Goal: Task Accomplishment & Management: Manage account settings

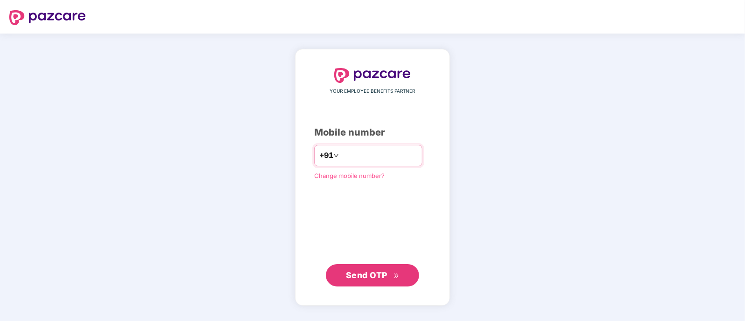
click at [374, 158] on input "number" at bounding box center [379, 155] width 76 height 15
type input "**********"
click at [369, 278] on span "Send OTP" at bounding box center [366, 275] width 41 height 10
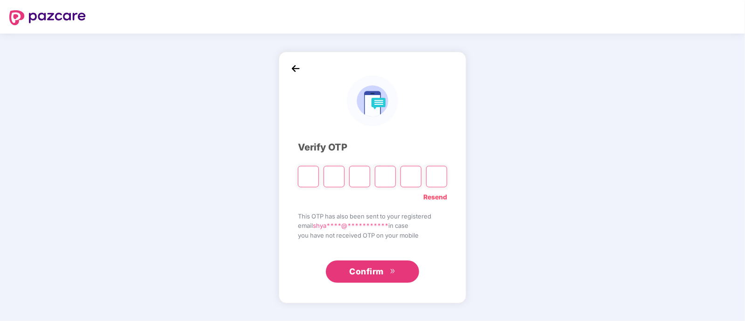
type input "*"
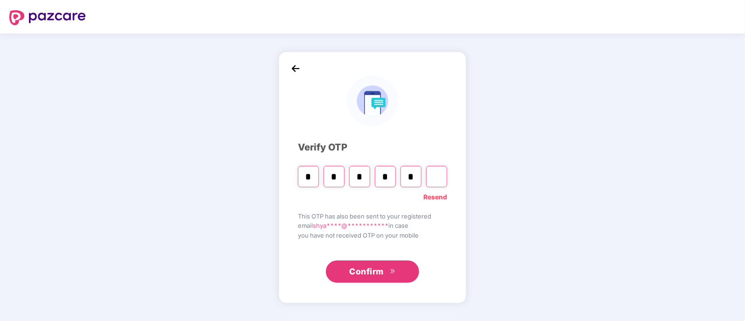
type input "*"
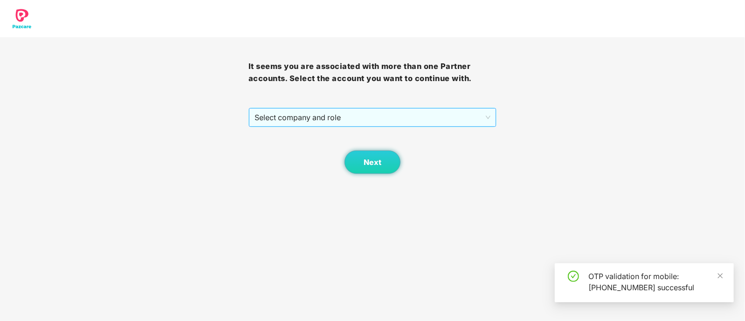
drag, startPoint x: 337, startPoint y: 122, endPoint x: 334, endPoint y: 128, distance: 6.5
click at [336, 122] on span "Select company and role" at bounding box center [372, 118] width 236 height 18
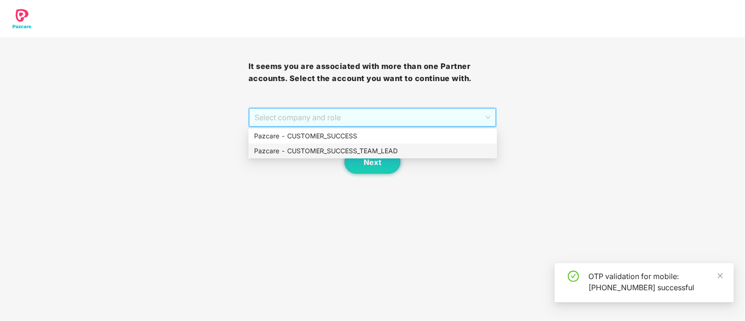
click at [331, 151] on div "Pazcare - CUSTOMER_SUCCESS_TEAM_LEAD" at bounding box center [372, 151] width 237 height 10
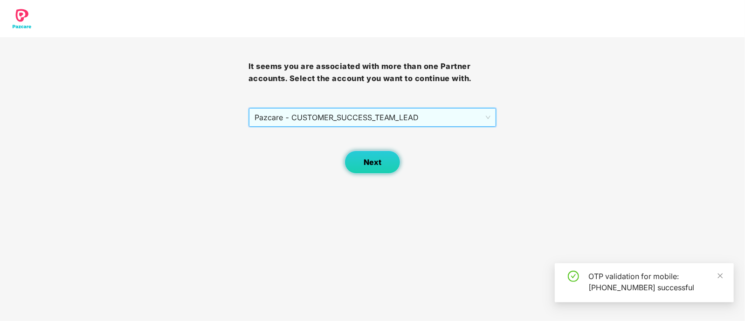
click at [384, 165] on button "Next" at bounding box center [372, 162] width 56 height 23
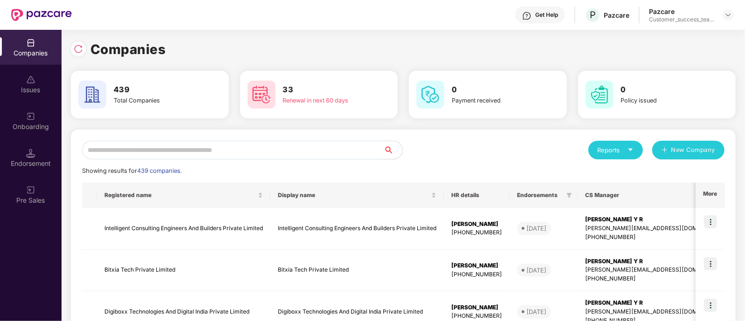
click at [231, 148] on input "text" at bounding box center [233, 150] width 302 height 19
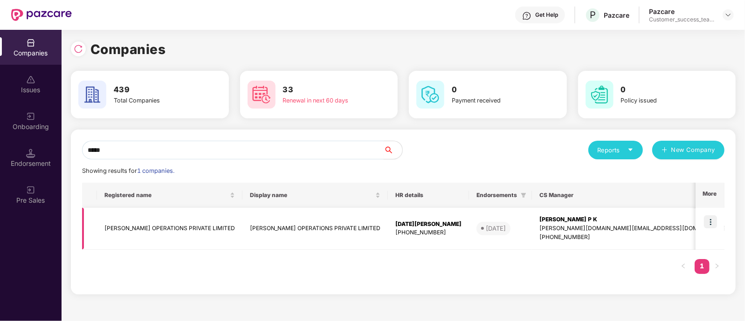
type input "*****"
click at [710, 223] on img at bounding box center [710, 221] width 13 height 13
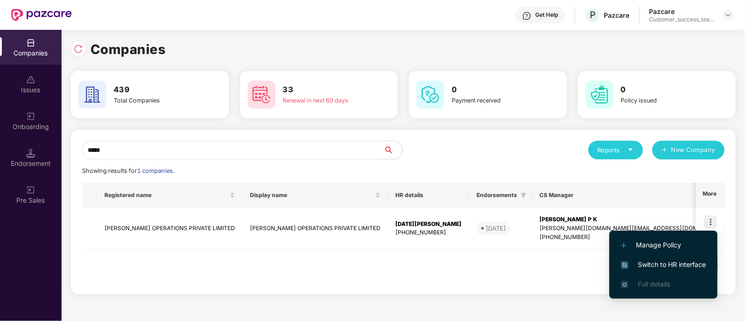
click at [701, 264] on span "Switch to HR interface" at bounding box center [663, 265] width 85 height 10
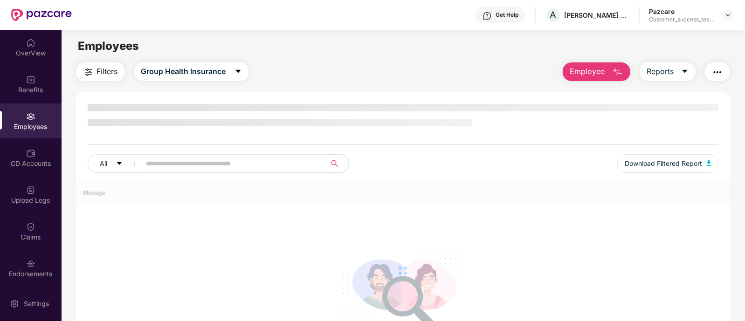
click at [26, 89] on div "Benefits" at bounding box center [31, 89] width 62 height 9
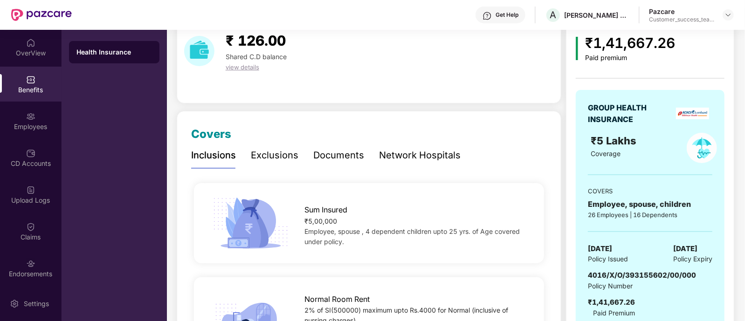
scroll to position [58, 0]
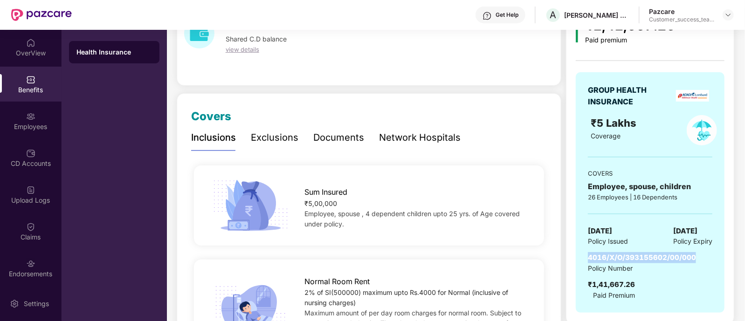
drag, startPoint x: 693, startPoint y: 258, endPoint x: 579, endPoint y: 257, distance: 113.7
click at [579, 257] on div "GROUP HEALTH INSURANCE ₹5 Lakhs Coverage COVERS Employee, spouse, children 26 E…" at bounding box center [650, 192] width 149 height 240
copy span "4016/X/O/393155602/00/000"
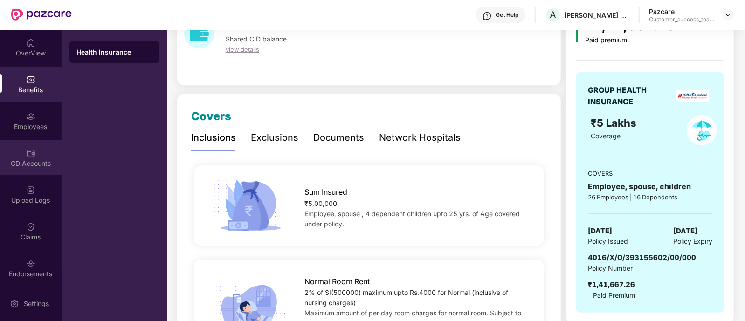
click at [35, 168] on div "CD Accounts" at bounding box center [31, 163] width 62 height 9
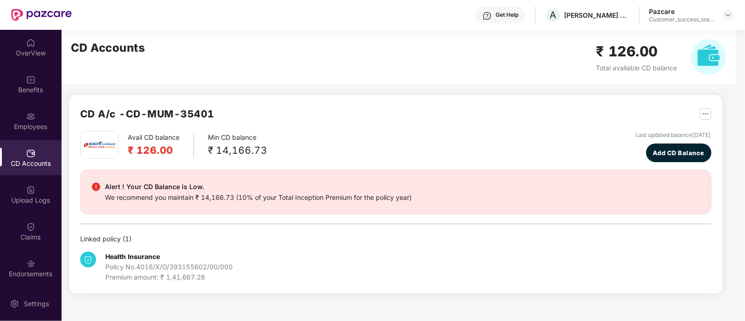
scroll to position [0, 0]
click at [27, 222] on img at bounding box center [30, 226] width 9 height 9
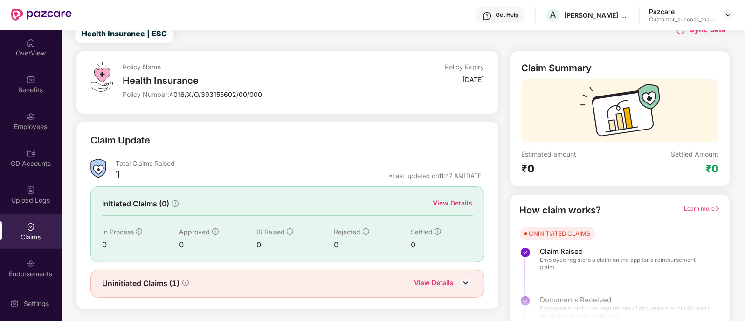
scroll to position [43, 0]
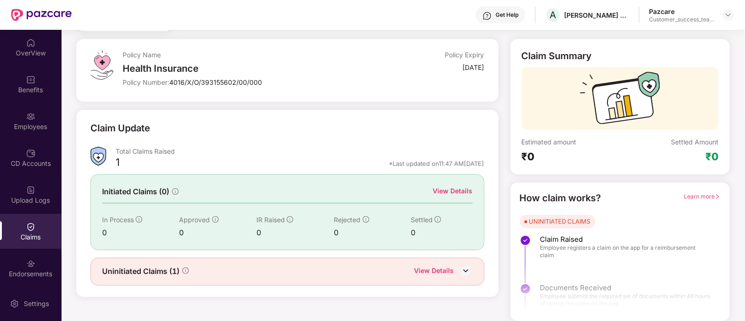
click at [450, 190] on div "View Details" at bounding box center [453, 191] width 40 height 10
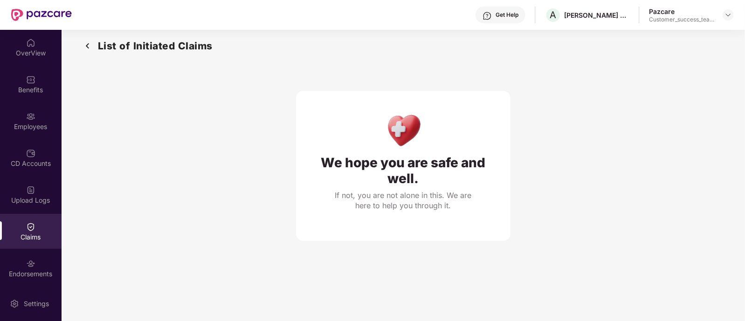
scroll to position [0, 0]
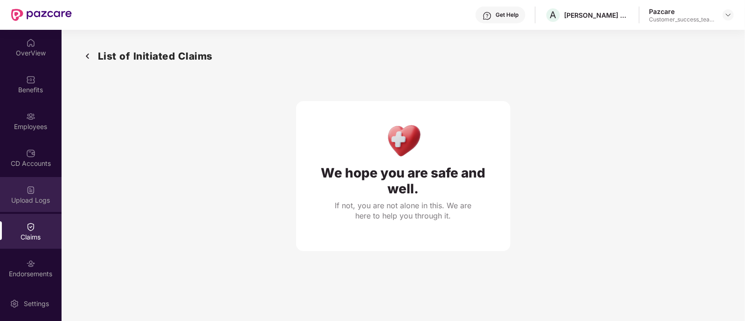
click at [41, 196] on div "Upload Logs" at bounding box center [31, 200] width 62 height 9
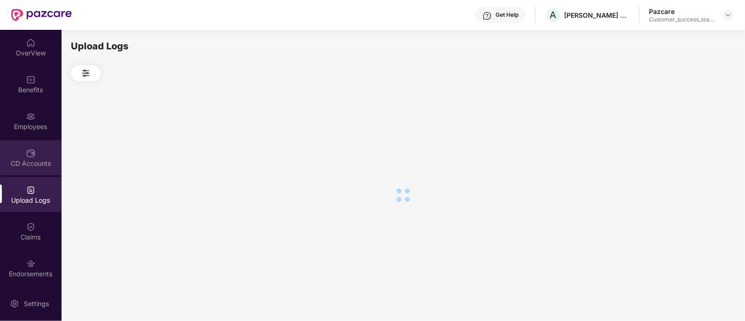
click at [41, 166] on div "CD Accounts" at bounding box center [31, 163] width 62 height 9
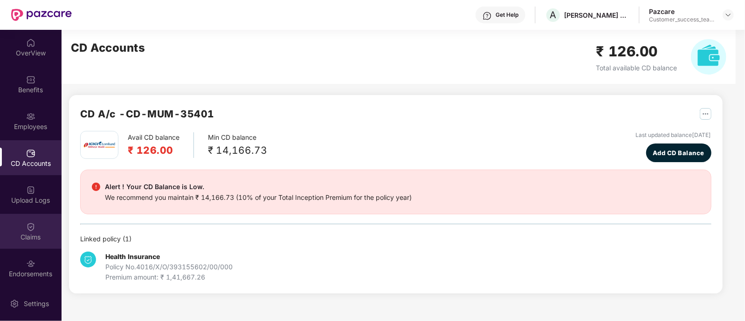
click at [31, 233] on div "Claims" at bounding box center [31, 237] width 62 height 9
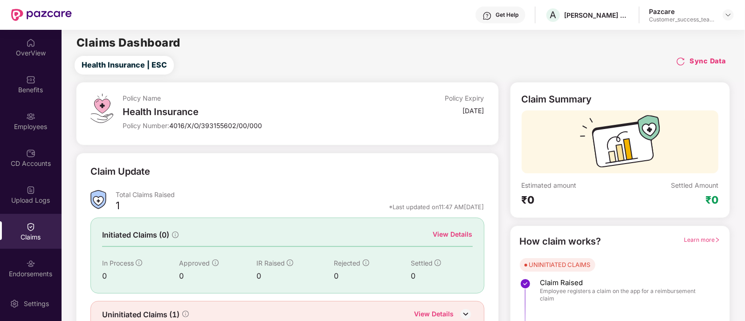
scroll to position [43, 0]
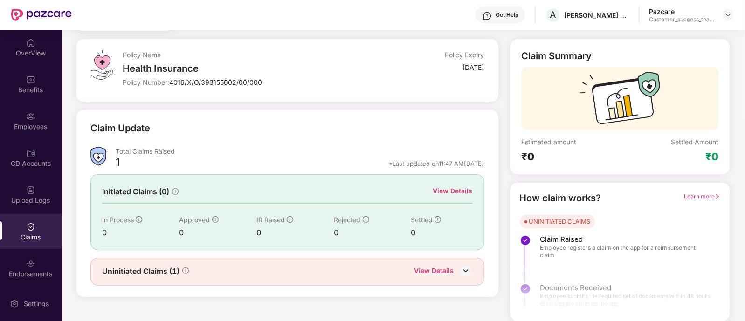
click at [453, 274] on div "View Details" at bounding box center [434, 272] width 40 height 12
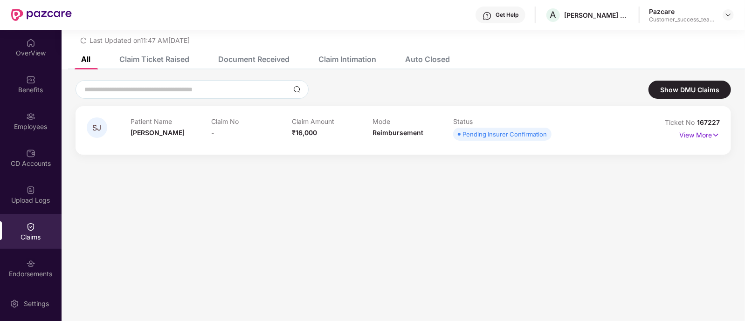
click at [172, 59] on div "Claim Ticket Raised" at bounding box center [154, 59] width 70 height 9
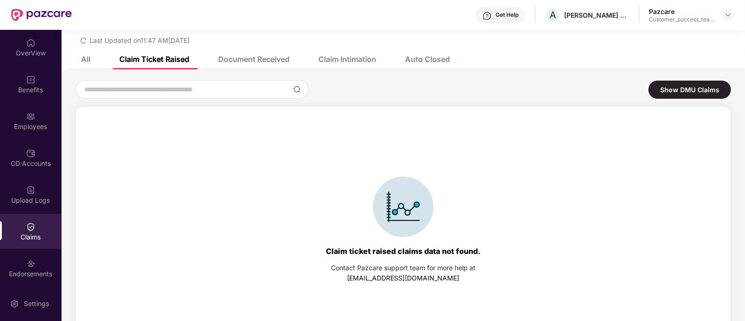
click at [89, 63] on div "All" at bounding box center [85, 59] width 9 height 9
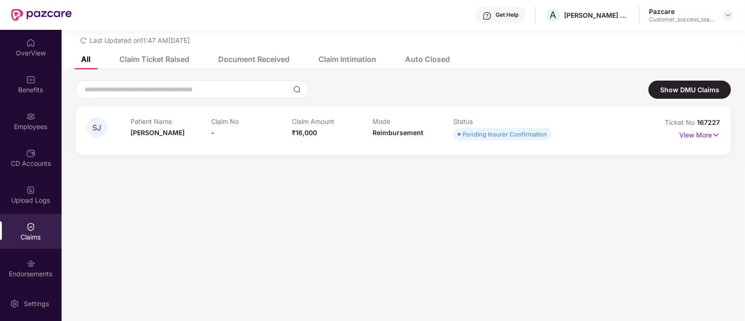
click at [424, 60] on div "Auto Closed" at bounding box center [427, 59] width 45 height 9
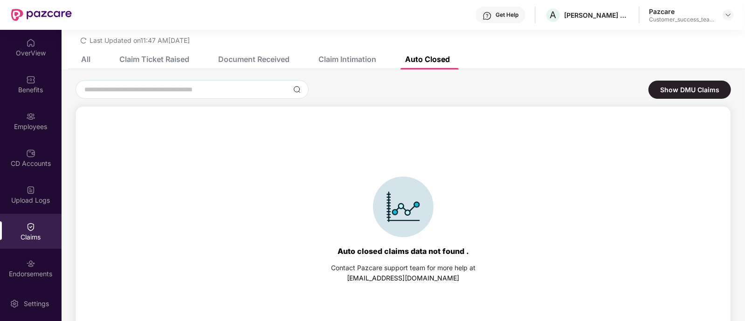
click at [161, 53] on div "Claim Ticket Raised" at bounding box center [147, 59] width 84 height 21
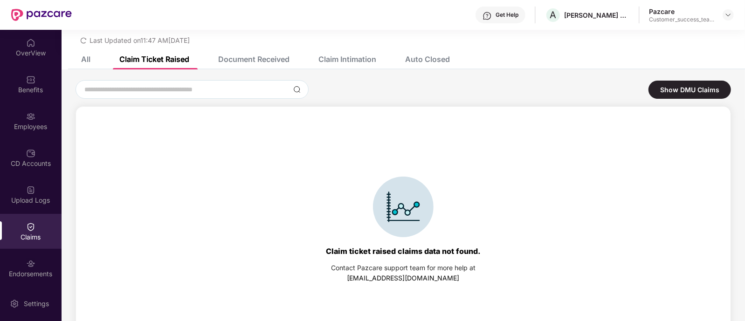
click at [263, 60] on div "Document Received" at bounding box center [253, 59] width 71 height 9
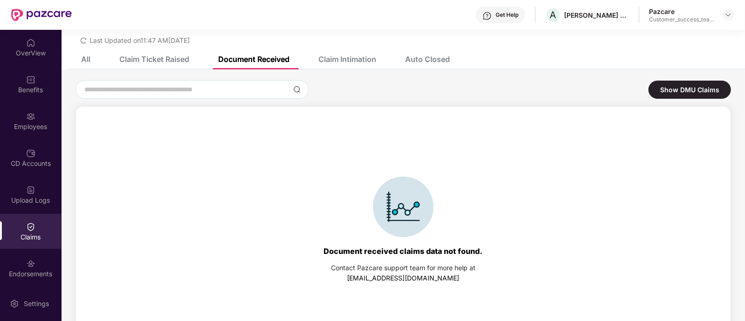
click at [88, 57] on div "All" at bounding box center [85, 59] width 9 height 9
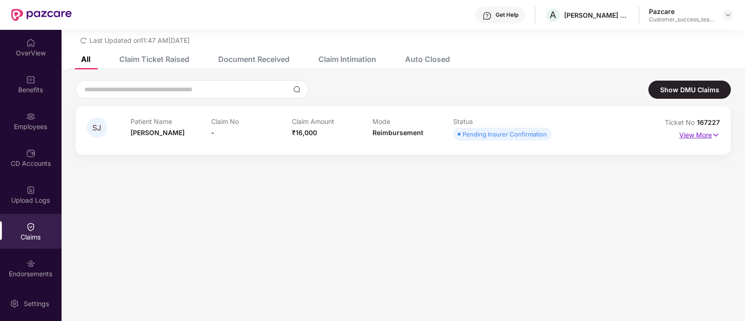
click at [694, 136] on p "View More" at bounding box center [699, 134] width 41 height 13
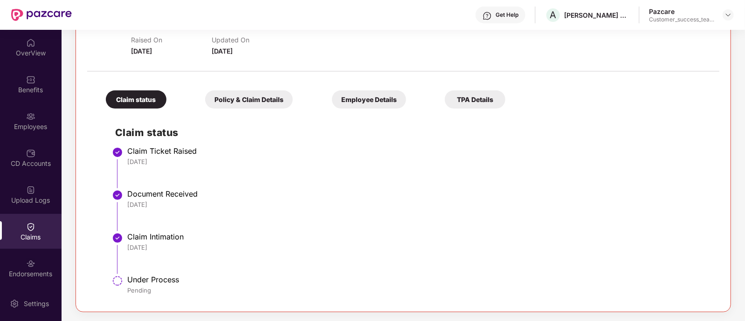
scroll to position [30, 0]
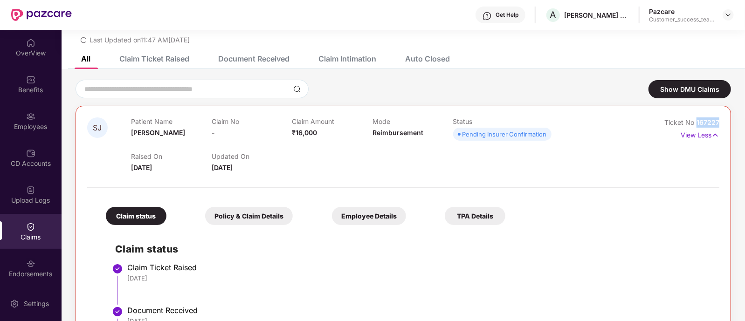
drag, startPoint x: 696, startPoint y: 122, endPoint x: 720, endPoint y: 122, distance: 24.2
click at [720, 122] on div "SJ Patient Name [PERSON_NAME] Claim No - Claim Amount ₹16,000 Mode Reimbursemen…" at bounding box center [402, 267] width 655 height 323
copy span "167227"
click at [30, 89] on div "Benefits" at bounding box center [31, 89] width 62 height 9
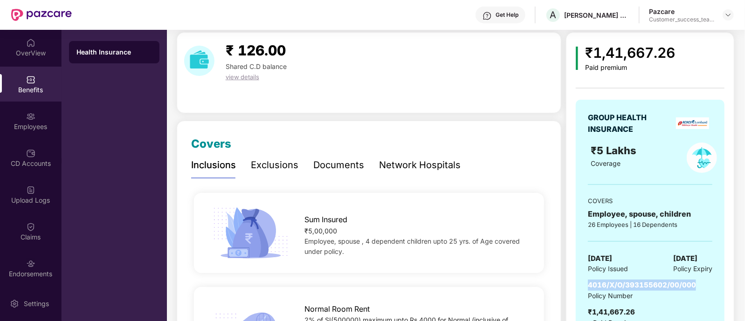
drag, startPoint x: 692, startPoint y: 284, endPoint x: 577, endPoint y: 282, distance: 115.1
click at [577, 282] on div "GROUP HEALTH INSURANCE ₹5 Lakhs Coverage COVERS Employee, spouse, children 26 E…" at bounding box center [650, 220] width 149 height 240
copy span "4016/X/O/393155602/00/000"
click at [727, 14] on img at bounding box center [727, 14] width 7 height 7
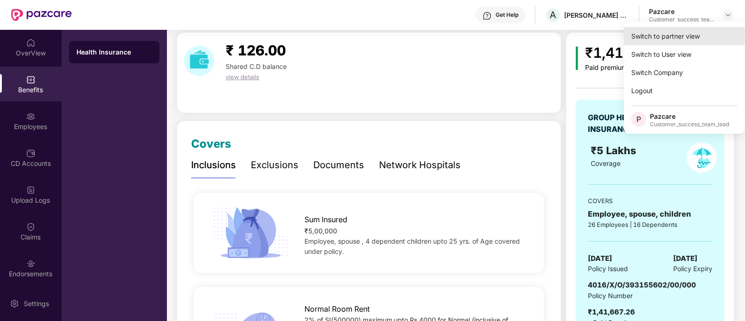
click at [719, 33] on div "Switch to partner view" at bounding box center [684, 36] width 121 height 18
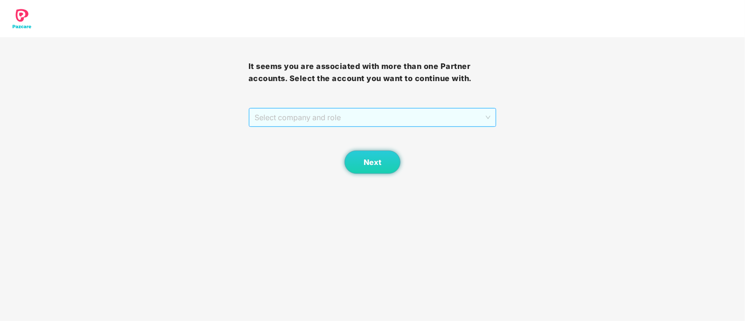
click at [339, 119] on span "Select company and role" at bounding box center [372, 118] width 236 height 18
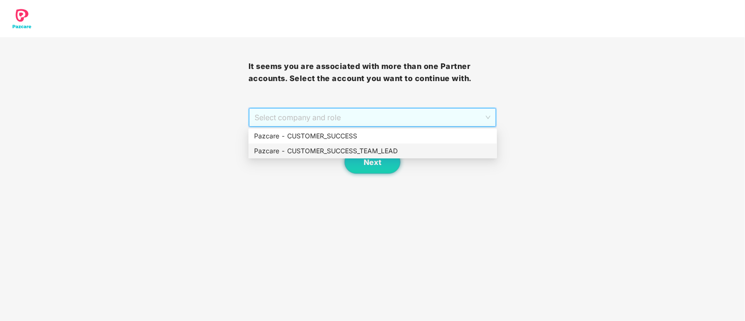
click at [333, 150] on div "Pazcare - CUSTOMER_SUCCESS_TEAM_LEAD" at bounding box center [372, 151] width 237 height 10
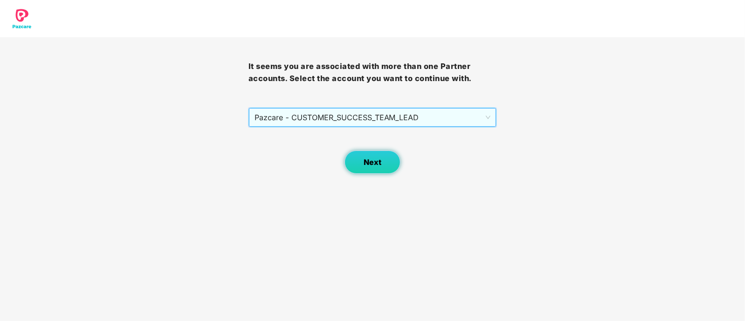
click at [368, 162] on span "Next" at bounding box center [373, 162] width 18 height 9
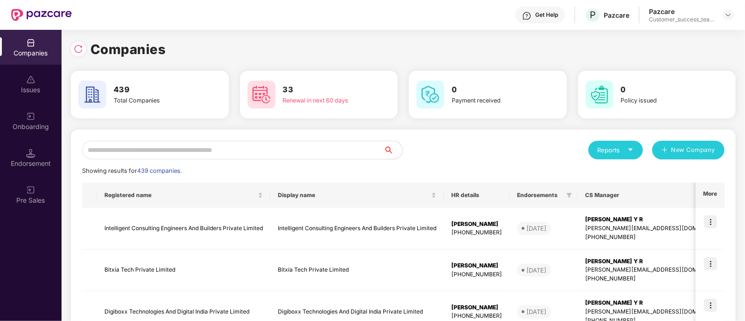
click at [161, 148] on input "text" at bounding box center [233, 150] width 302 height 19
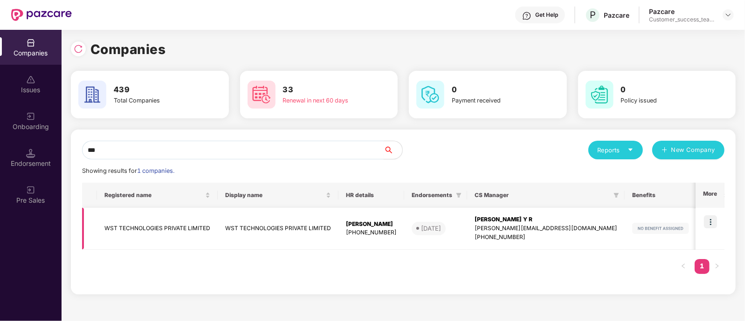
type input "***"
click at [235, 228] on td "WST TECHNOLOGIES PRIVATE LIMITED" at bounding box center [278, 229] width 121 height 42
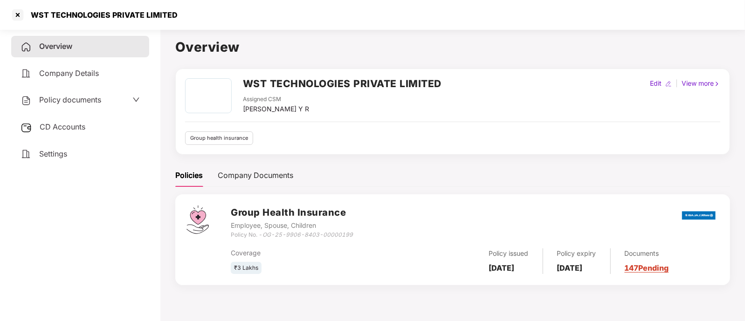
click at [97, 140] on div "Overview Company Details Policy documents CD Accounts Settings" at bounding box center [80, 100] width 138 height 129
click at [93, 129] on div "CD Accounts" at bounding box center [80, 127] width 138 height 21
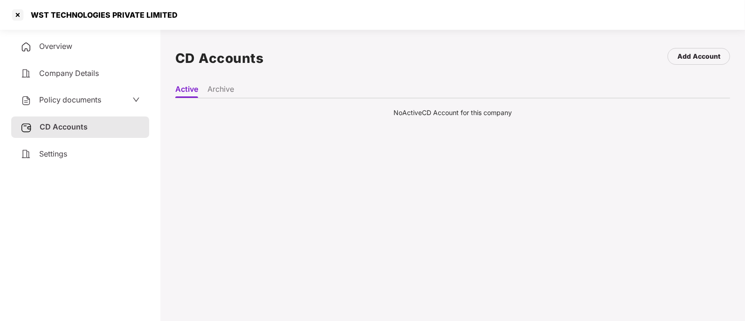
click at [223, 85] on li "Archive" at bounding box center [220, 91] width 27 height 14
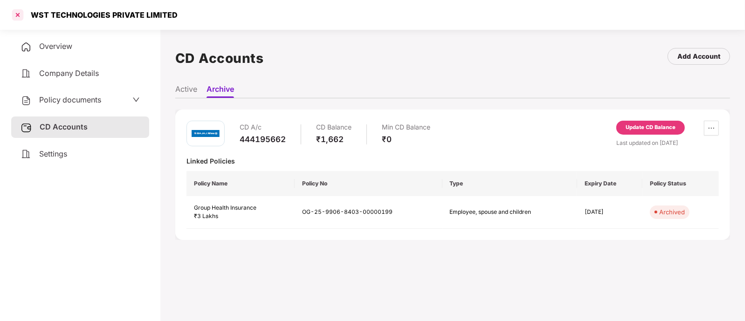
click at [19, 17] on div at bounding box center [17, 14] width 15 height 15
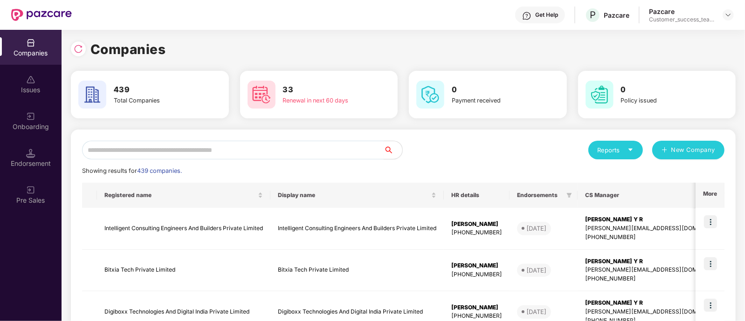
click at [195, 141] on input "text" at bounding box center [233, 150] width 302 height 19
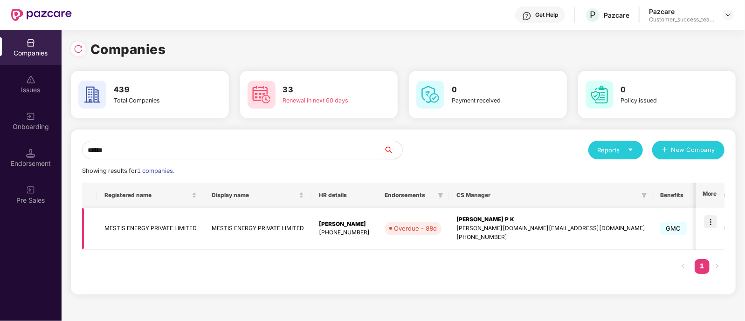
type input "******"
click at [701, 242] on td at bounding box center [709, 229] width 29 height 42
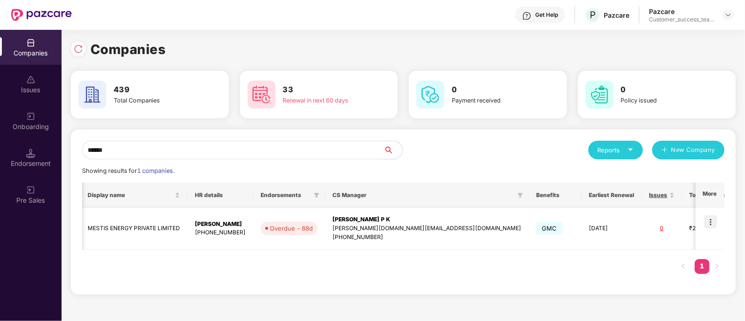
scroll to position [0, 0]
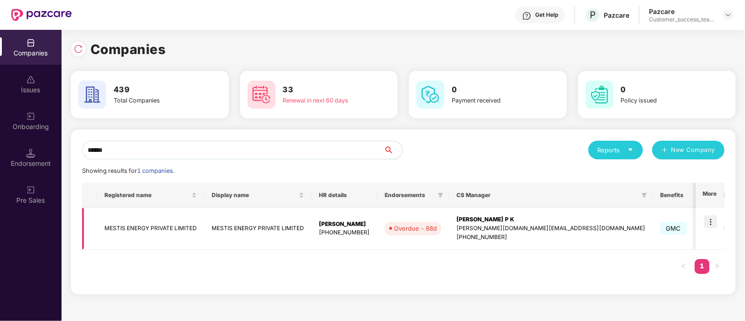
click at [708, 220] on img at bounding box center [710, 221] width 13 height 13
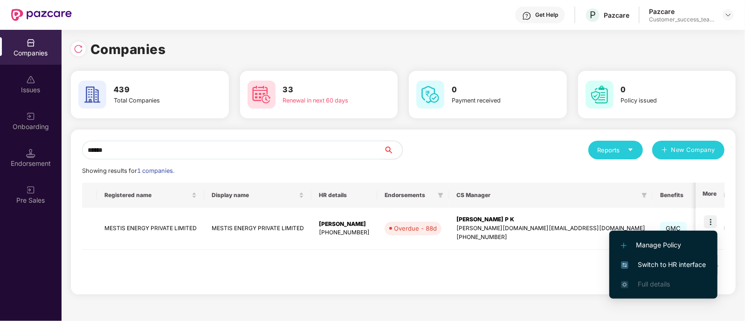
click at [697, 267] on span "Switch to HR interface" at bounding box center [663, 265] width 85 height 10
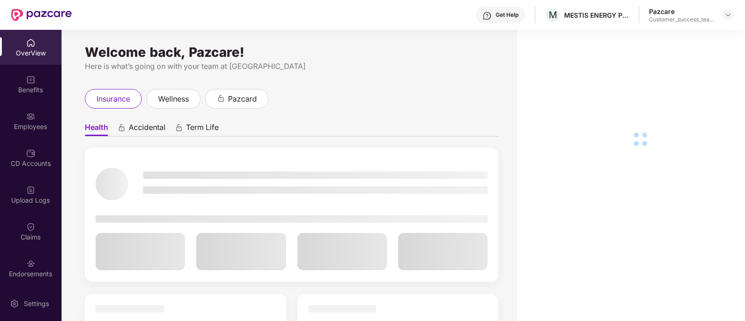
click at [32, 128] on div "Employees" at bounding box center [31, 126] width 62 height 9
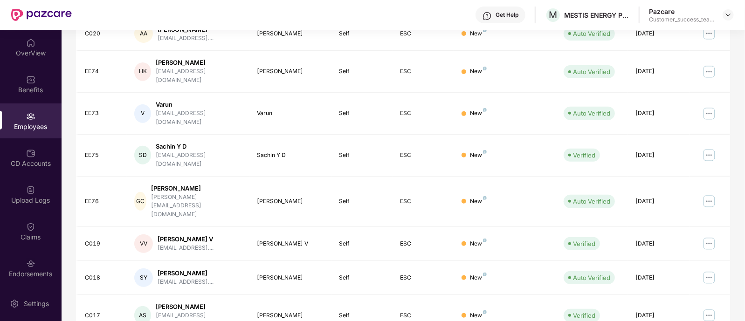
scroll to position [58, 0]
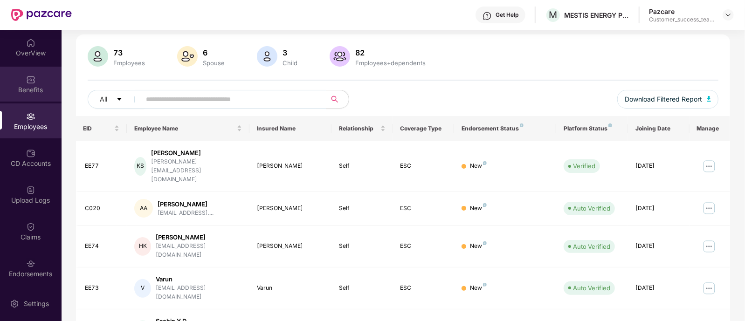
click at [23, 88] on div "Benefits" at bounding box center [31, 89] width 62 height 9
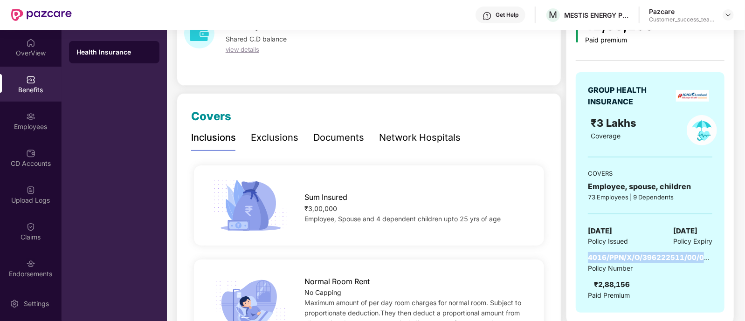
drag, startPoint x: 718, startPoint y: 253, endPoint x: 589, endPoint y: 256, distance: 129.1
click at [589, 256] on div "GROUP HEALTH INSURANCE ₹3 Lakhs Coverage COVERS Employee, spouse, children 73 E…" at bounding box center [650, 192] width 149 height 240
copy span "4016/PPN/X/O/396222511/00/000"
click at [26, 124] on div "Employees" at bounding box center [31, 126] width 62 height 9
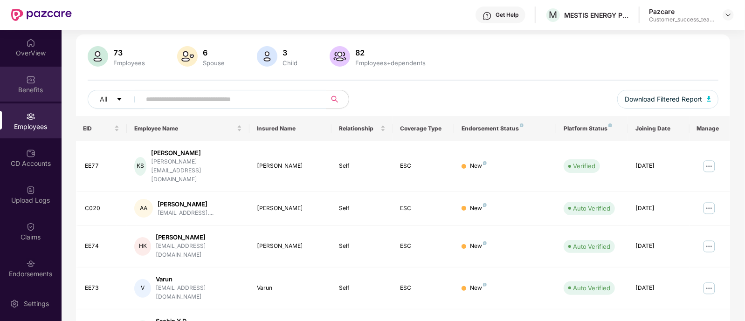
click at [33, 79] on img at bounding box center [30, 79] width 9 height 9
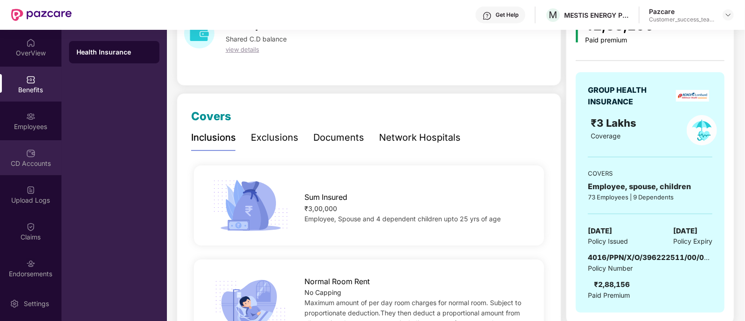
click at [17, 162] on div "CD Accounts" at bounding box center [31, 163] width 62 height 9
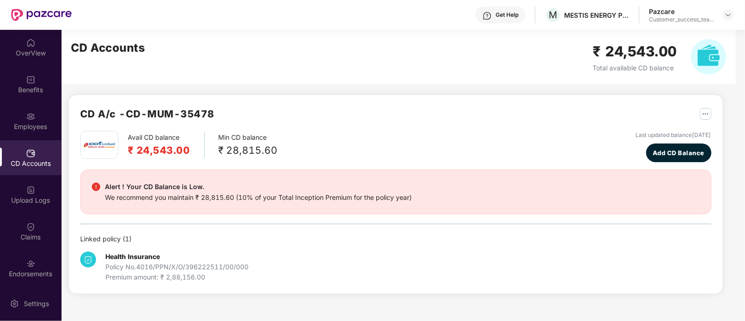
scroll to position [0, 0]
drag, startPoint x: 130, startPoint y: 113, endPoint x: 206, endPoint y: 112, distance: 76.0
click at [217, 113] on div "CD A/c - CD-MUM-35478" at bounding box center [395, 118] width 631 height 25
copy h2 "CD-MUM-35478"
click at [27, 272] on div "Endorsements" at bounding box center [31, 273] width 62 height 9
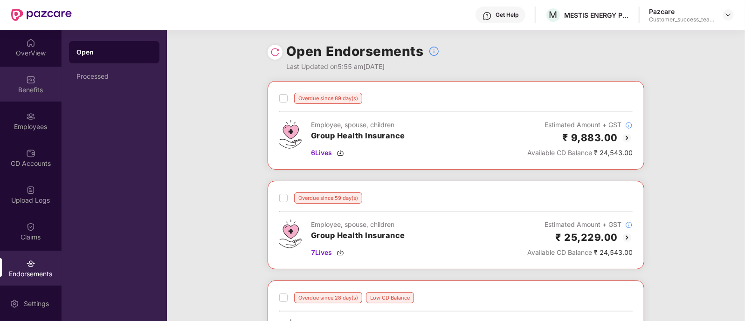
click at [23, 82] on div "Benefits" at bounding box center [31, 84] width 62 height 35
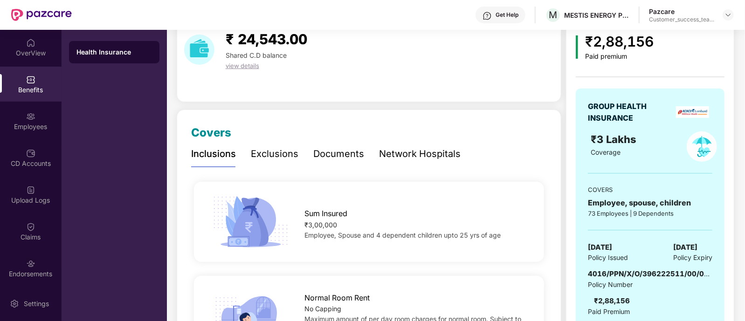
scroll to position [116, 0]
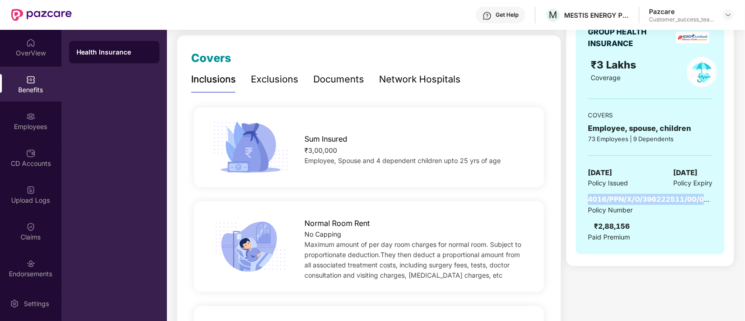
drag, startPoint x: 715, startPoint y: 198, endPoint x: 573, endPoint y: 199, distance: 141.7
click at [573, 199] on div "₹2,88,156 Paid premium GROUP HEALTH INSURANCE ₹3 Lakhs Coverage COVERS Employee…" at bounding box center [650, 106] width 168 height 320
copy span "4016/PPN/X/O/396222511/00/000"
click at [728, 14] on img at bounding box center [727, 14] width 7 height 7
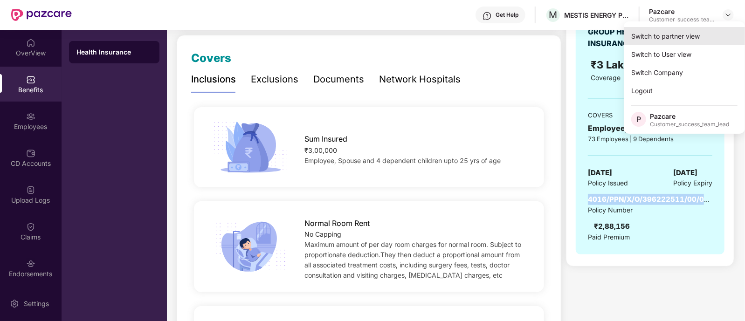
click at [718, 31] on div "Switch to partner view" at bounding box center [684, 36] width 121 height 18
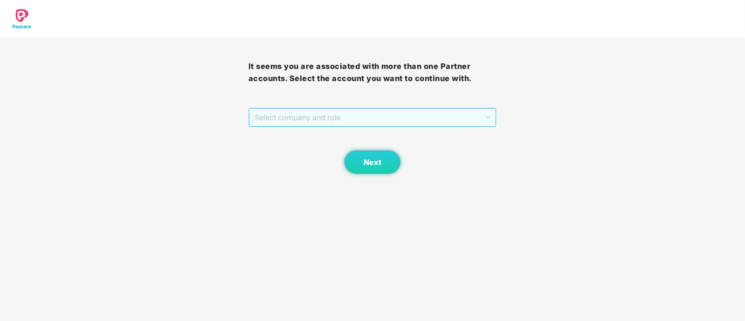
click at [366, 118] on span "Select company and role" at bounding box center [372, 118] width 236 height 18
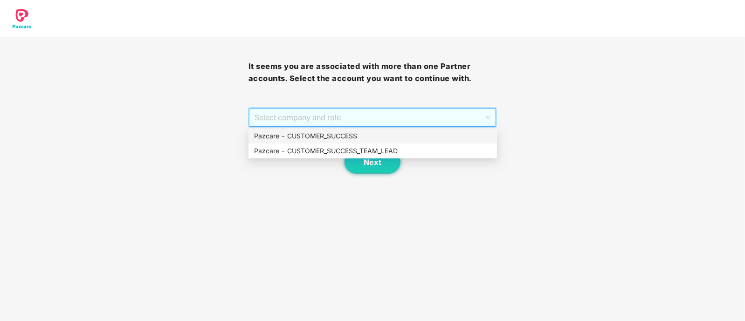
click at [332, 137] on div "Pazcare - CUSTOMER_SUCCESS" at bounding box center [372, 136] width 237 height 10
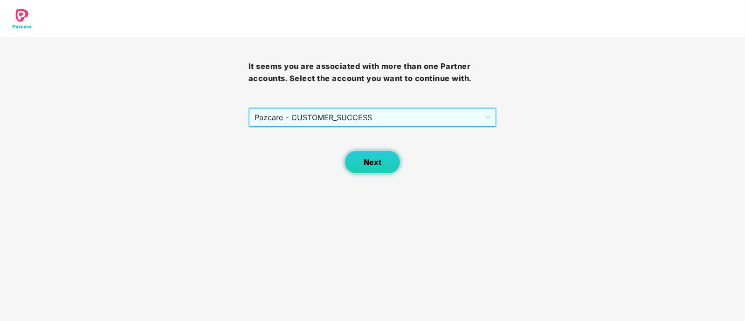
click at [368, 159] on span "Next" at bounding box center [373, 162] width 18 height 9
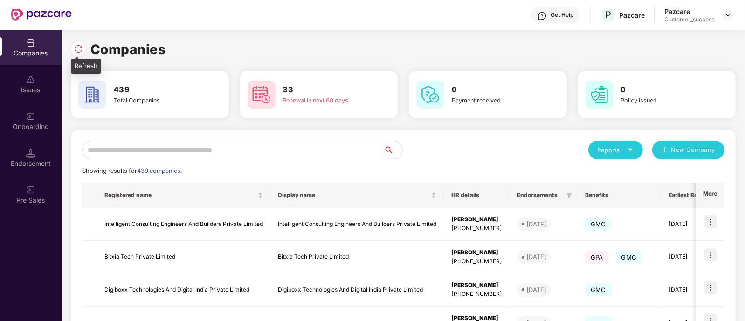
click at [76, 49] on img at bounding box center [78, 48] width 9 height 9
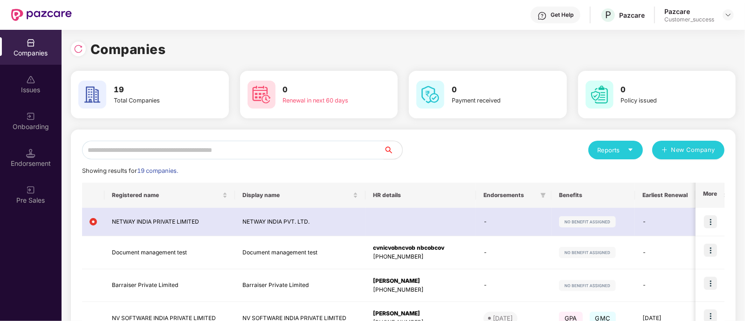
click at [230, 149] on input "text" at bounding box center [233, 150] width 302 height 19
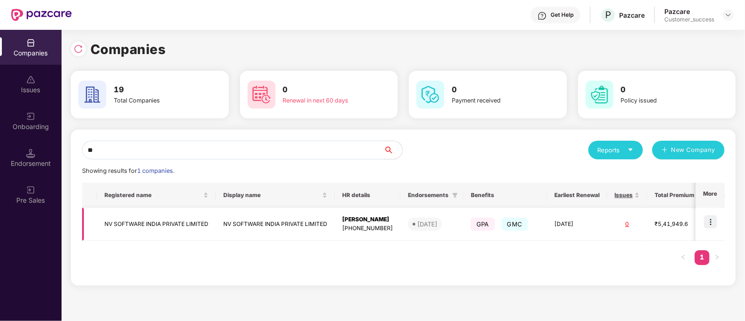
type input "**"
click at [712, 221] on img at bounding box center [710, 221] width 13 height 13
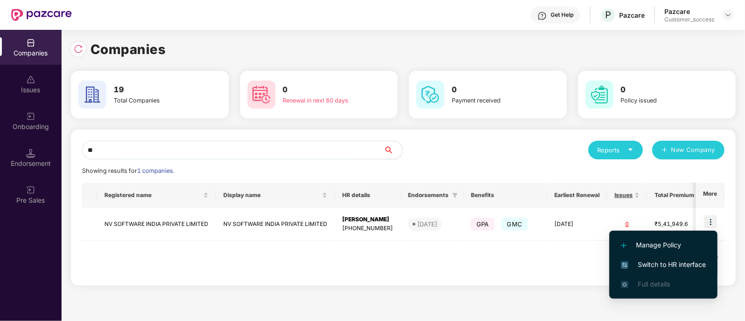
click at [702, 270] on li "Switch to HR interface" at bounding box center [663, 265] width 108 height 20
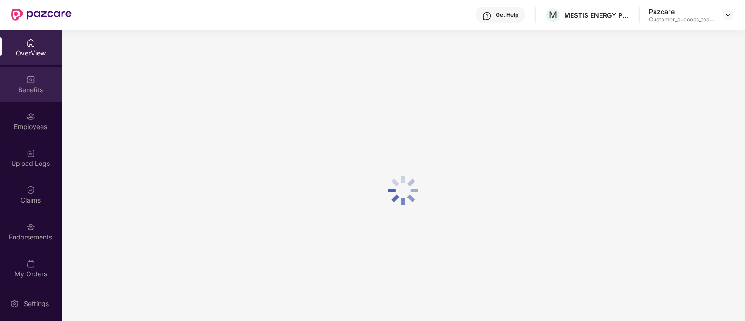
click at [22, 88] on div "Benefits" at bounding box center [31, 89] width 62 height 9
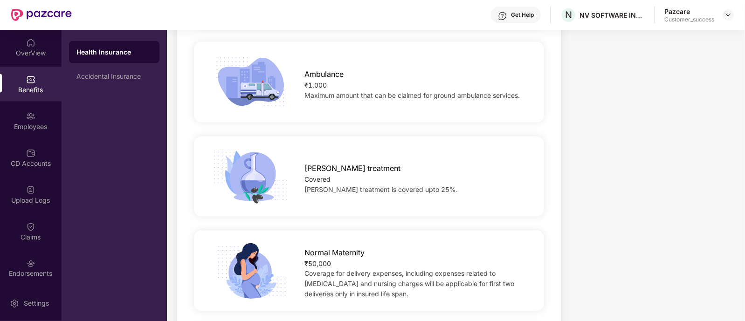
scroll to position [1049, 0]
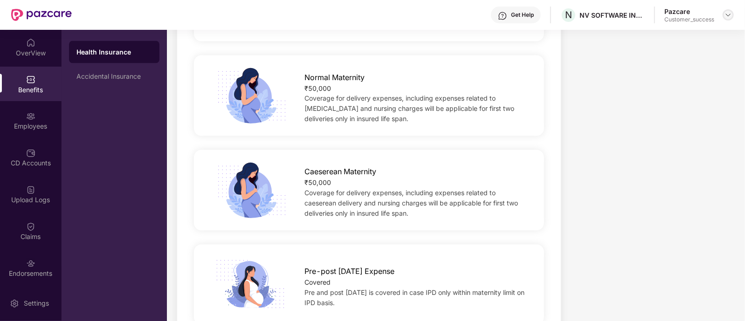
click at [729, 15] on img at bounding box center [727, 14] width 7 height 7
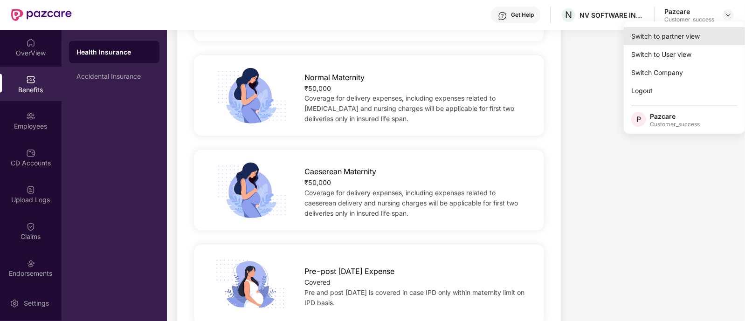
click at [716, 39] on div "Switch to partner view" at bounding box center [684, 36] width 121 height 18
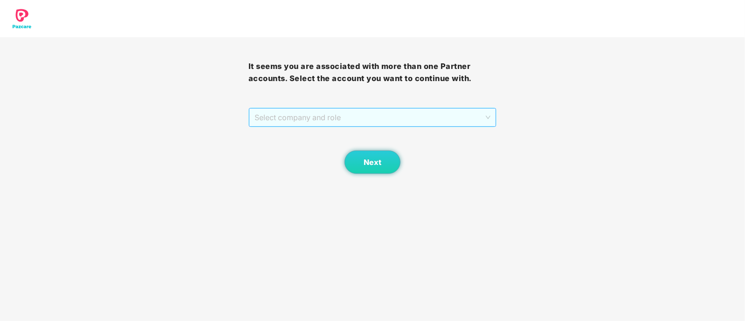
click at [404, 116] on span "Select company and role" at bounding box center [372, 118] width 236 height 18
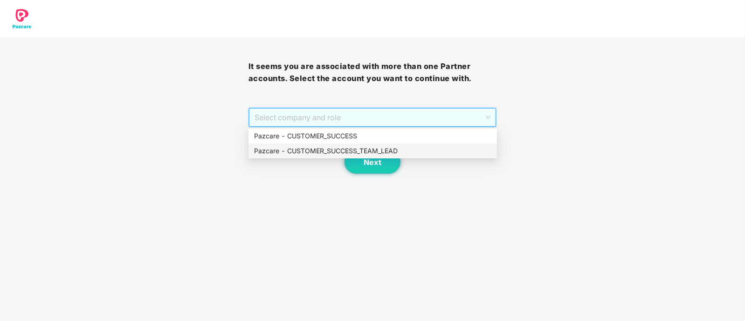
click at [376, 153] on div "Pazcare - CUSTOMER_SUCCESS_TEAM_LEAD" at bounding box center [372, 151] width 237 height 10
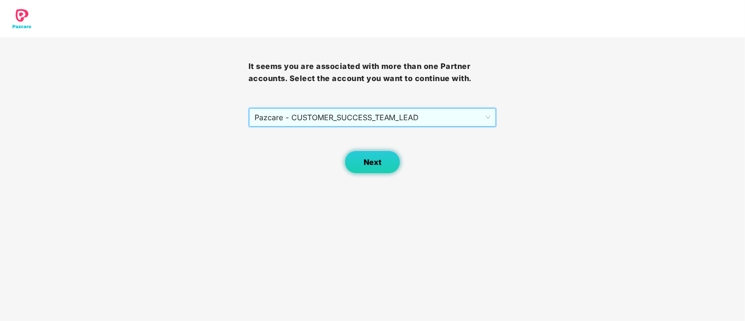
click at [377, 165] on span "Next" at bounding box center [373, 162] width 18 height 9
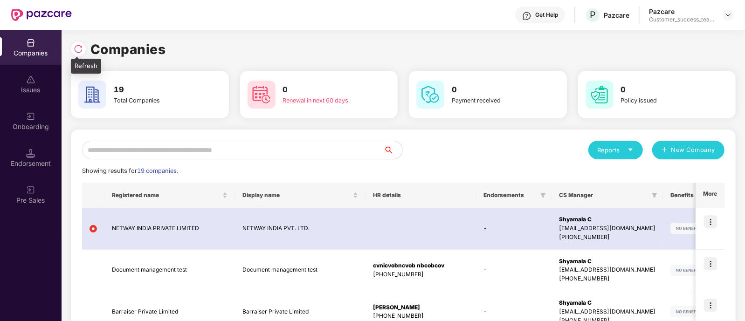
click at [72, 46] on div at bounding box center [78, 48] width 15 height 15
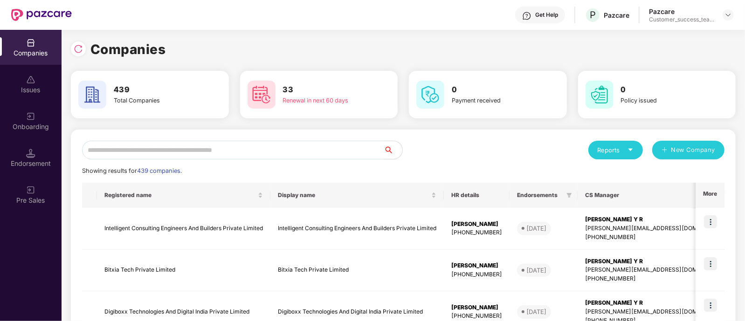
click at [158, 151] on input "text" at bounding box center [233, 150] width 302 height 19
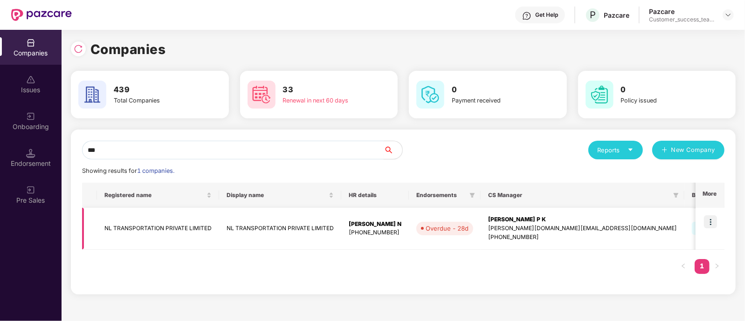
type input "**"
click at [715, 221] on img at bounding box center [710, 221] width 13 height 13
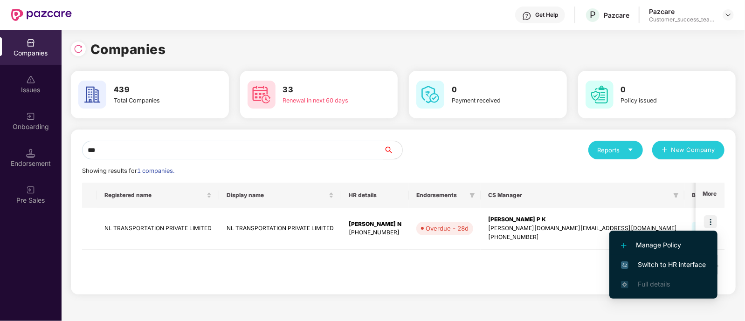
click at [701, 269] on span "Switch to HR interface" at bounding box center [663, 265] width 85 height 10
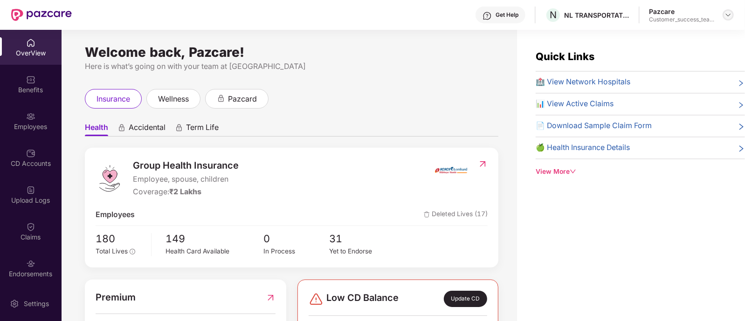
click at [728, 14] on img at bounding box center [727, 14] width 7 height 7
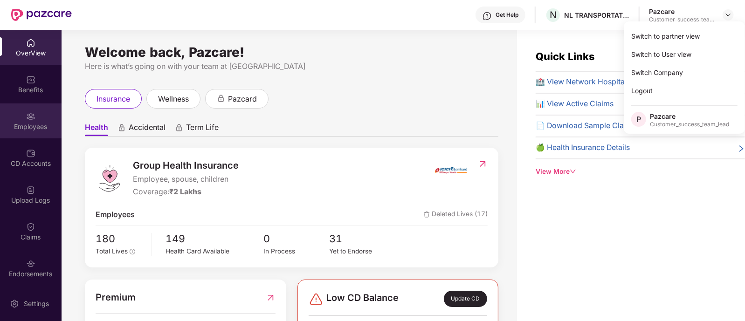
click at [38, 123] on div "Employees" at bounding box center [31, 126] width 62 height 9
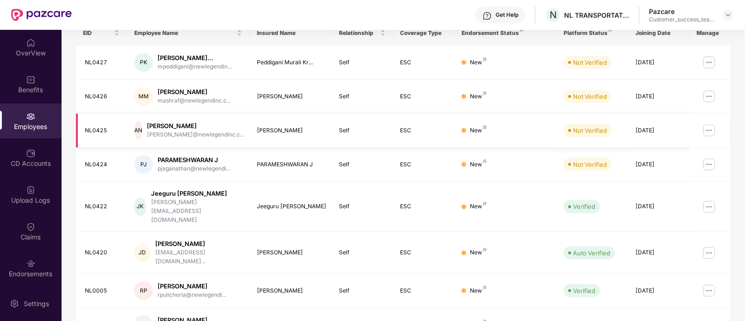
scroll to position [75, 0]
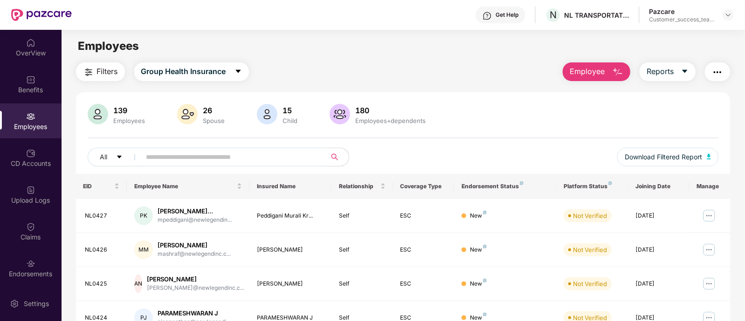
click at [244, 153] on input "text" at bounding box center [229, 157] width 167 height 14
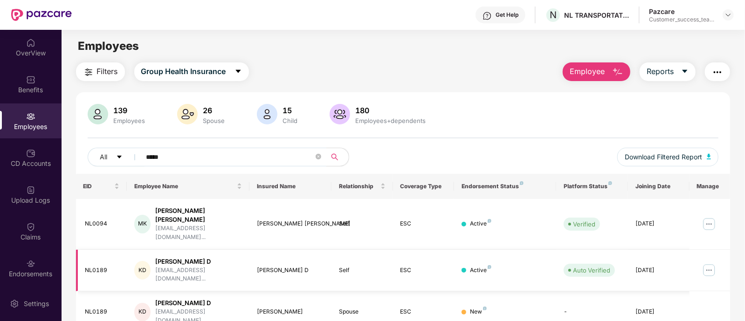
scroll to position [30, 0]
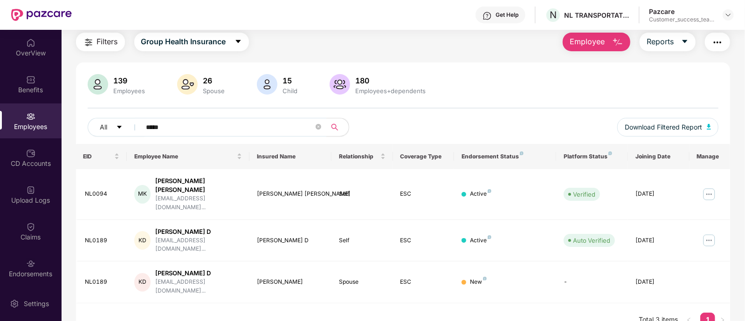
type input "*****"
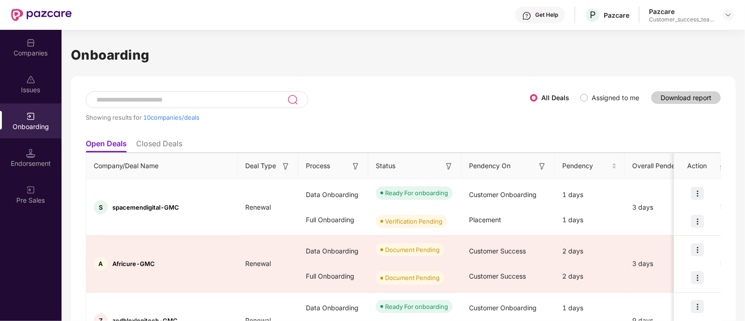
click at [254, 99] on input at bounding box center [192, 100] width 192 height 8
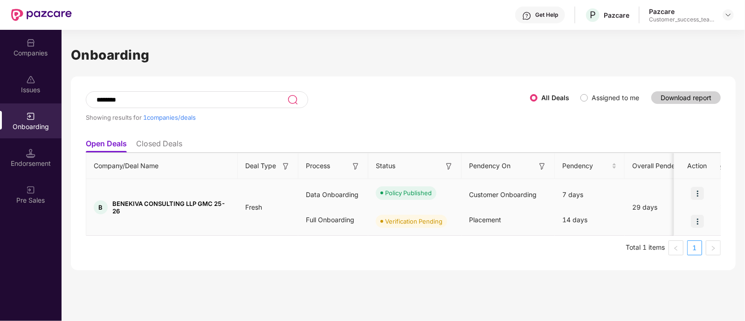
type input "********"
click at [686, 225] on div at bounding box center [697, 221] width 47 height 28
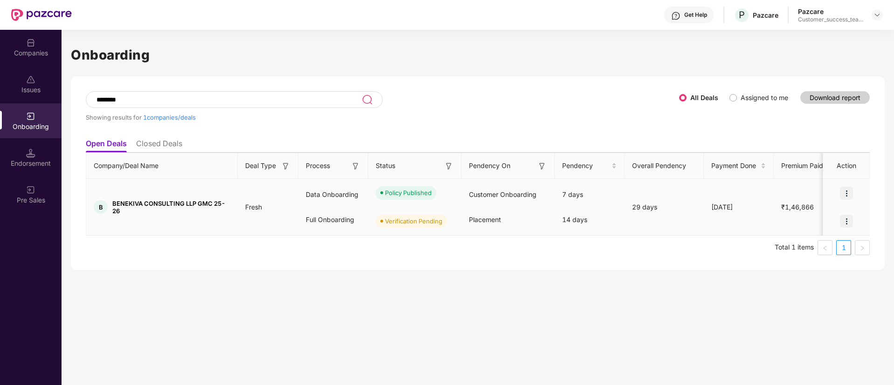
click at [744, 230] on div at bounding box center [846, 221] width 47 height 28
click at [15, 52] on div "Companies" at bounding box center [31, 52] width 62 height 9
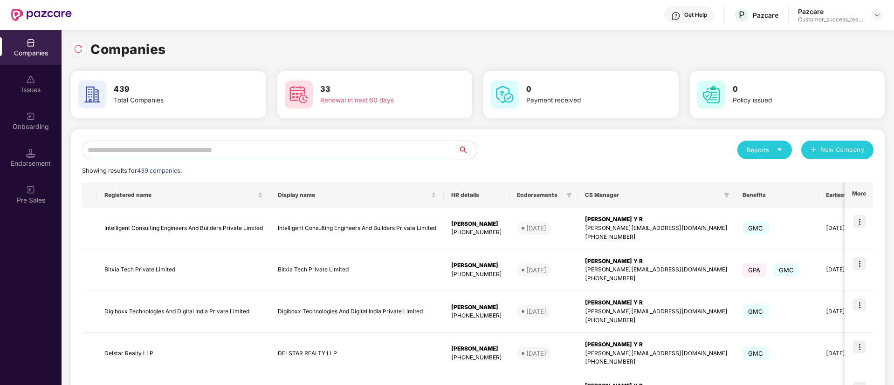
click at [41, 50] on div "Companies" at bounding box center [31, 52] width 62 height 9
click at [354, 158] on input "text" at bounding box center [270, 150] width 376 height 19
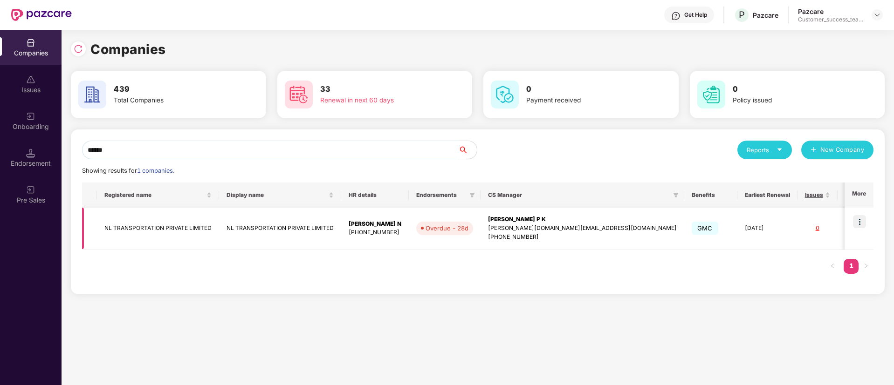
type input "******"
click at [744, 221] on img at bounding box center [859, 221] width 13 height 13
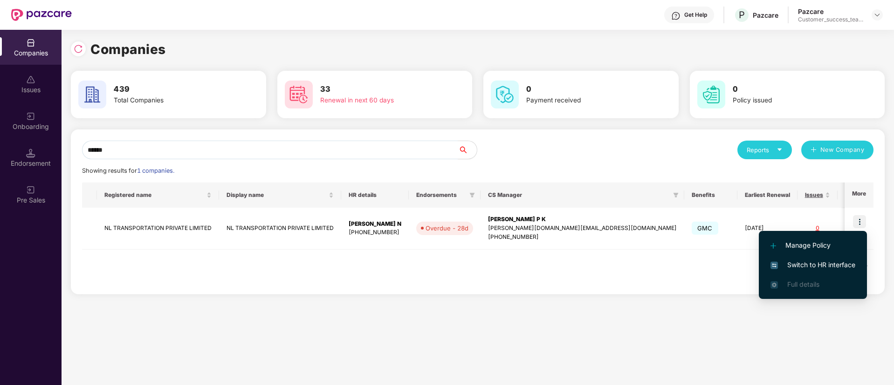
click at [744, 264] on li "Switch to HR interface" at bounding box center [813, 265] width 108 height 20
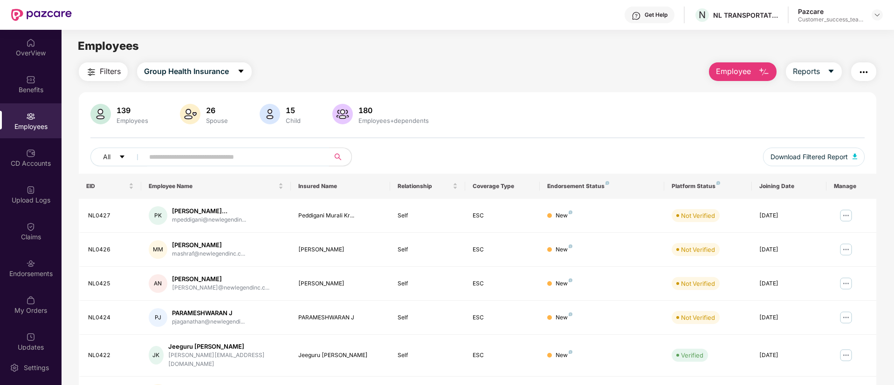
click at [168, 159] on input "text" at bounding box center [232, 157] width 167 height 14
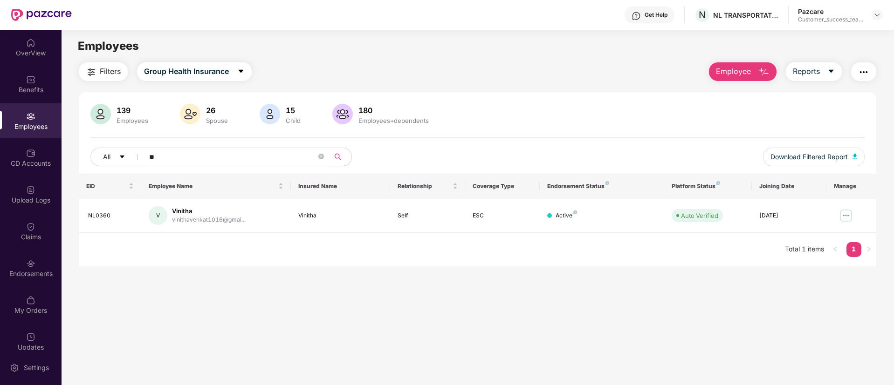
type input "*"
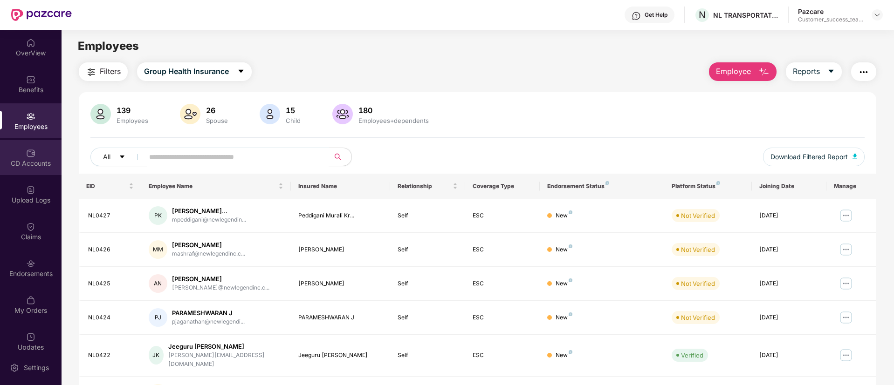
click at [32, 154] on img at bounding box center [30, 153] width 9 height 9
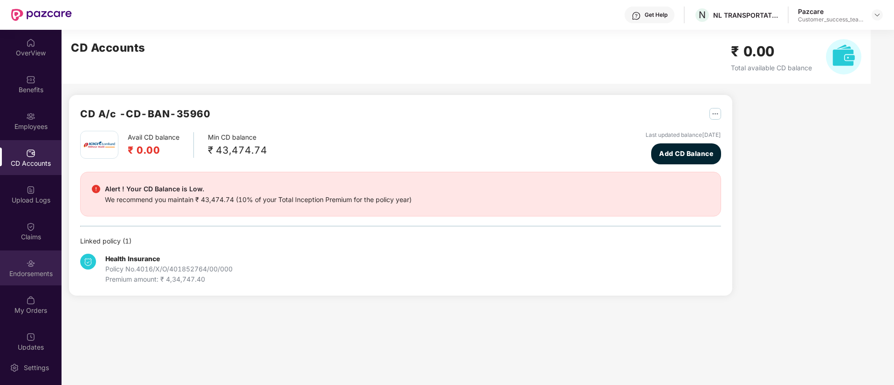
click at [21, 266] on div "Endorsements" at bounding box center [31, 268] width 62 height 35
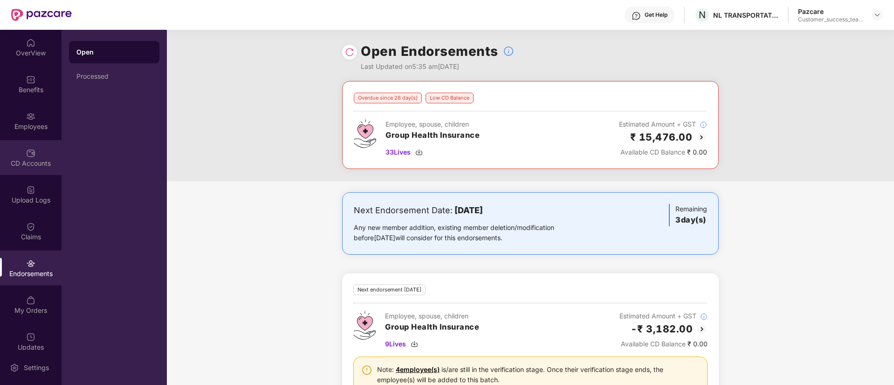
click at [38, 158] on div "CD Accounts" at bounding box center [31, 157] width 62 height 35
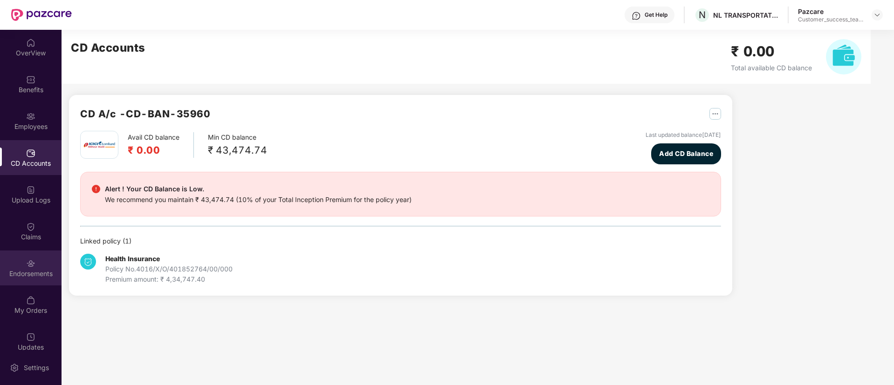
click at [32, 271] on div "Endorsements" at bounding box center [31, 273] width 62 height 9
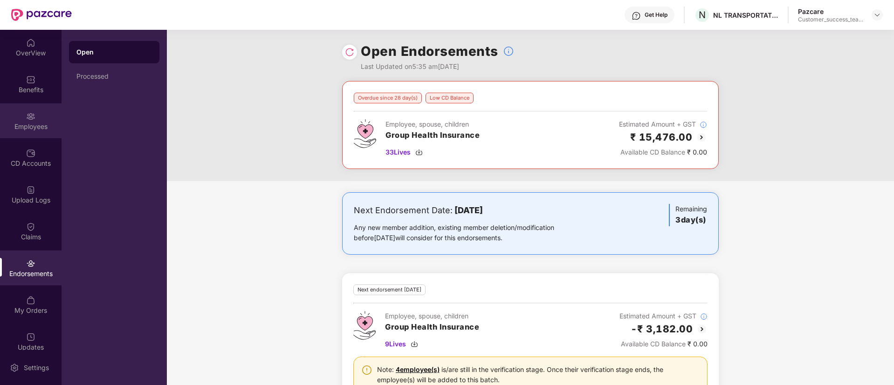
click at [23, 133] on div "Employees" at bounding box center [31, 120] width 62 height 35
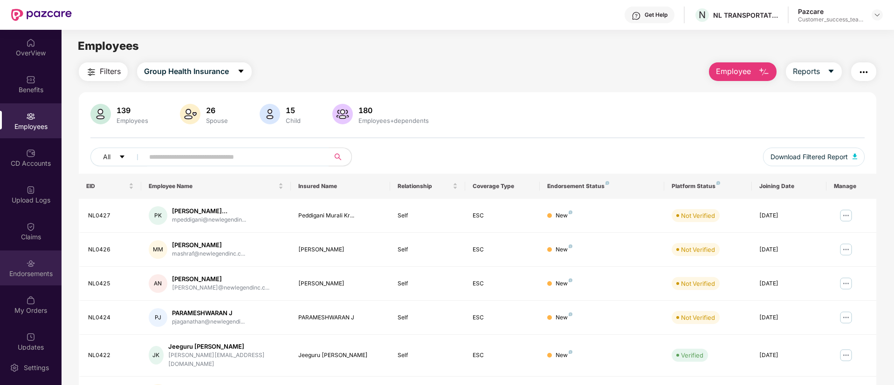
click at [17, 276] on div "Endorsements" at bounding box center [31, 273] width 62 height 9
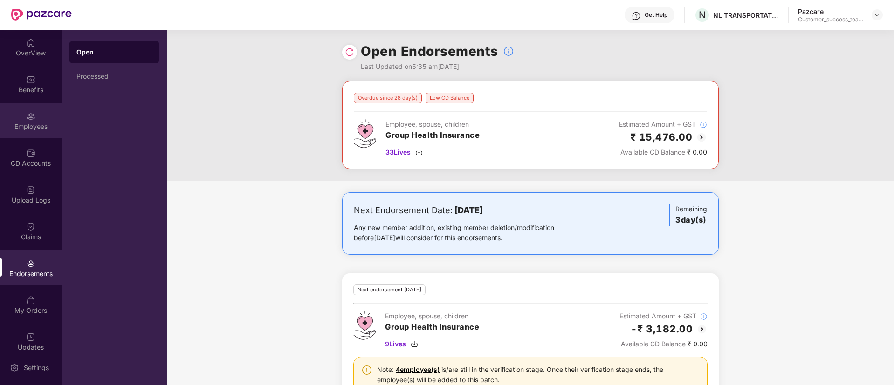
click at [23, 119] on div "Employees" at bounding box center [31, 120] width 62 height 35
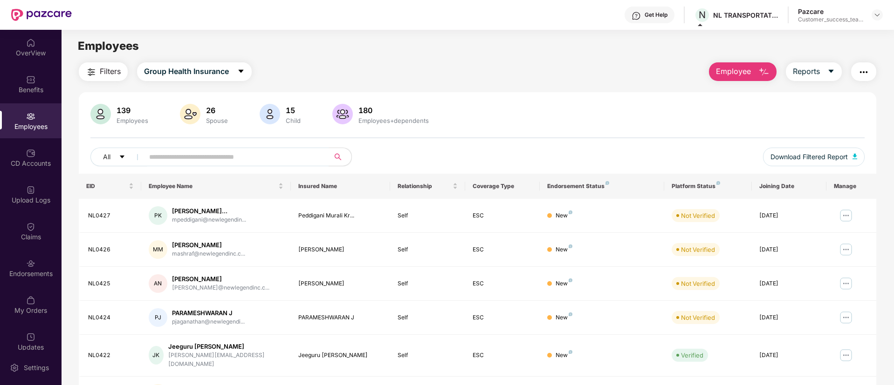
click at [743, 71] on span "Employee" at bounding box center [733, 72] width 35 height 12
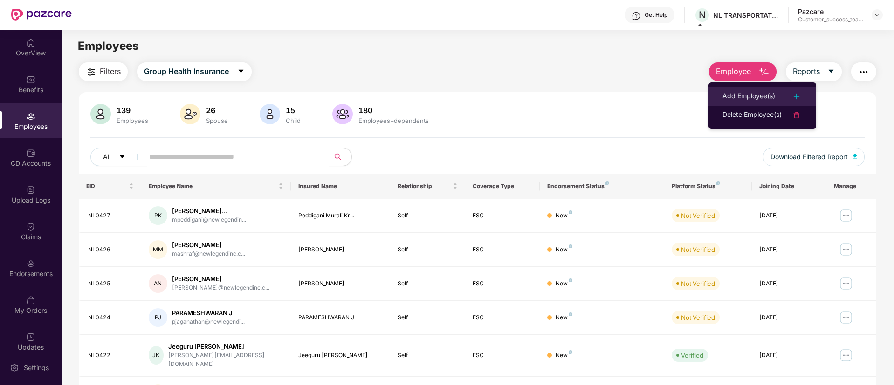
click at [741, 98] on div "Add Employee(s)" at bounding box center [748, 96] width 53 height 11
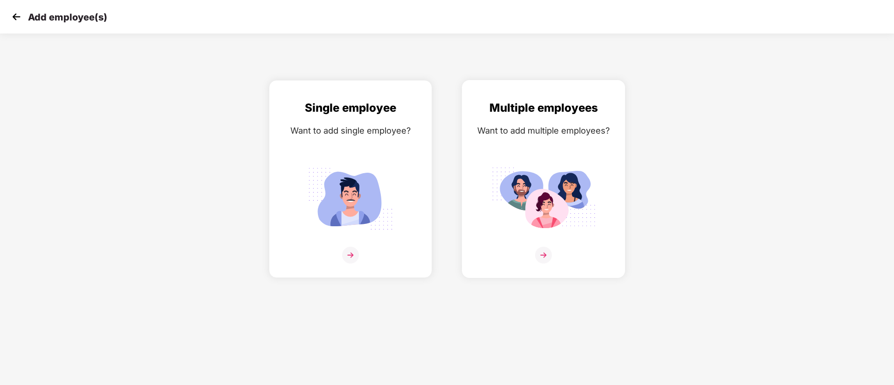
click at [548, 254] on img at bounding box center [543, 255] width 17 height 17
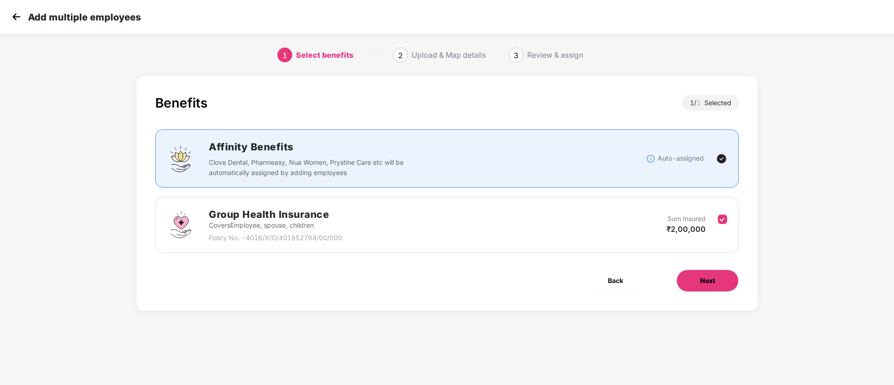
click at [709, 278] on span "Next" at bounding box center [707, 281] width 15 height 10
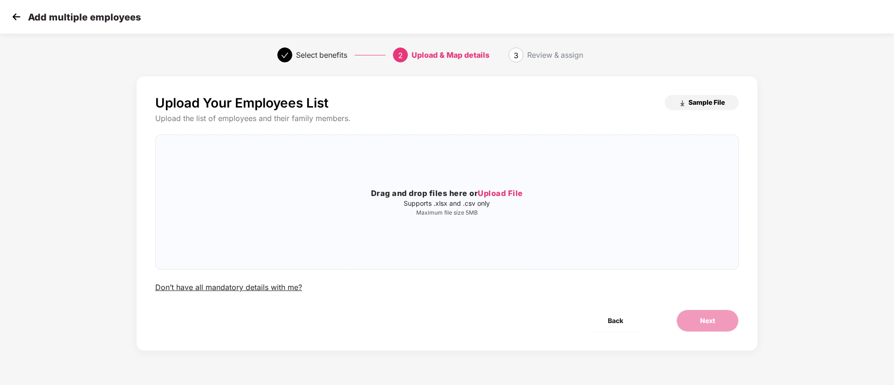
click at [686, 103] on button "Sample File" at bounding box center [702, 102] width 74 height 15
click at [514, 194] on span "Upload File" at bounding box center [500, 193] width 45 height 9
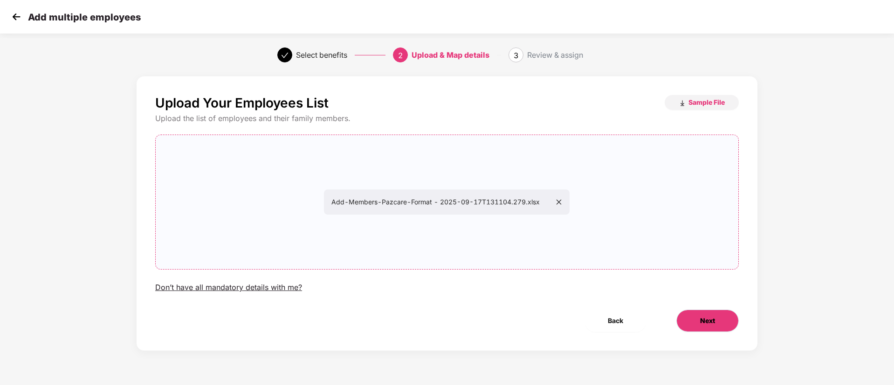
click at [723, 321] on button "Next" at bounding box center [707, 321] width 62 height 22
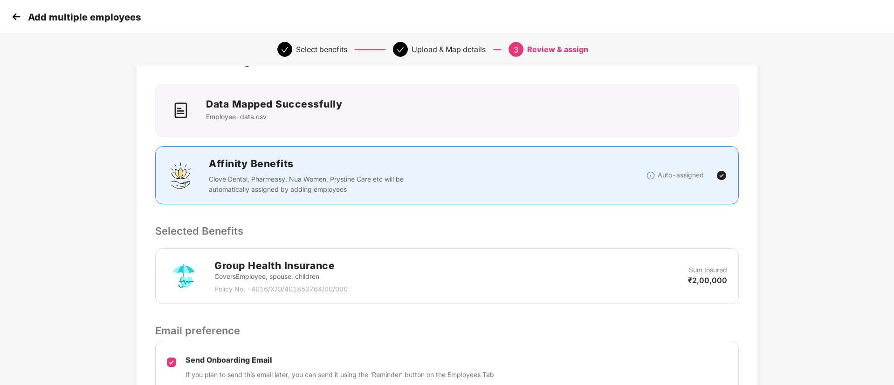
scroll to position [134, 0]
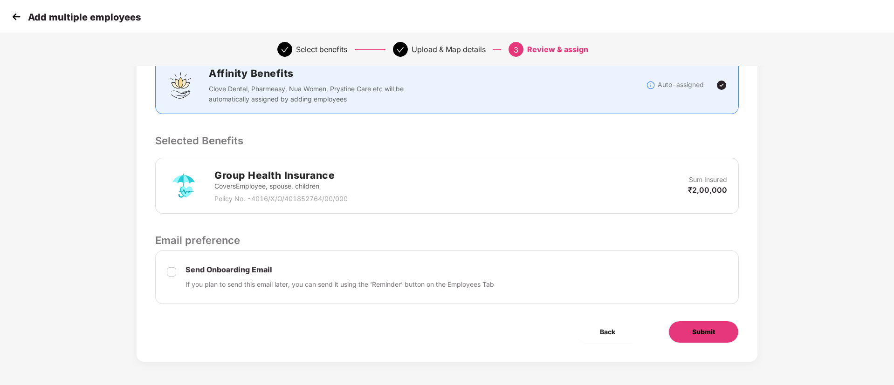
click at [714, 321] on span "Submit" at bounding box center [703, 332] width 23 height 10
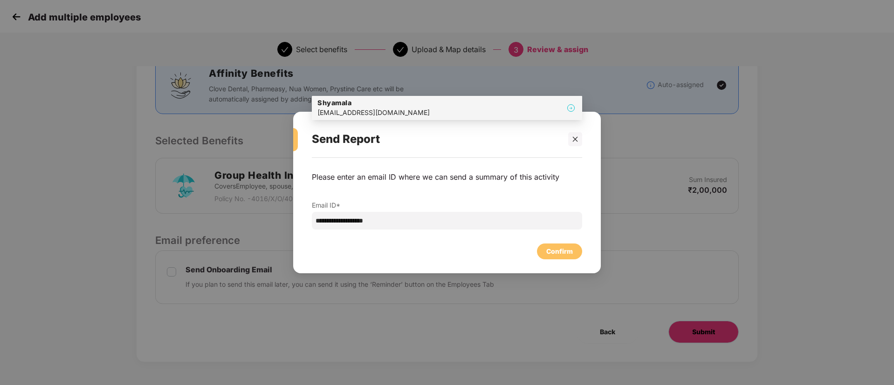
scroll to position [0, 0]
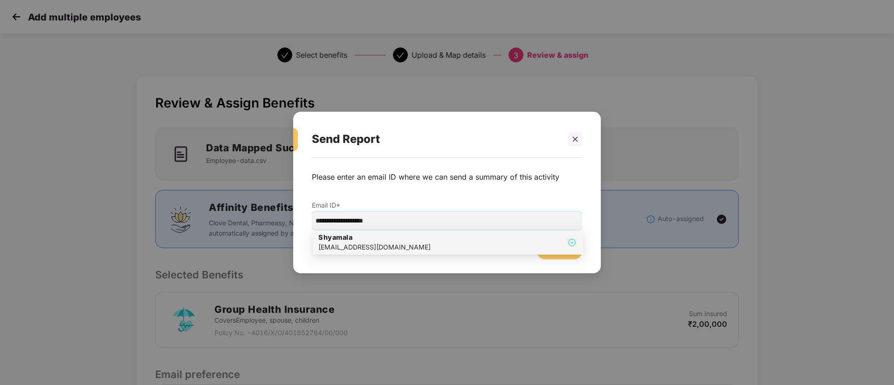
click at [384, 251] on div "[EMAIL_ADDRESS][DOMAIN_NAME]" at bounding box center [374, 247] width 112 height 10
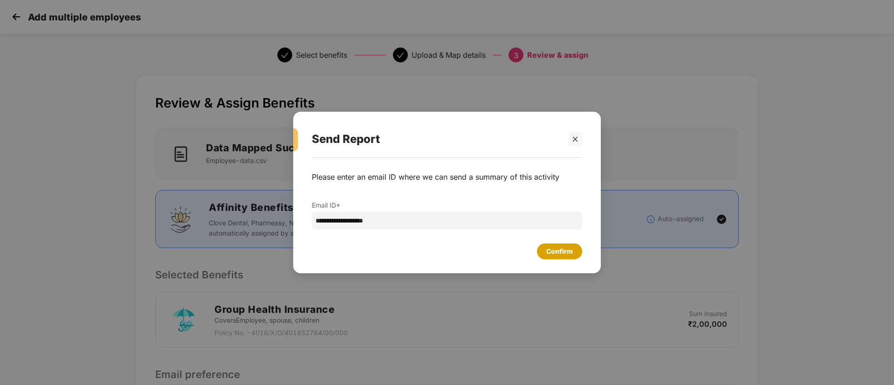
click at [555, 259] on div "Confirm" at bounding box center [559, 252] width 45 height 16
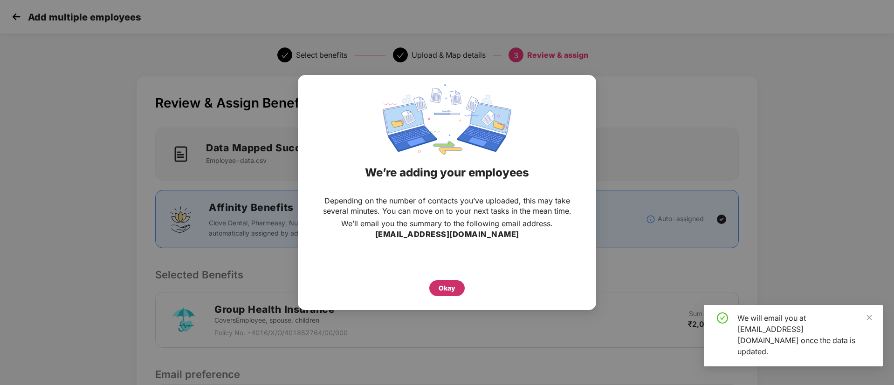
click at [441, 287] on div "Okay" at bounding box center [447, 288] width 17 height 10
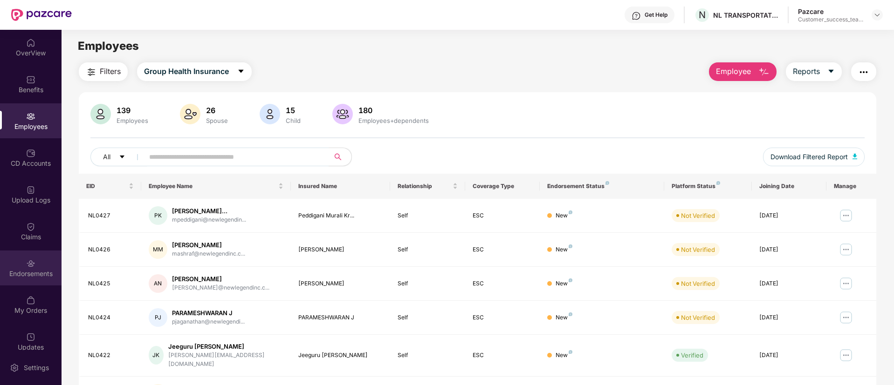
click at [37, 260] on div "Endorsements" at bounding box center [31, 268] width 62 height 35
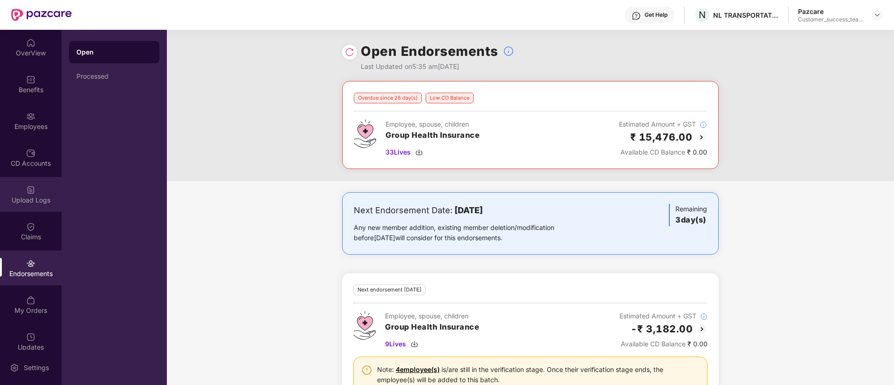
click at [29, 199] on div "Upload Logs" at bounding box center [31, 200] width 62 height 9
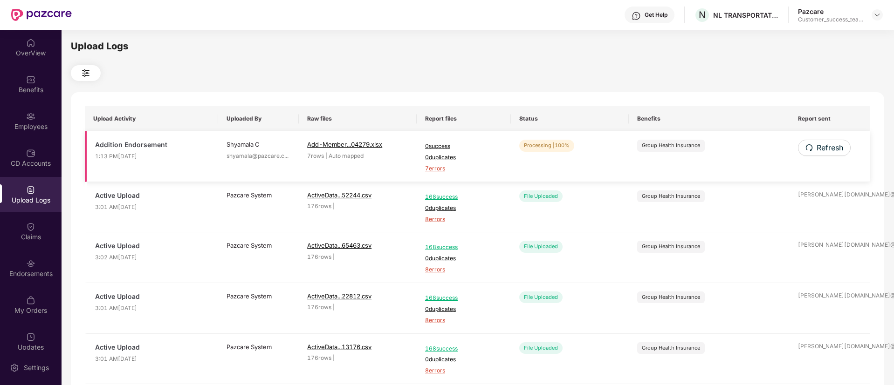
click at [439, 169] on span "7 errors" at bounding box center [463, 169] width 77 height 9
click at [41, 130] on div "Employees" at bounding box center [31, 126] width 62 height 9
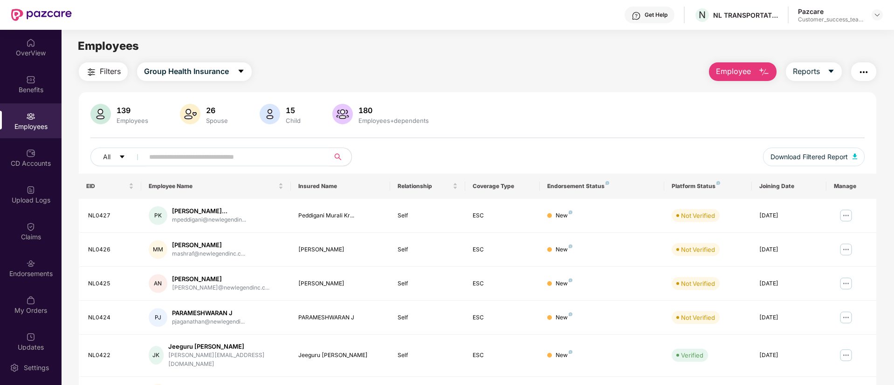
click at [262, 160] on input "text" at bounding box center [232, 157] width 167 height 14
paste input "******"
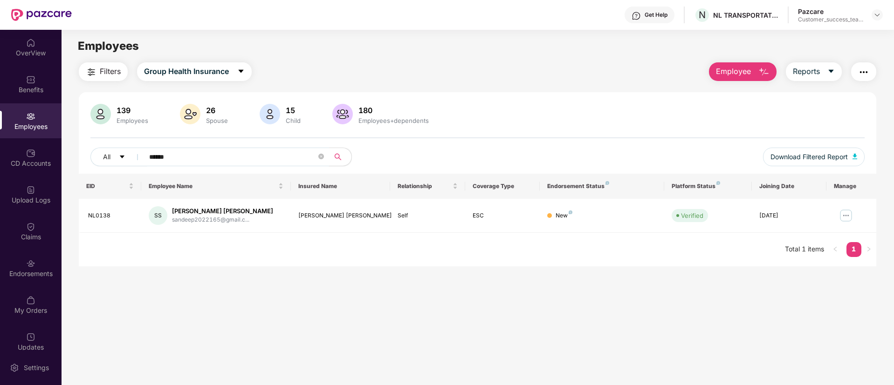
type input "******"
click at [744, 18] on img at bounding box center [876, 14] width 7 height 7
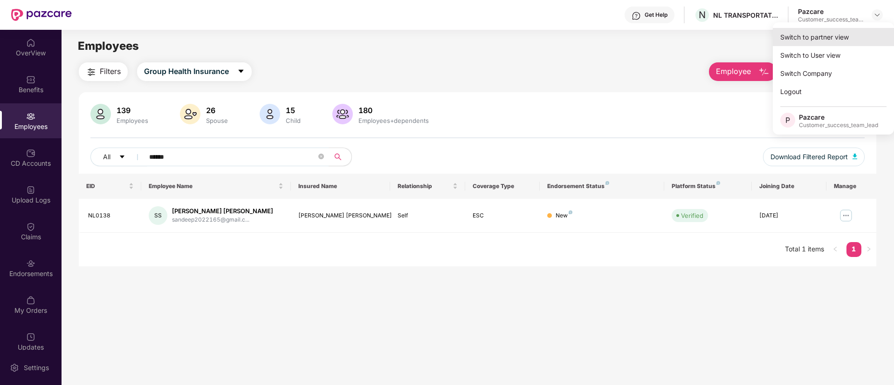
click at [744, 37] on div "Switch to partner view" at bounding box center [833, 37] width 121 height 18
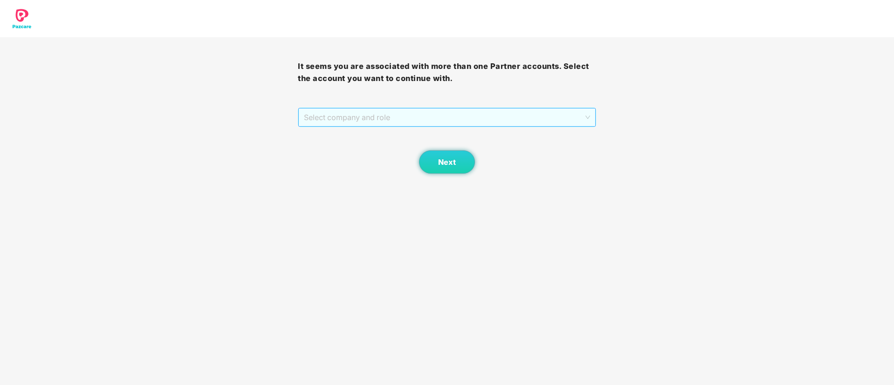
click at [474, 120] on span "Select company and role" at bounding box center [447, 118] width 286 height 18
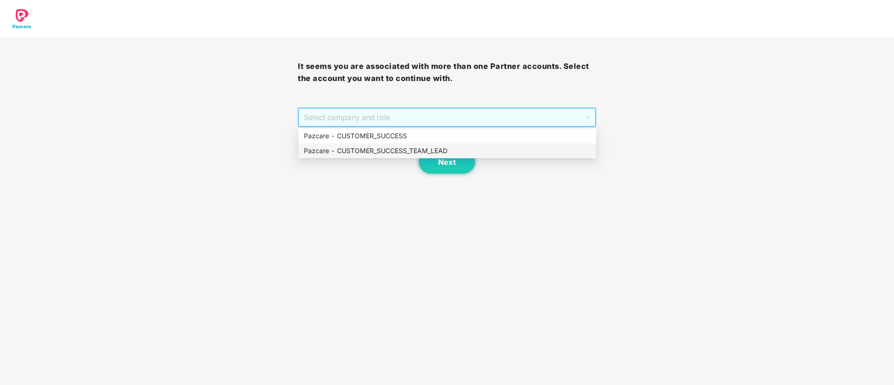
click at [451, 146] on div "Pazcare - CUSTOMER_SUCCESS_TEAM_LEAD" at bounding box center [447, 151] width 287 height 10
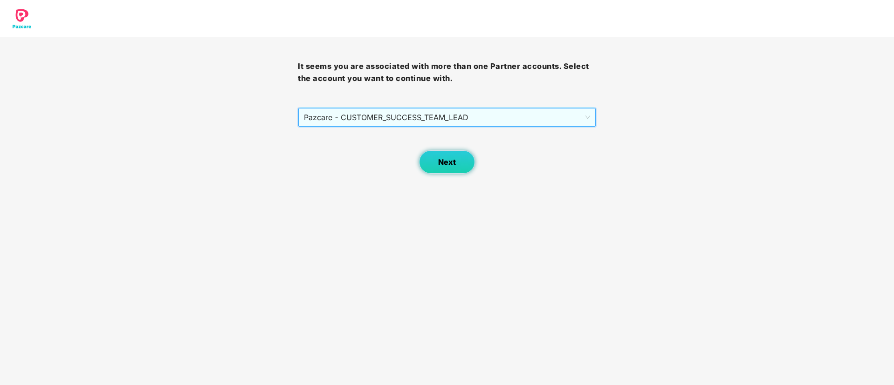
click at [453, 168] on button "Next" at bounding box center [447, 162] width 56 height 23
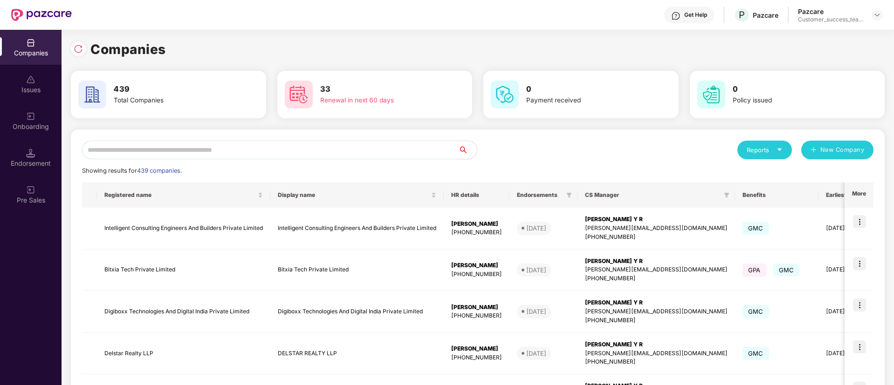
click at [453, 150] on input "text" at bounding box center [270, 150] width 376 height 19
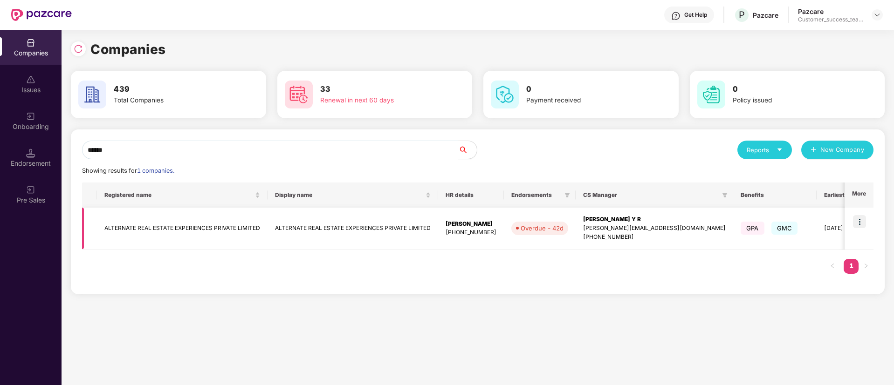
type input "******"
click at [744, 221] on img at bounding box center [859, 221] width 13 height 13
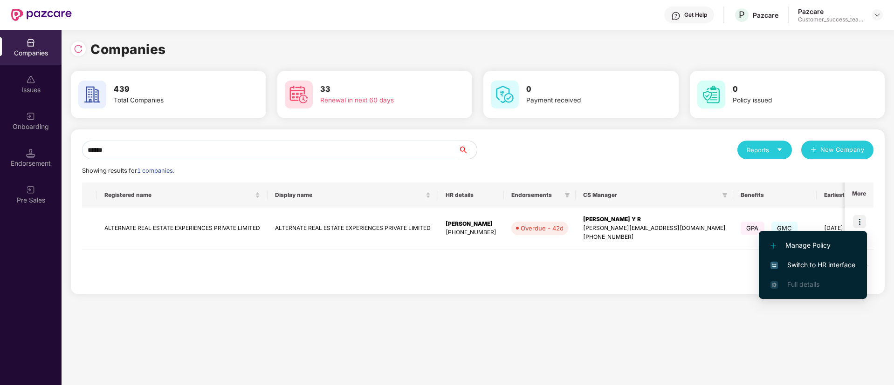
click at [744, 269] on span "Switch to HR interface" at bounding box center [812, 265] width 85 height 10
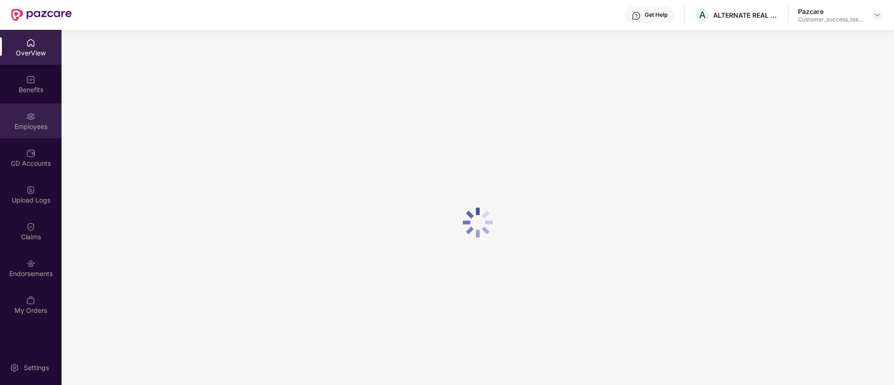
click at [39, 126] on div "Employees" at bounding box center [31, 126] width 62 height 9
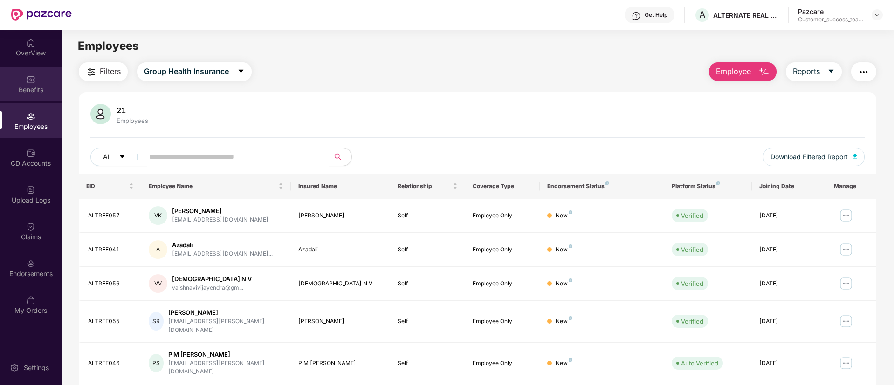
click at [40, 88] on div "Benefits" at bounding box center [31, 89] width 62 height 9
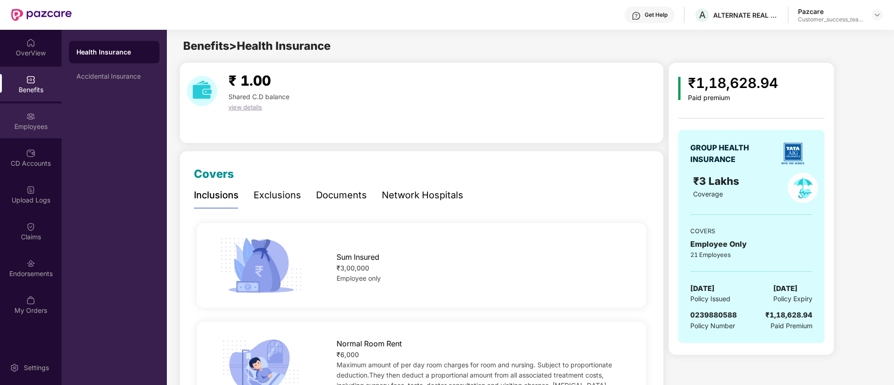
click at [31, 131] on div "Employees" at bounding box center [31, 120] width 62 height 35
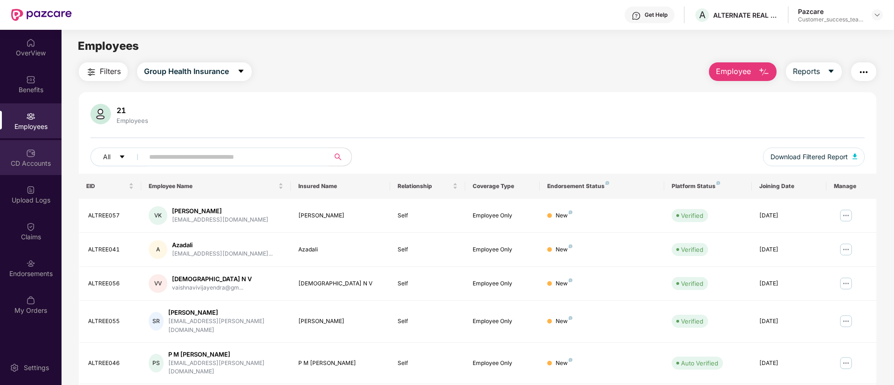
click at [26, 170] on div "CD Accounts" at bounding box center [31, 157] width 62 height 35
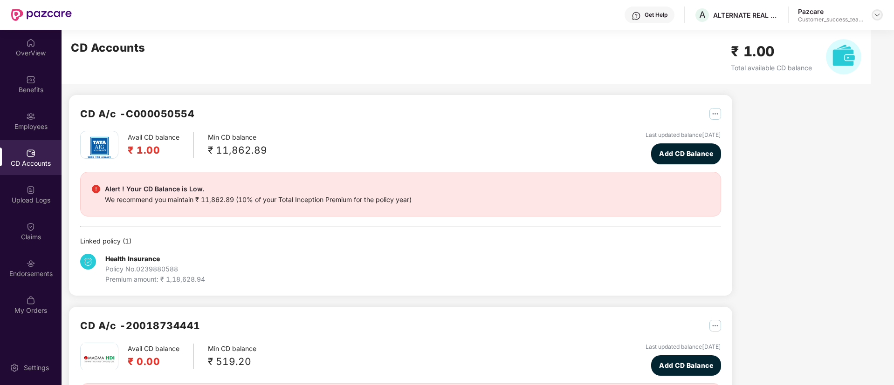
click at [744, 15] on img at bounding box center [876, 14] width 7 height 7
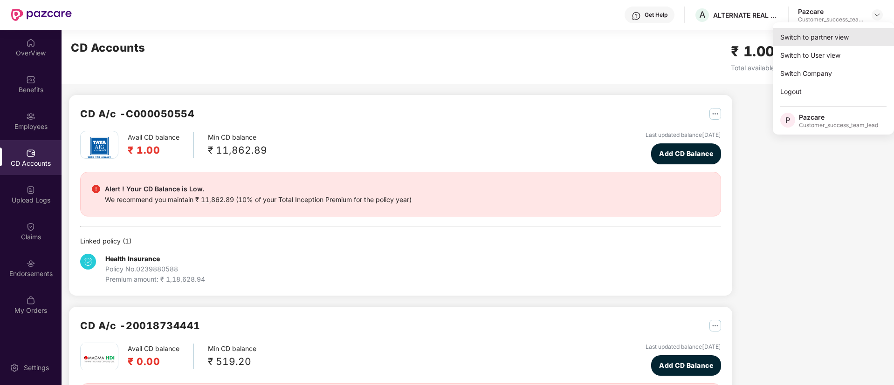
click at [744, 42] on div "Switch to partner view" at bounding box center [833, 37] width 121 height 18
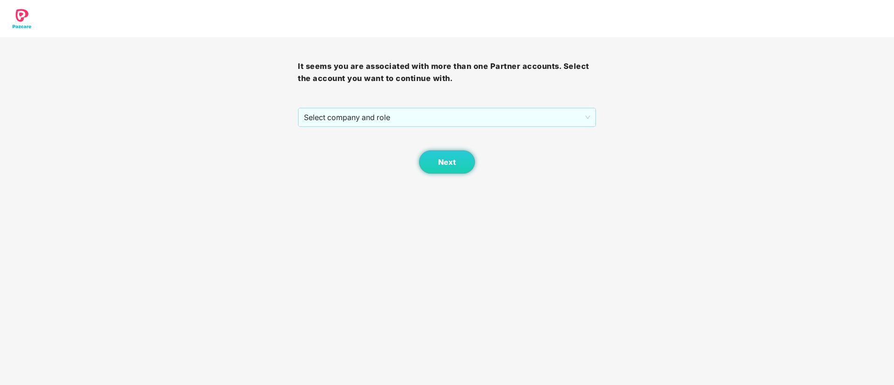
click at [744, 35] on div at bounding box center [447, 18] width 894 height 37
click at [423, 118] on span "Select company and role" at bounding box center [447, 118] width 286 height 18
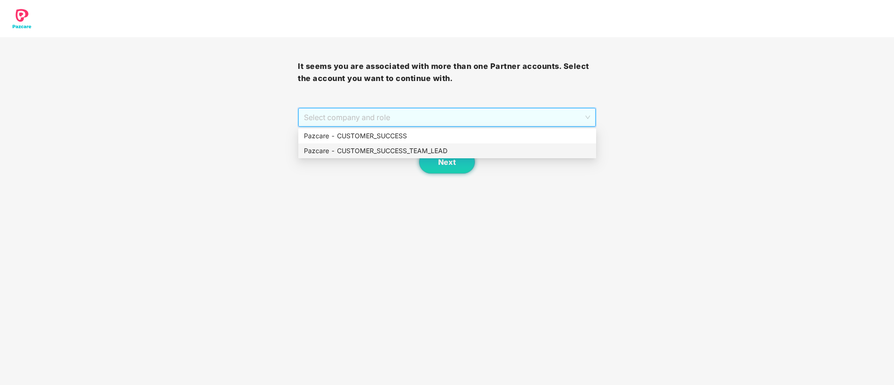
click at [419, 149] on div "Pazcare - CUSTOMER_SUCCESS_TEAM_LEAD" at bounding box center [447, 151] width 287 height 10
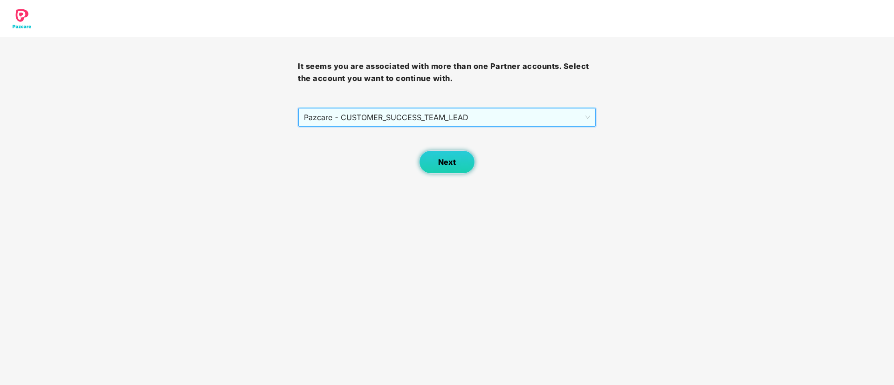
click at [435, 158] on button "Next" at bounding box center [447, 162] width 56 height 23
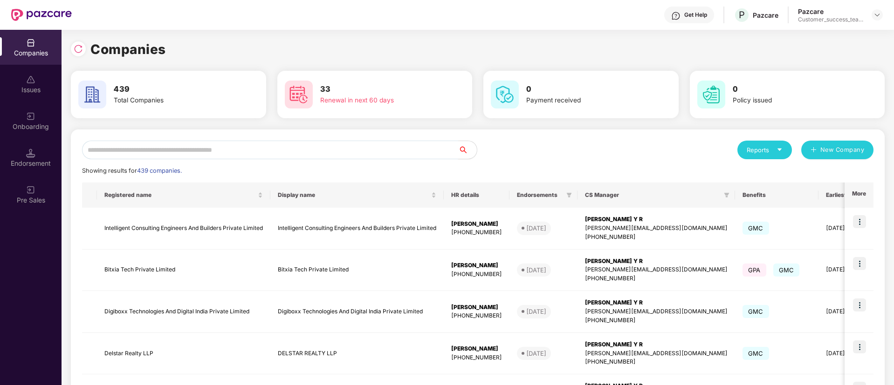
click at [308, 146] on input "text" at bounding box center [270, 150] width 376 height 19
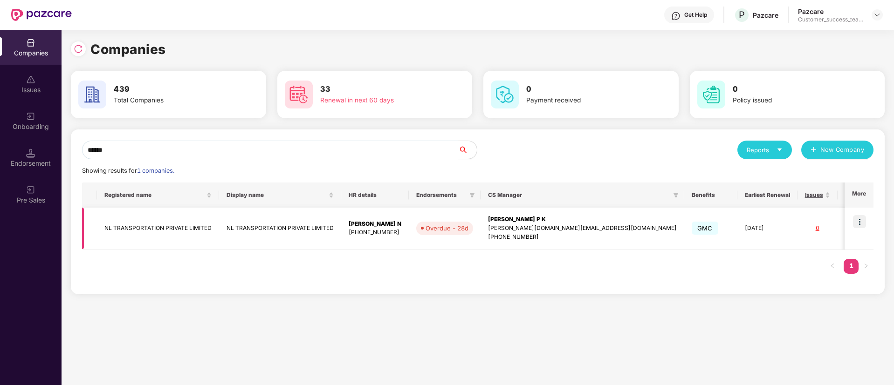
type input "******"
click at [744, 224] on img at bounding box center [859, 221] width 13 height 13
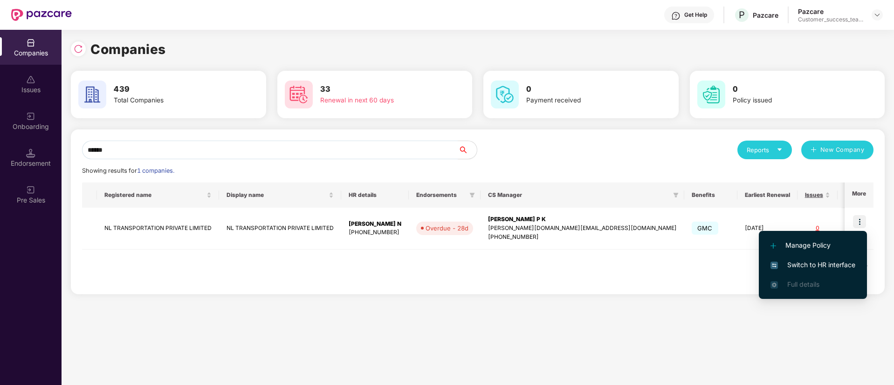
click at [744, 268] on span "Switch to HR interface" at bounding box center [812, 265] width 85 height 10
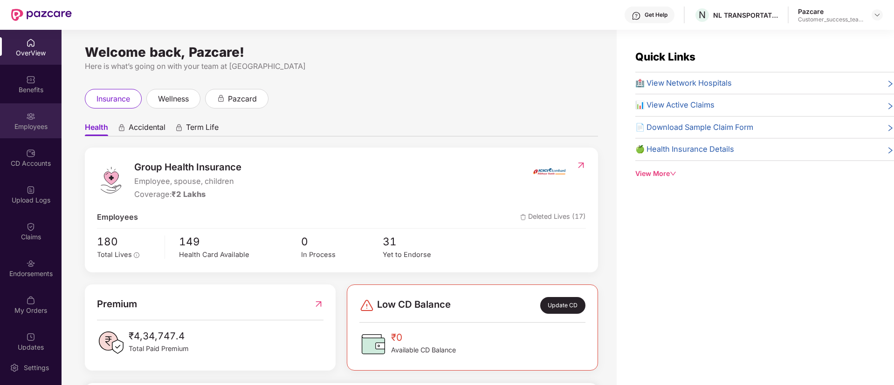
click at [27, 112] on img at bounding box center [30, 116] width 9 height 9
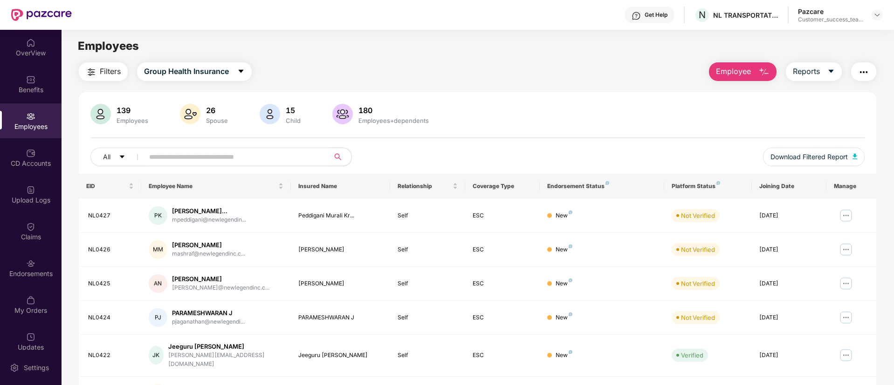
click at [288, 156] on input "text" at bounding box center [232, 157] width 167 height 14
click at [288, 158] on input "text" at bounding box center [232, 157] width 167 height 14
paste input "**********"
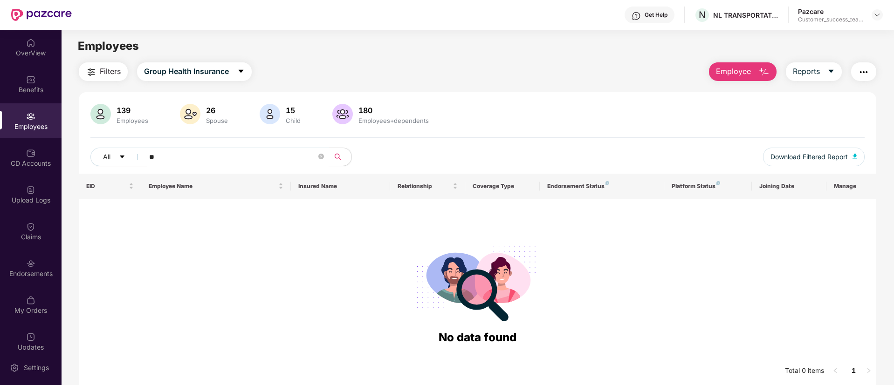
type input "*"
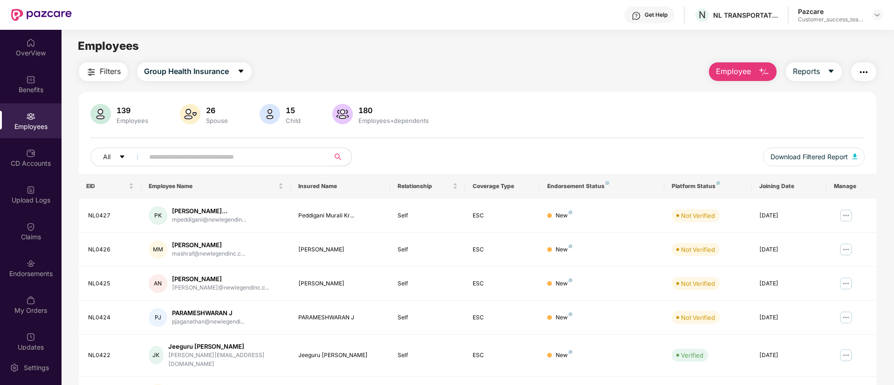
click at [290, 162] on input "text" at bounding box center [232, 157] width 167 height 14
paste input "******"
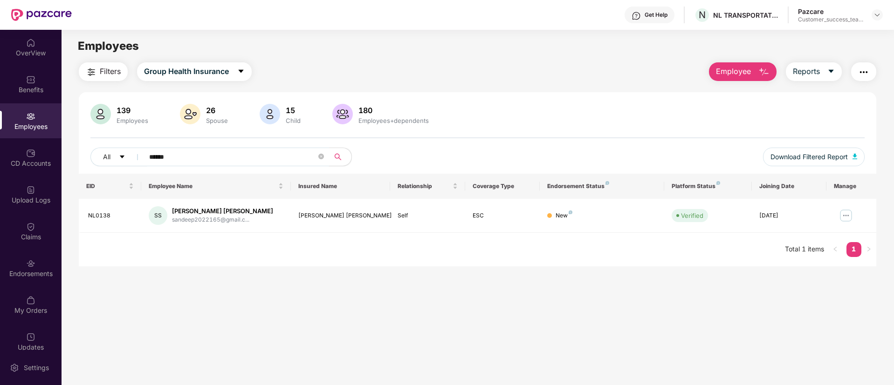
type input "******"
click at [744, 215] on img at bounding box center [845, 215] width 15 height 15
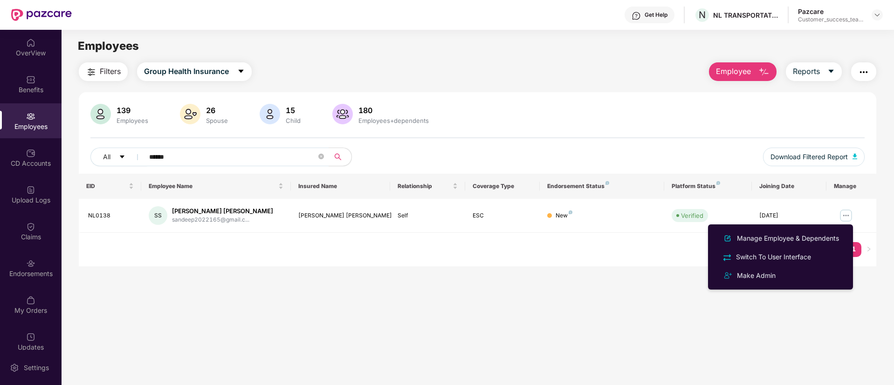
click at [744, 236] on div "Manage Employee & Dependents" at bounding box center [788, 238] width 106 height 10
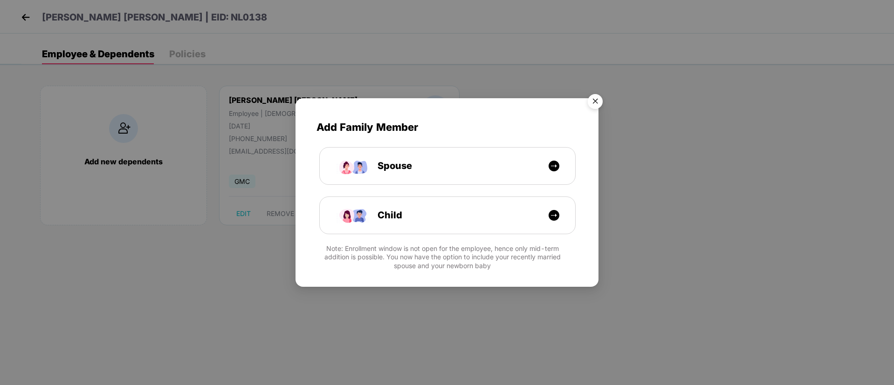
click at [594, 100] on img "Close" at bounding box center [595, 103] width 26 height 26
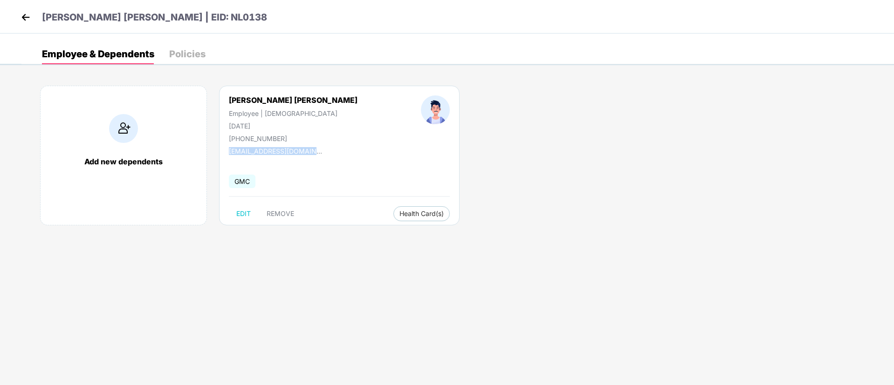
drag, startPoint x: 321, startPoint y: 154, endPoint x: 217, endPoint y: 153, distance: 104.4
click at [217, 153] on div "Add new dependents [PERSON_NAME] [PERSON_NAME] Employee | [DEMOGRAPHIC_DATA] [D…" at bounding box center [457, 160] width 872 height 177
copy div "[EMAIL_ADDRESS][DOMAIN_NAME]"
click at [24, 14] on img at bounding box center [26, 17] width 14 height 14
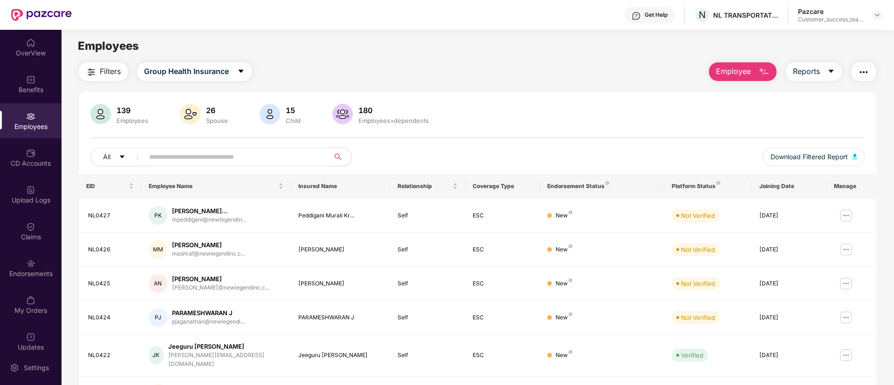
click at [200, 161] on input "text" at bounding box center [232, 157] width 167 height 14
paste input "******"
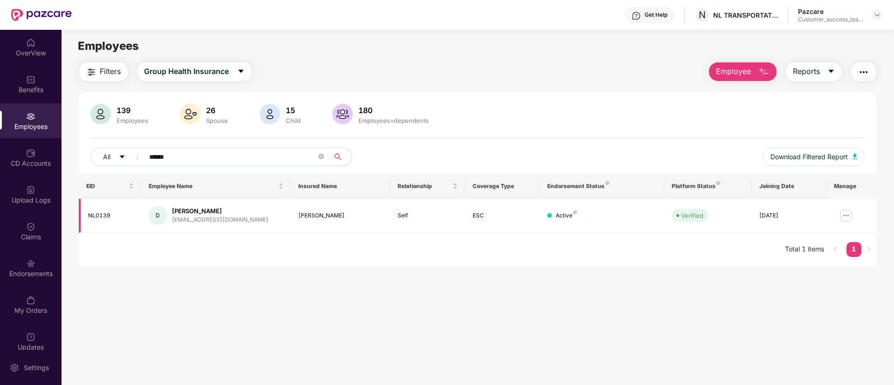
type input "******"
drag, startPoint x: 244, startPoint y: 217, endPoint x: 169, endPoint y: 222, distance: 74.7
click at [169, 222] on div "[PERSON_NAME] [EMAIL_ADDRESS][DOMAIN_NAME]" at bounding box center [216, 215] width 135 height 19
click at [177, 235] on div "EID Employee Name Insured Name Relationship Coverage Type Endorsement Status Pl…" at bounding box center [477, 220] width 797 height 93
drag, startPoint x: 171, startPoint y: 219, endPoint x: 244, endPoint y: 225, distance: 73.4
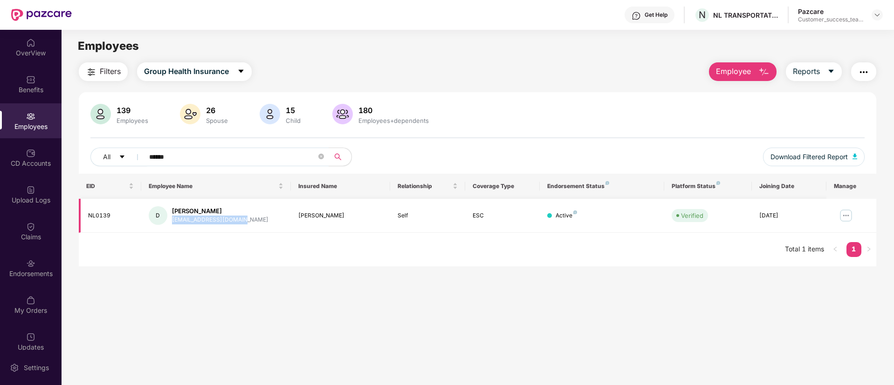
click at [244, 225] on td "[PERSON_NAME] [EMAIL_ADDRESS][DOMAIN_NAME]" at bounding box center [216, 216] width 150 height 34
copy div "[EMAIL_ADDRESS][DOMAIN_NAME]"
click at [320, 156] on icon "close-circle" at bounding box center [321, 157] width 6 height 6
click at [297, 164] on span at bounding box center [233, 157] width 191 height 19
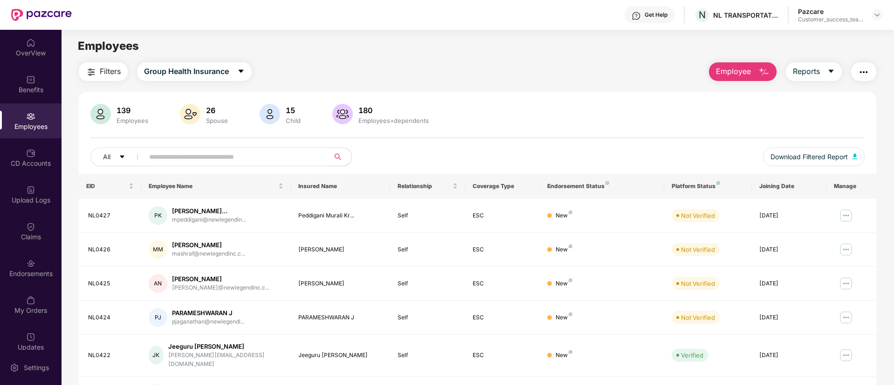
paste input "******"
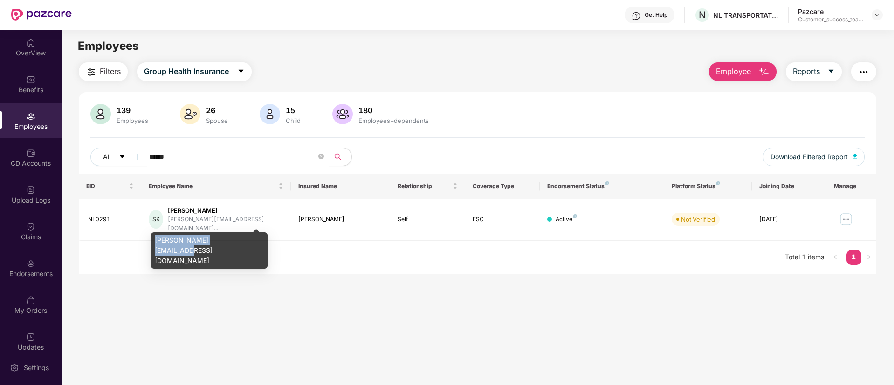
drag, startPoint x: 243, startPoint y: 242, endPoint x: 152, endPoint y: 242, distance: 90.4
click at [152, 242] on div "[PERSON_NAME][EMAIL_ADDRESS][DOMAIN_NAME]" at bounding box center [209, 251] width 117 height 36
copy div "[PERSON_NAME][EMAIL_ADDRESS][DOMAIN_NAME]"
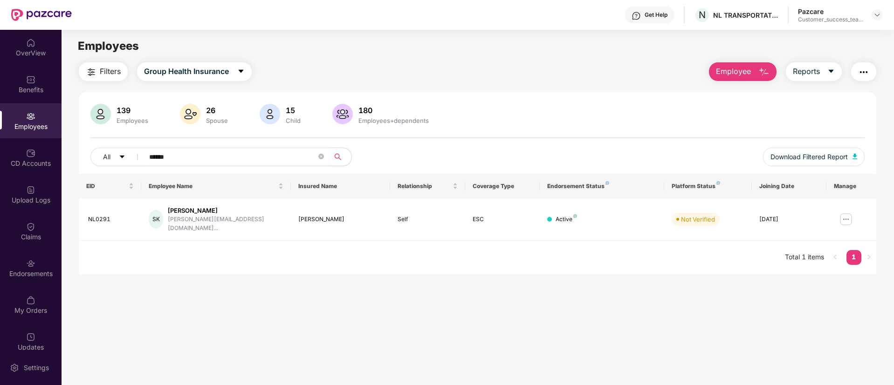
click at [245, 159] on input "******" at bounding box center [232, 157] width 167 height 14
type input "*"
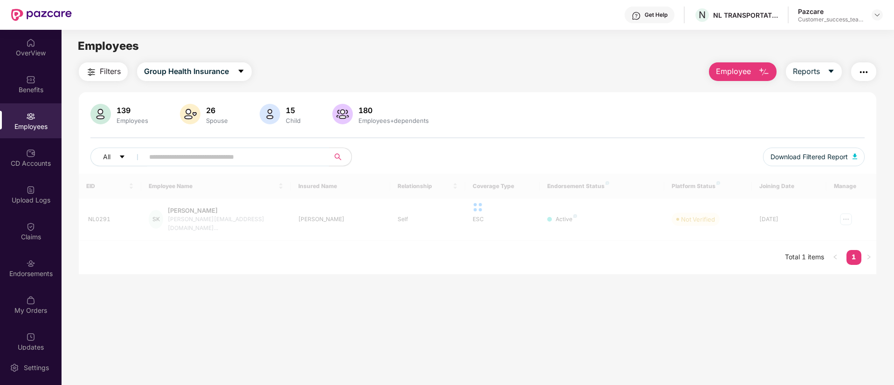
paste input "******"
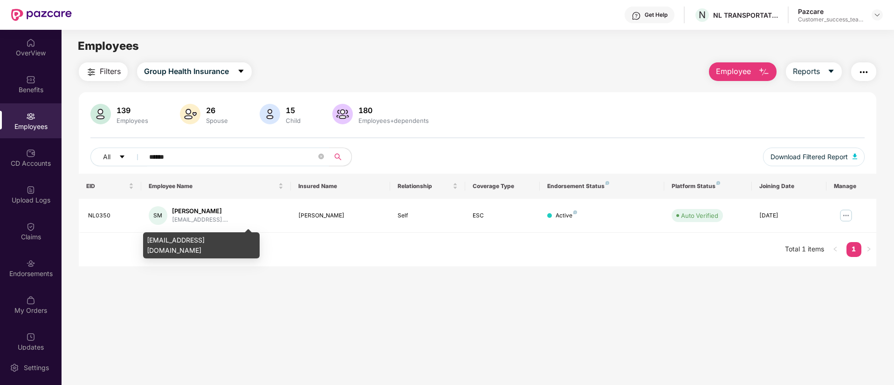
type input "******"
drag, startPoint x: 245, startPoint y: 241, endPoint x: 148, endPoint y: 241, distance: 96.9
click at [148, 241] on div "[EMAIL_ADDRESS][DOMAIN_NAME]" at bounding box center [201, 246] width 117 height 26
copy div "[EMAIL_ADDRESS][DOMAIN_NAME]"
click at [322, 158] on icon "close-circle" at bounding box center [321, 157] width 6 height 6
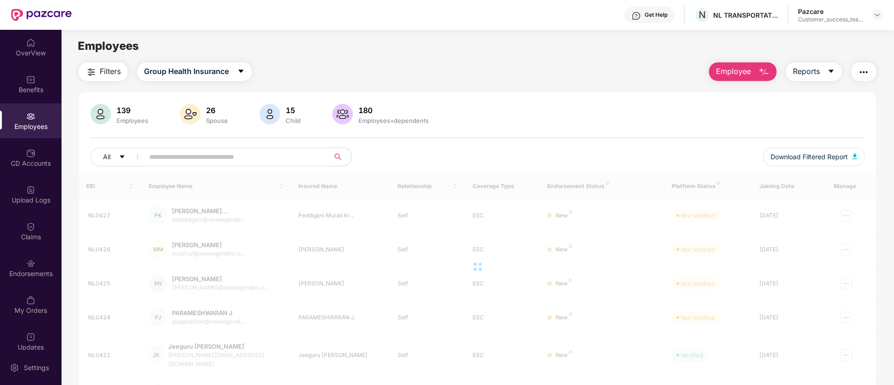
click at [299, 153] on input "text" at bounding box center [232, 157] width 167 height 14
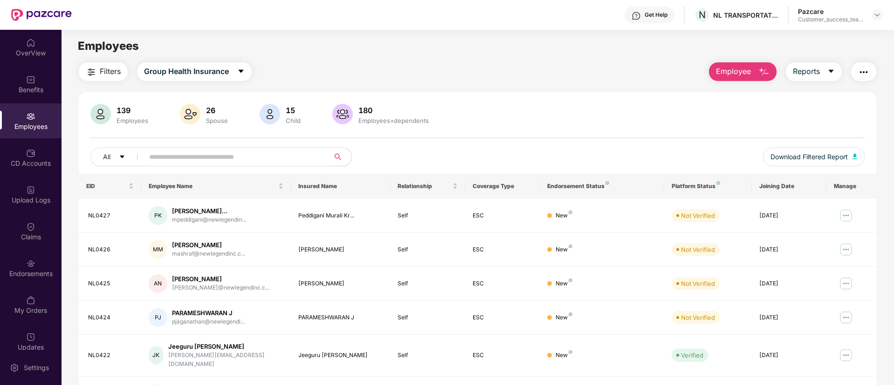
paste input "******"
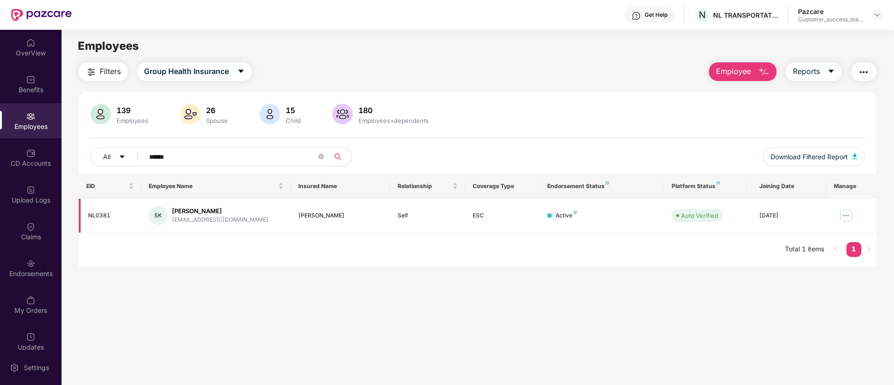
type input "******"
drag, startPoint x: 231, startPoint y: 220, endPoint x: 166, endPoint y: 248, distance: 70.3
click at [167, 235] on div "EID Employee Name Insured Name Relationship Coverage Type Endorsement Status Pl…" at bounding box center [477, 220] width 797 height 93
click at [170, 253] on div "EID Employee Name Insured Name Relationship Coverage Type Endorsement Status Pl…" at bounding box center [477, 220] width 797 height 93
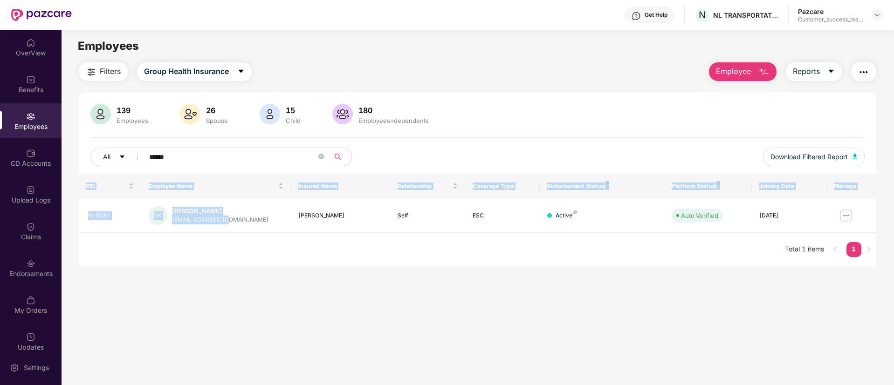
click at [241, 258] on div "EID Employee Name Insured Name Relationship Coverage Type Endorsement Status Pl…" at bounding box center [477, 220] width 797 height 93
drag, startPoint x: 224, startPoint y: 217, endPoint x: 170, endPoint y: 238, distance: 58.6
click at [170, 238] on div "EID Employee Name Insured Name Relationship Coverage Type Endorsement Status Pl…" at bounding box center [477, 220] width 797 height 93
click at [177, 253] on div "EID Employee Name Insured Name Relationship Coverage Type Endorsement Status Pl…" at bounding box center [477, 220] width 797 height 93
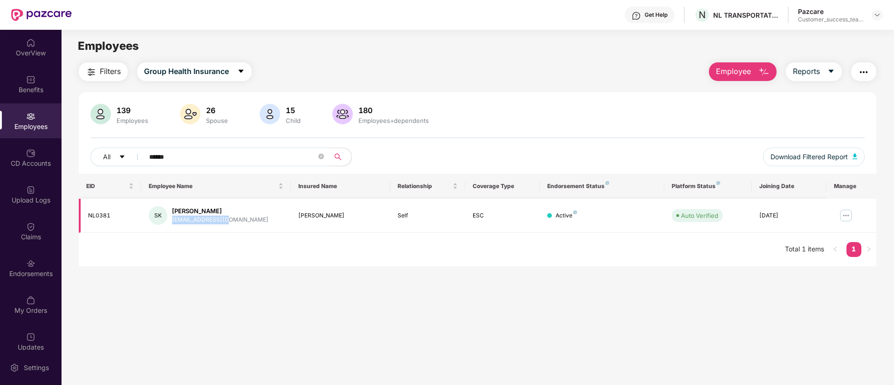
drag, startPoint x: 172, startPoint y: 223, endPoint x: 219, endPoint y: 219, distance: 47.7
click at [225, 219] on div "[EMAIL_ADDRESS][DOMAIN_NAME]" at bounding box center [220, 220] width 96 height 9
click at [323, 159] on icon "close-circle" at bounding box center [321, 157] width 6 height 6
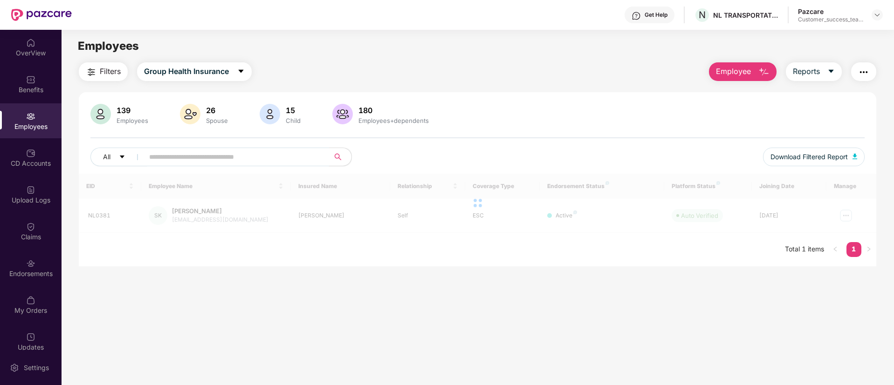
click at [313, 154] on input "text" at bounding box center [232, 157] width 167 height 14
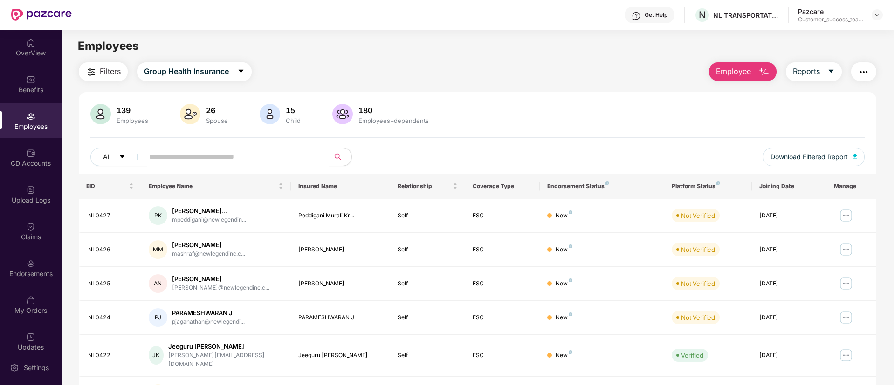
paste input "******"
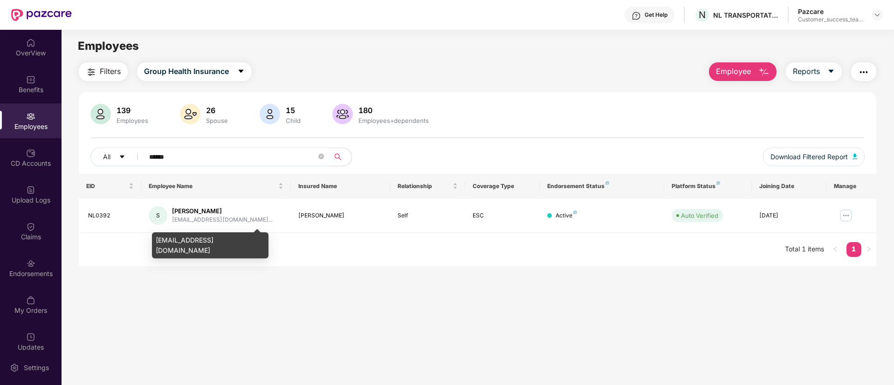
type input "******"
drag, startPoint x: 240, startPoint y: 244, endPoint x: 153, endPoint y: 245, distance: 86.7
click at [153, 245] on div "[EMAIL_ADDRESS][DOMAIN_NAME]" at bounding box center [210, 246] width 117 height 26
click at [320, 161] on span at bounding box center [321, 157] width 6 height 14
click at [320, 159] on span at bounding box center [321, 157] width 6 height 9
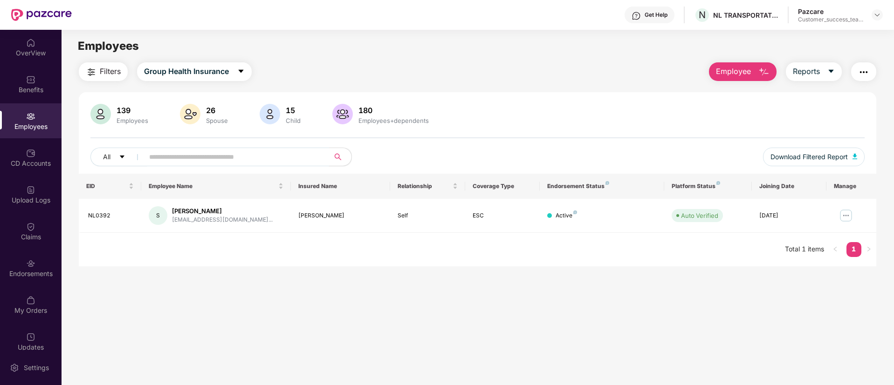
click at [310, 154] on input "text" at bounding box center [232, 157] width 167 height 14
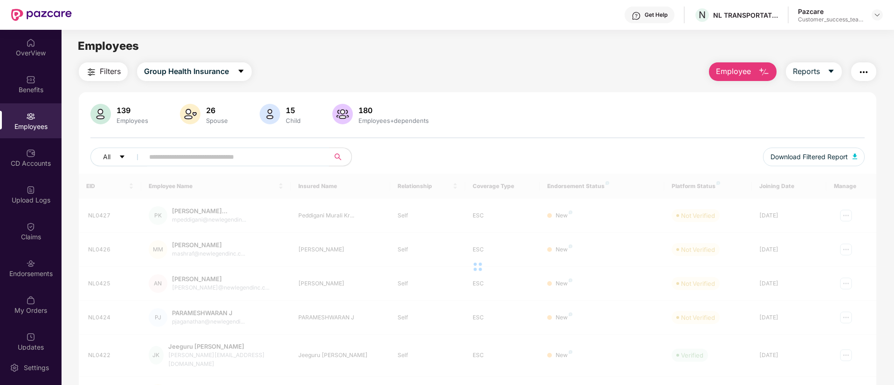
paste input "******"
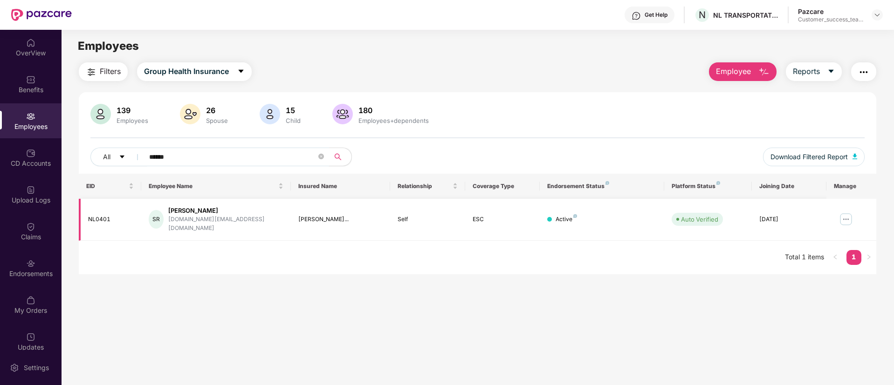
type input "******"
drag, startPoint x: 229, startPoint y: 220, endPoint x: 171, endPoint y: 220, distance: 58.3
click at [171, 220] on div "SR Saranbabu Rajasekaran [DOMAIN_NAME][EMAIL_ADDRESS][DOMAIN_NAME]" at bounding box center [216, 219] width 135 height 27
click at [173, 288] on main "Employees Filters Group Health Insurance Employee Reports 139 Employees 26 Spou…" at bounding box center [478, 222] width 832 height 385
click at [323, 157] on icon "close-circle" at bounding box center [321, 157] width 6 height 6
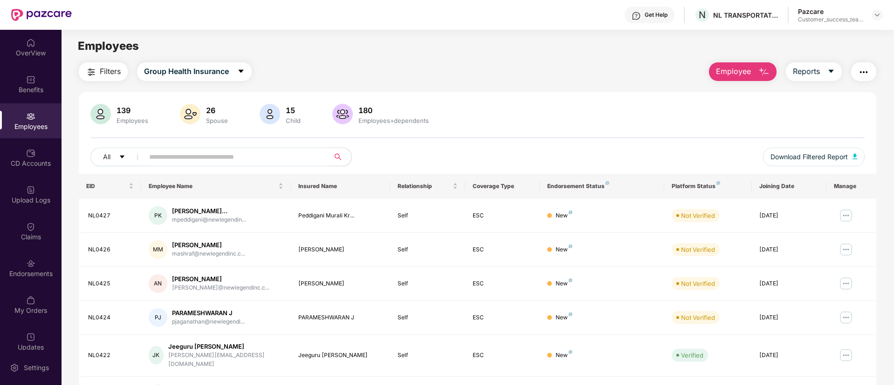
click at [290, 154] on input "text" at bounding box center [232, 157] width 167 height 14
paste input "******"
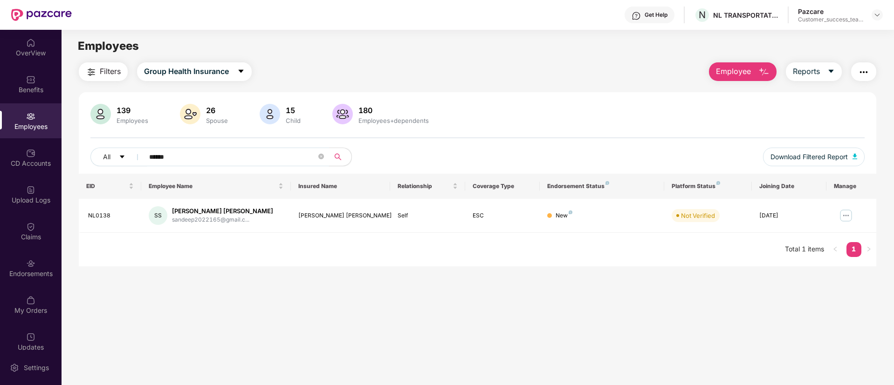
type input "******"
click at [744, 73] on span "Employee" at bounding box center [733, 72] width 35 height 12
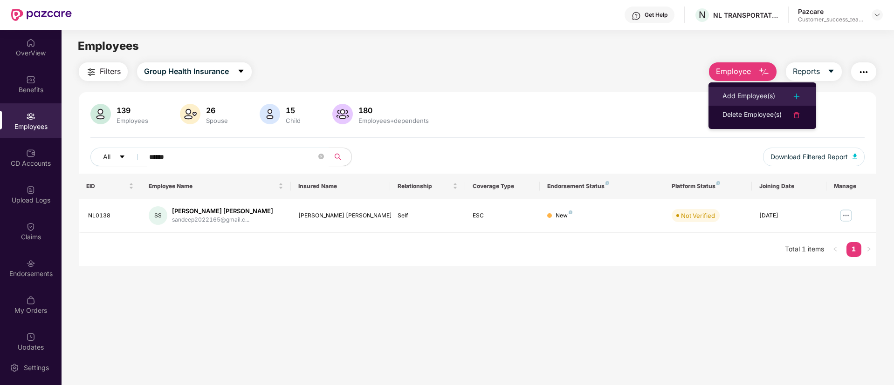
click at [744, 93] on div "Add Employee(s)" at bounding box center [748, 96] width 53 height 11
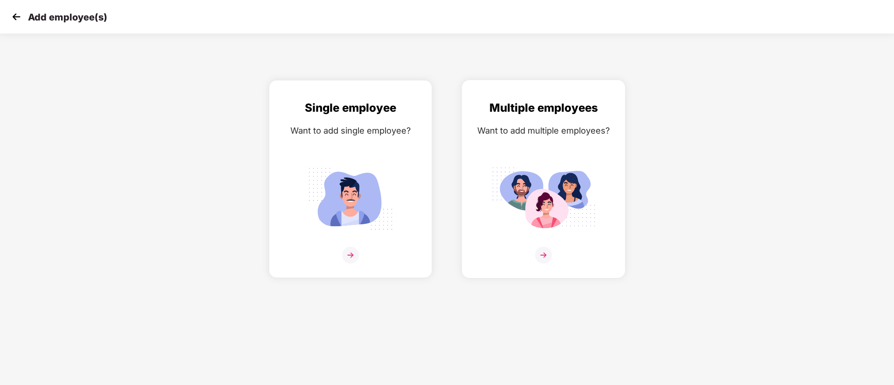
click at [545, 254] on img at bounding box center [543, 255] width 17 height 17
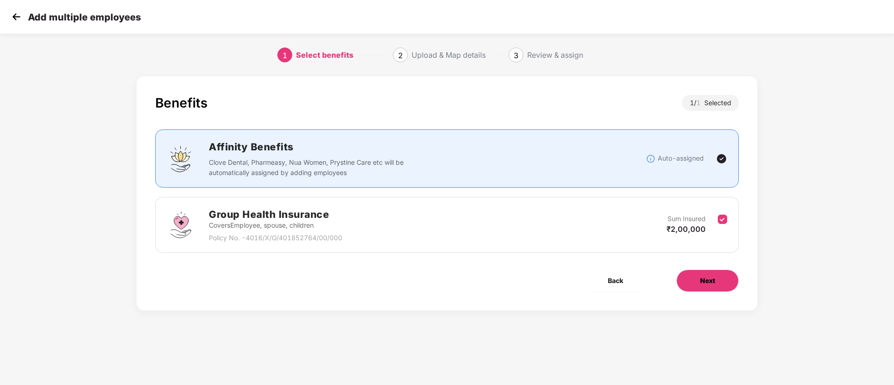
click at [713, 277] on span "Next" at bounding box center [707, 281] width 15 height 10
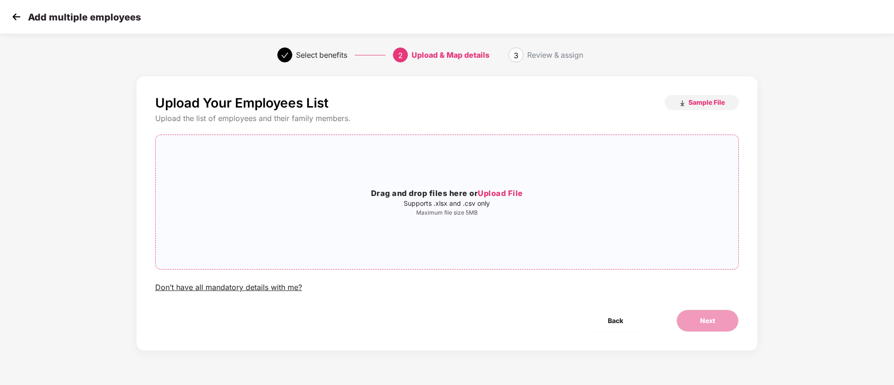
click at [521, 197] on span "Upload File" at bounding box center [500, 193] width 45 height 9
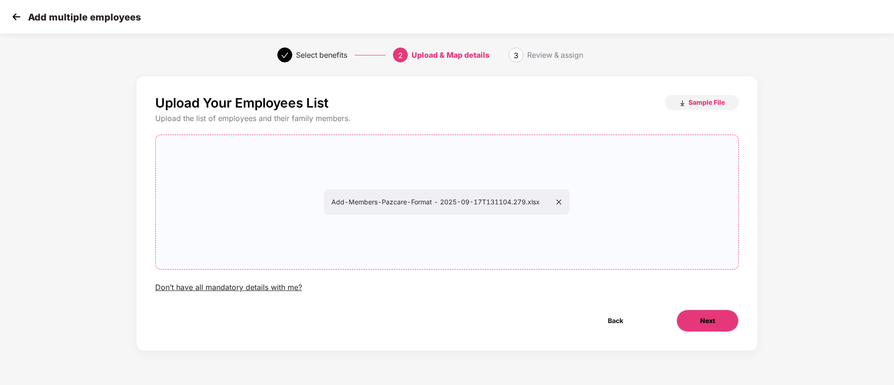
click at [720, 318] on button "Next" at bounding box center [707, 321] width 62 height 22
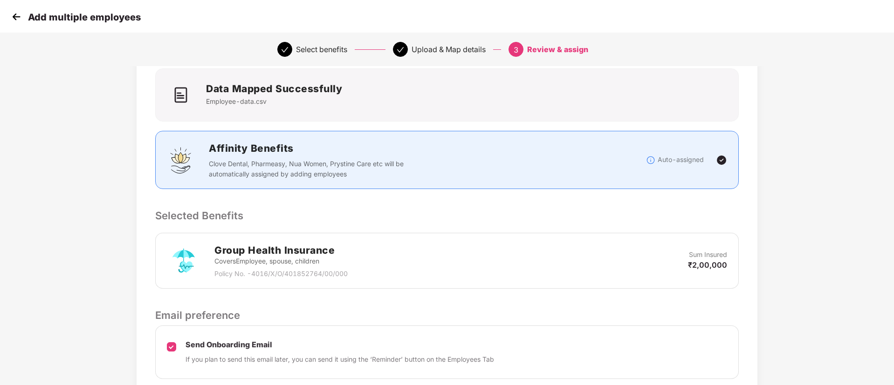
scroll to position [134, 0]
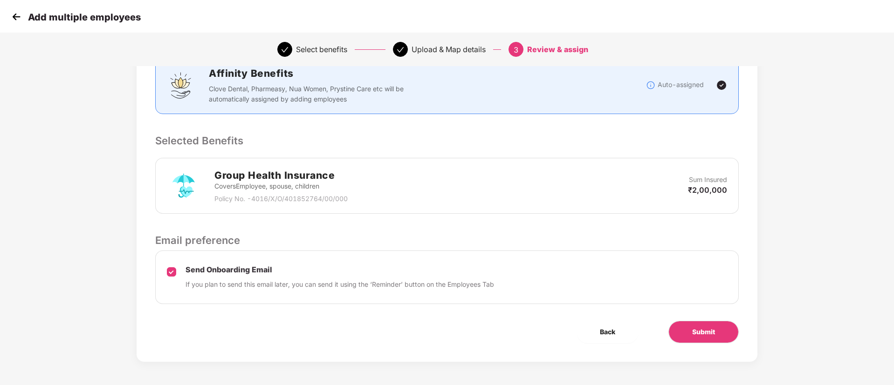
click at [178, 275] on div "Send Onboarding Email If you plan to send this email later, you can send it usi…" at bounding box center [446, 278] width 583 height 54
click at [710, 321] on span "Submit" at bounding box center [703, 332] width 23 height 10
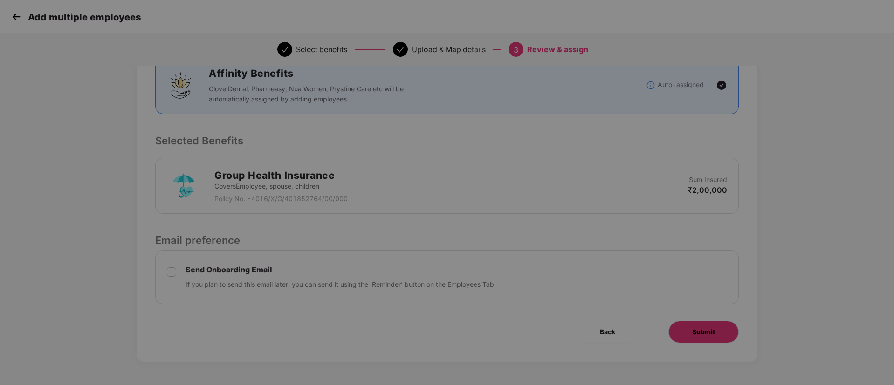
scroll to position [0, 0]
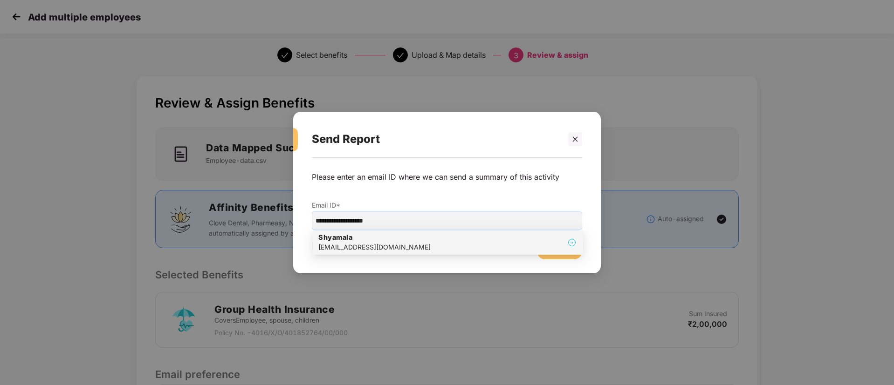
click at [451, 242] on div "[PERSON_NAME] [PERSON_NAME][EMAIL_ADDRESS][DOMAIN_NAME]" at bounding box center [447, 243] width 259 height 20
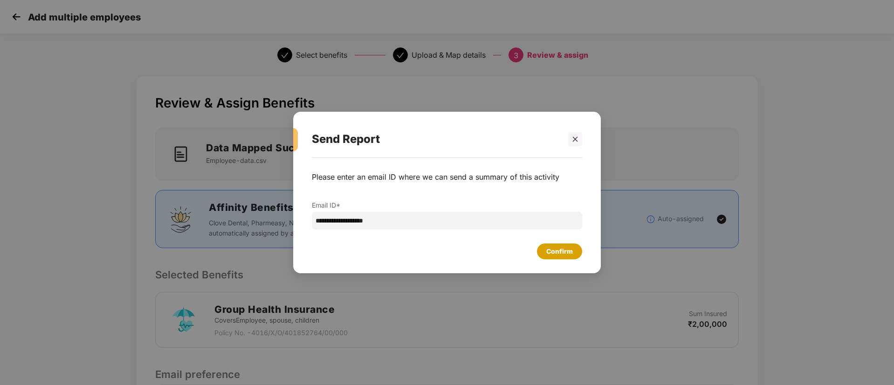
click at [572, 251] on div "Confirm" at bounding box center [559, 252] width 27 height 10
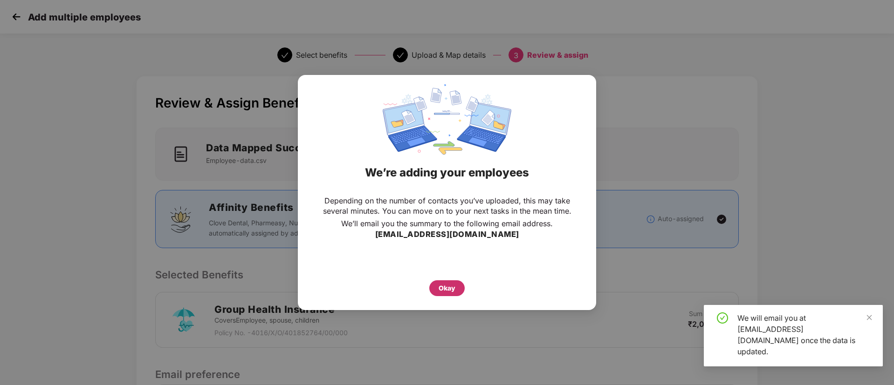
click at [450, 287] on div "Okay" at bounding box center [447, 288] width 17 height 10
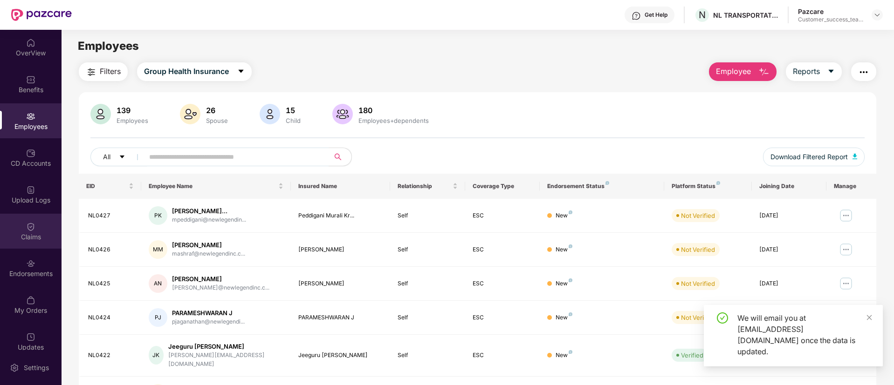
click at [39, 214] on div "Claims" at bounding box center [31, 231] width 62 height 35
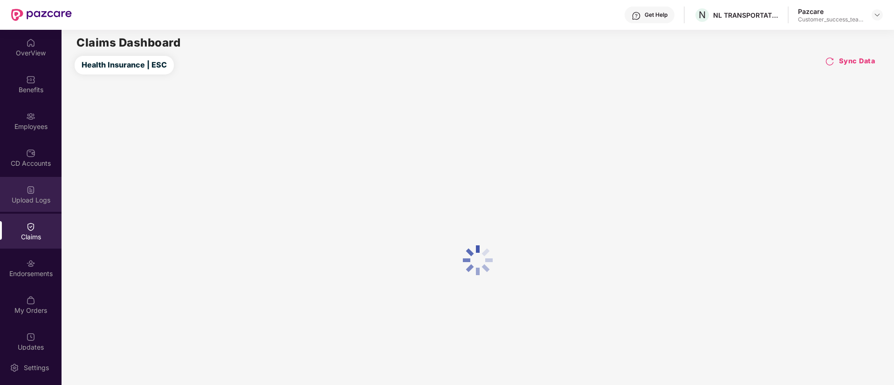
click at [31, 198] on div "Upload Logs" at bounding box center [31, 200] width 62 height 9
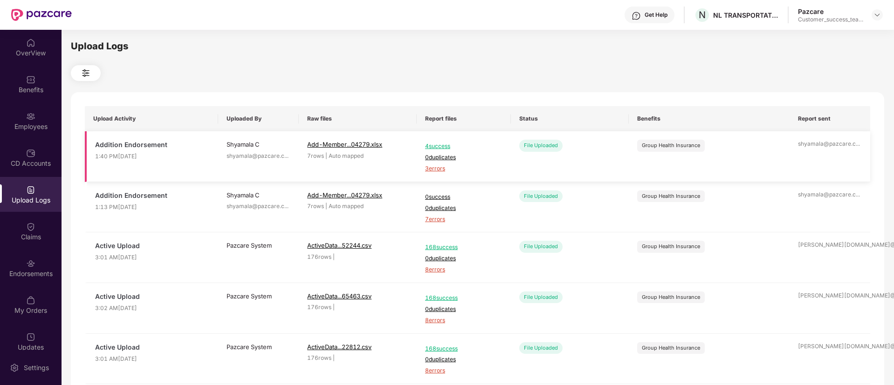
click at [439, 172] on span "3 errors" at bounding box center [463, 169] width 77 height 9
click at [45, 125] on div "Employees" at bounding box center [31, 126] width 62 height 9
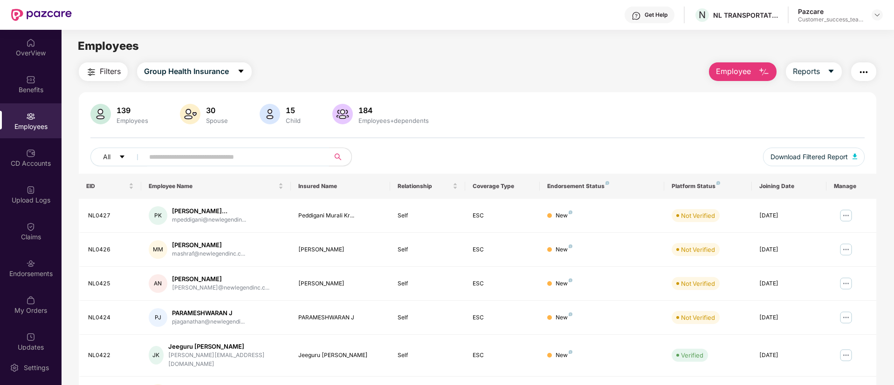
click at [193, 149] on span at bounding box center [233, 157] width 191 height 19
click at [199, 156] on input "text" at bounding box center [232, 157] width 167 height 14
paste input "******"
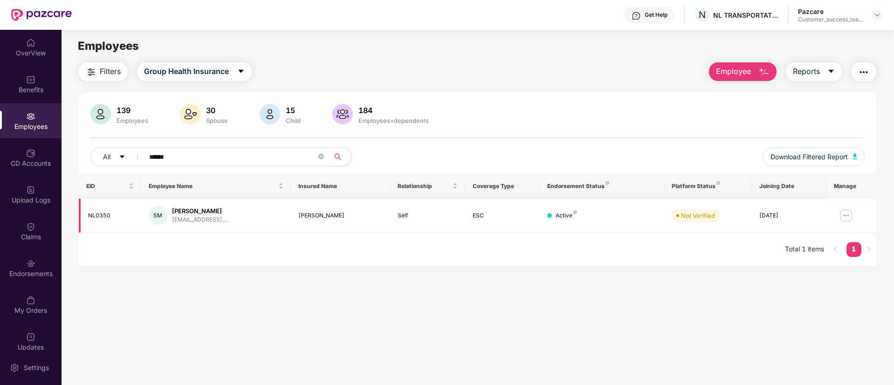
type input "******"
click at [744, 211] on img at bounding box center [845, 215] width 15 height 15
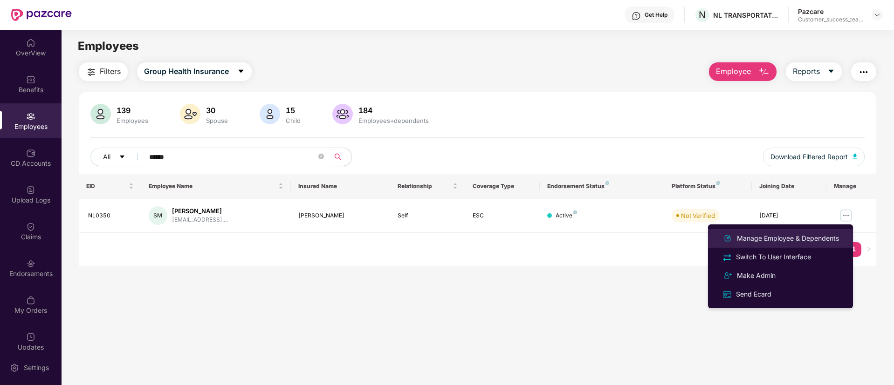
click at [744, 243] on div "Manage Employee & Dependents" at bounding box center [788, 238] width 106 height 10
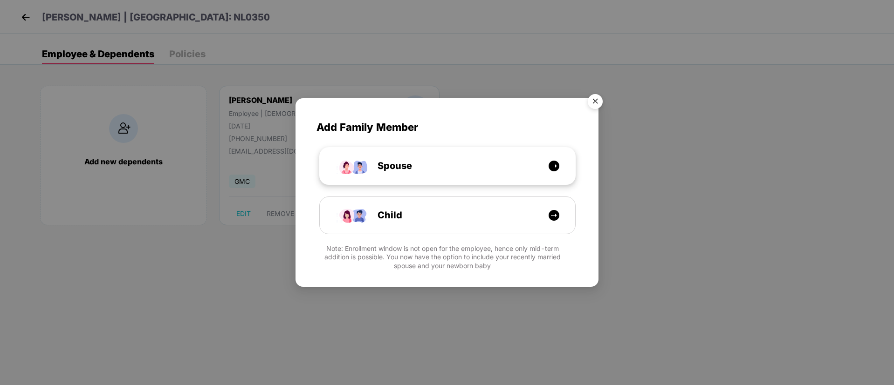
click at [525, 168] on div "Spouse" at bounding box center [453, 166] width 192 height 14
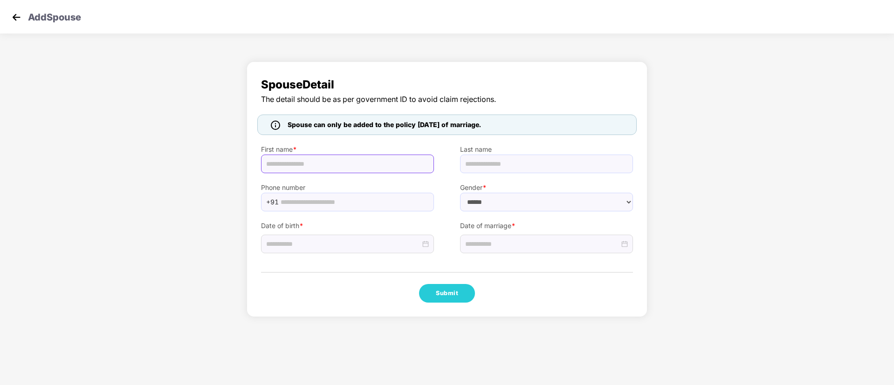
click at [368, 158] on input "text" at bounding box center [347, 164] width 173 height 19
paste input "*******"
type input "*******"
click at [513, 163] on input "text" at bounding box center [546, 164] width 173 height 19
click at [351, 199] on input "text" at bounding box center [355, 202] width 148 height 14
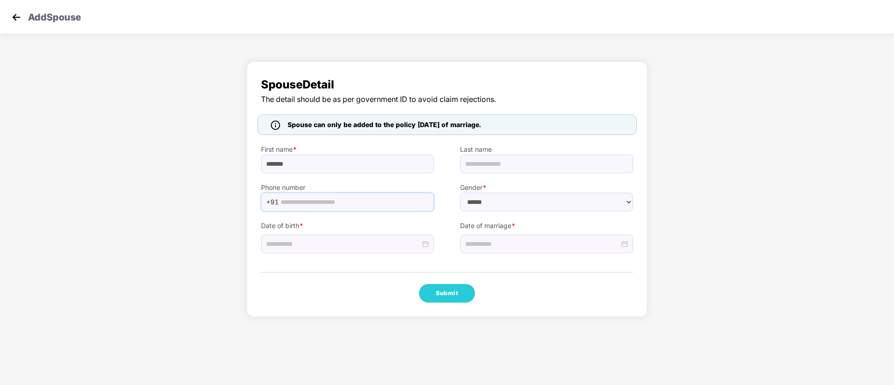
click at [19, 19] on img at bounding box center [16, 17] width 14 height 14
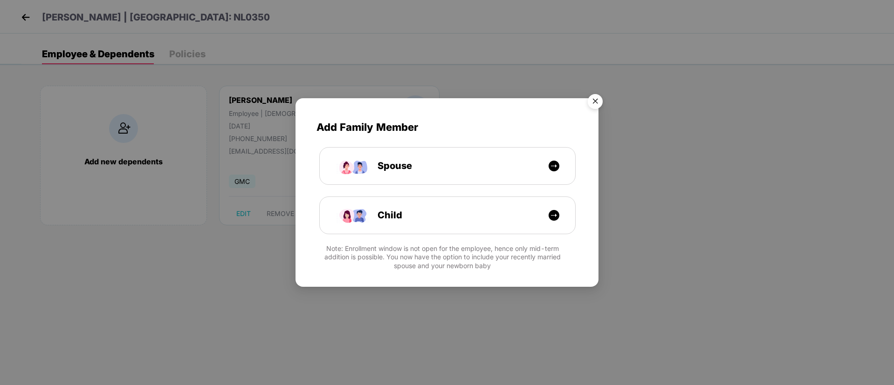
click at [602, 98] on img "Close" at bounding box center [595, 103] width 26 height 26
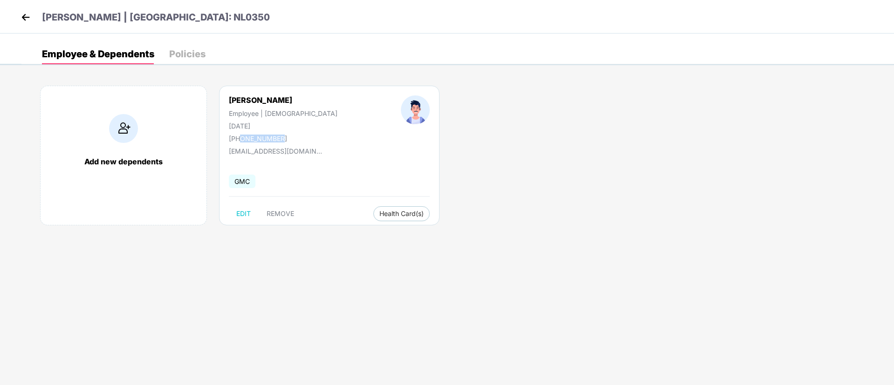
drag, startPoint x: 240, startPoint y: 136, endPoint x: 288, endPoint y: 141, distance: 47.8
click at [288, 141] on div "[PHONE_NUMBER]" at bounding box center [283, 139] width 109 height 8
drag, startPoint x: 227, startPoint y: 154, endPoint x: 316, endPoint y: 155, distance: 89.0
click at [316, 155] on div "[PERSON_NAME] | [DEMOGRAPHIC_DATA] [DATE] [PHONE_NUMBER] [EMAIL_ADDRESS][DOMAIN…" at bounding box center [329, 156] width 220 height 140
click at [27, 13] on img at bounding box center [26, 17] width 14 height 14
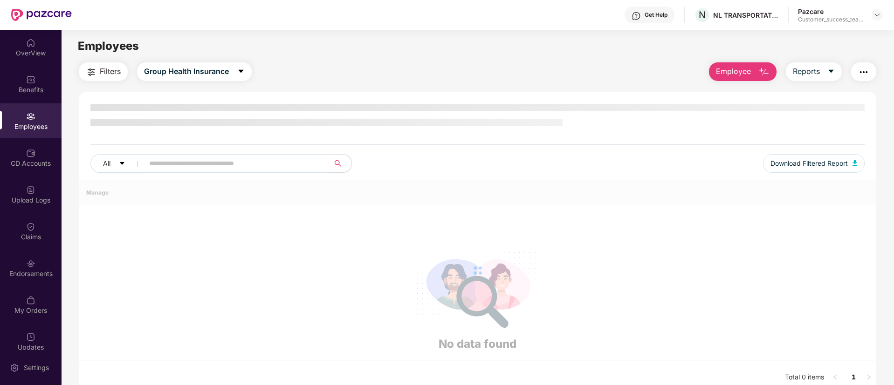
click at [261, 170] on div "All Download Filtered Report" at bounding box center [477, 167] width 774 height 26
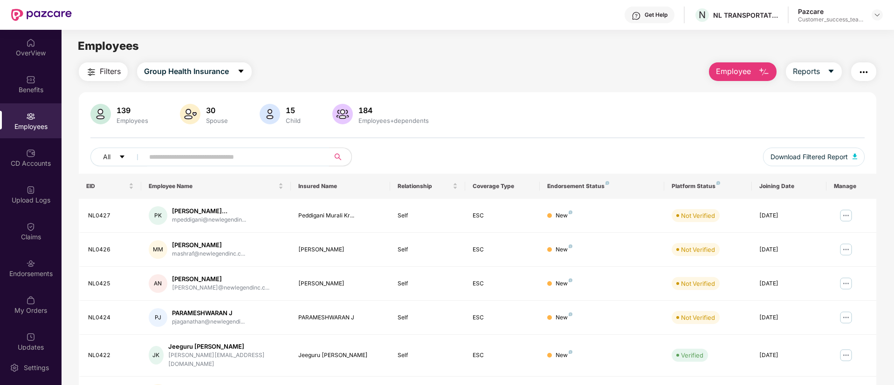
click at [285, 165] on span at bounding box center [233, 157] width 191 height 19
click at [286, 158] on input "text" at bounding box center [232, 157] width 167 height 14
paste input "******"
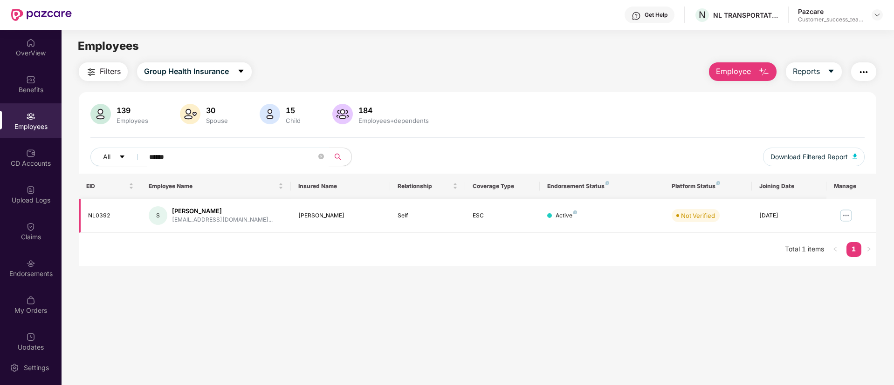
type input "******"
click at [744, 212] on img at bounding box center [845, 215] width 15 height 15
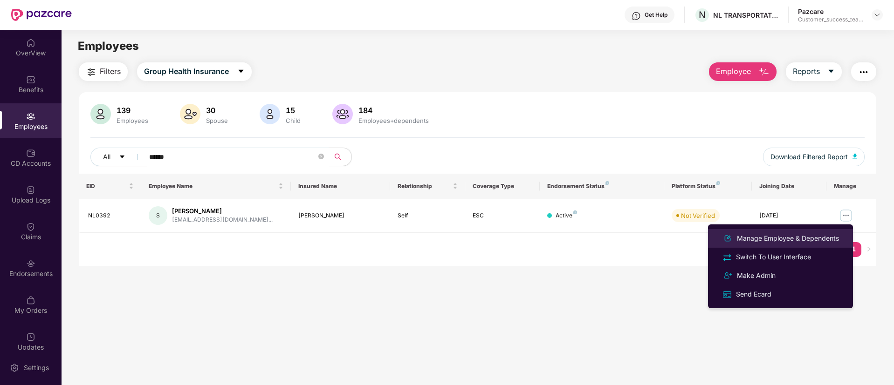
click at [744, 237] on li "Manage Employee & Dependents" at bounding box center [780, 238] width 145 height 19
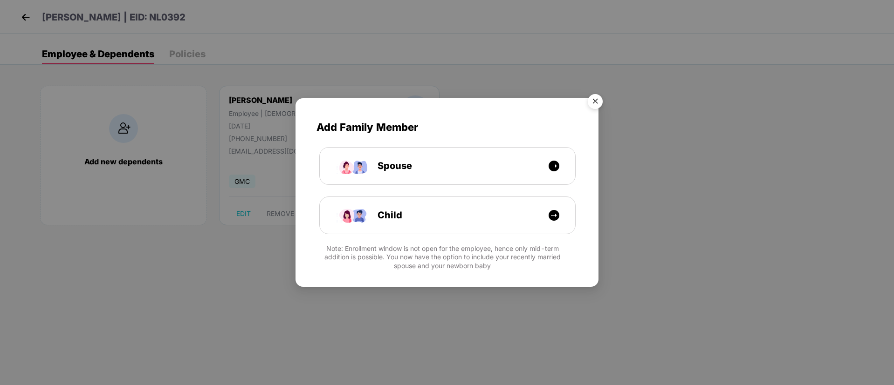
click at [598, 103] on img "Close" at bounding box center [595, 103] width 26 height 26
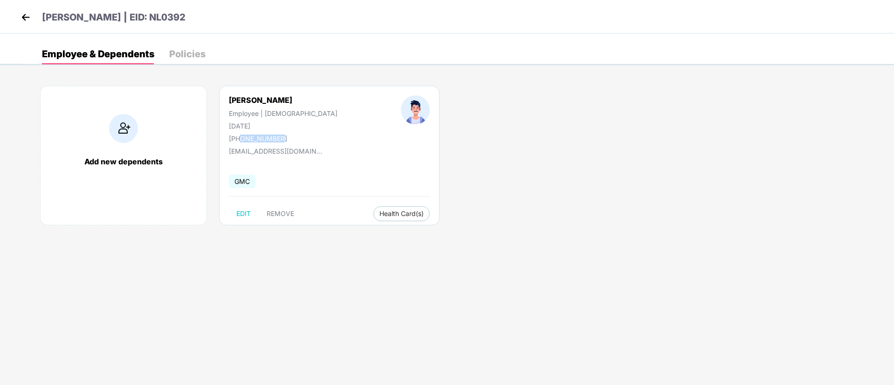
drag, startPoint x: 240, startPoint y: 137, endPoint x: 279, endPoint y: 137, distance: 39.6
click at [279, 137] on div "[PHONE_NUMBER]" at bounding box center [283, 139] width 109 height 8
drag, startPoint x: 228, startPoint y: 151, endPoint x: 332, endPoint y: 152, distance: 103.9
click at [332, 152] on div "[PERSON_NAME] Employee | [DEMOGRAPHIC_DATA] [DATE] [PHONE_NUMBER] [EMAIL_ADDRES…" at bounding box center [329, 156] width 220 height 140
click at [25, 16] on img at bounding box center [26, 17] width 14 height 14
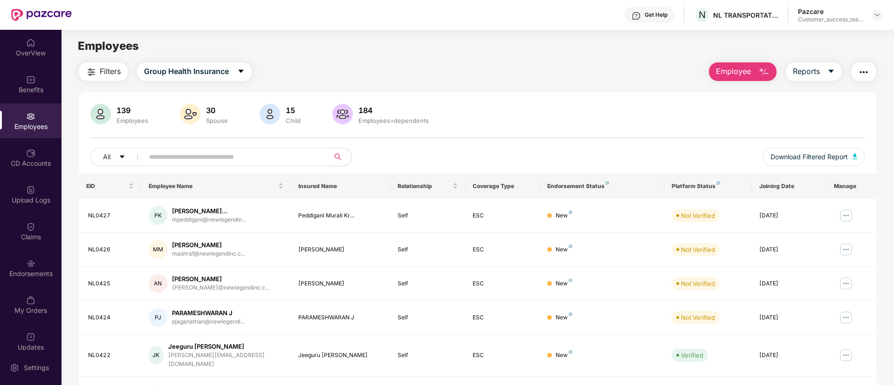
click at [304, 153] on input "text" at bounding box center [232, 157] width 167 height 14
paste input "******"
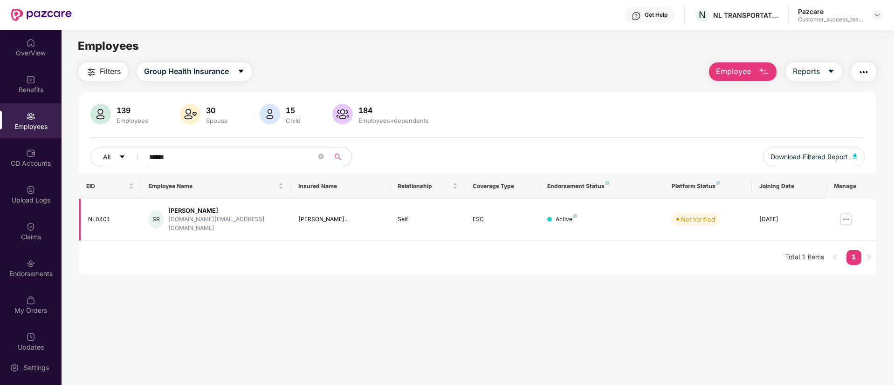
type input "******"
click at [744, 217] on img at bounding box center [845, 219] width 15 height 15
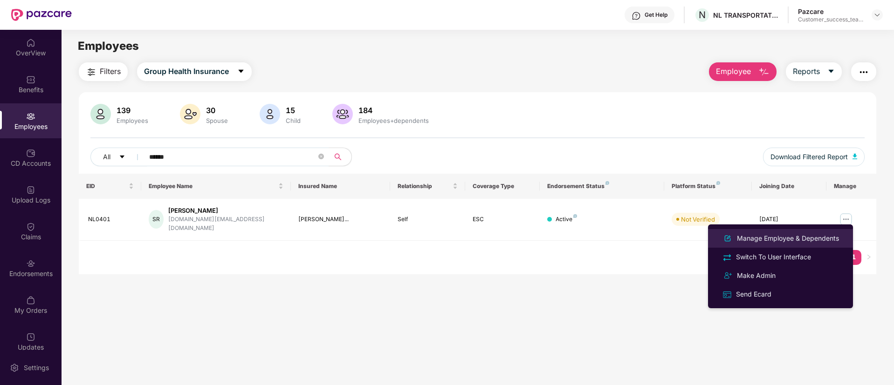
click at [744, 236] on div "Manage Employee & Dependents" at bounding box center [788, 238] width 106 height 10
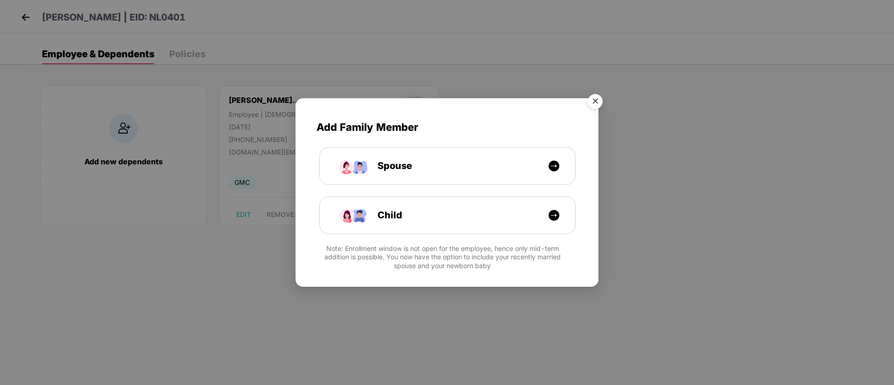
click at [597, 99] on img "Close" at bounding box center [595, 103] width 26 height 26
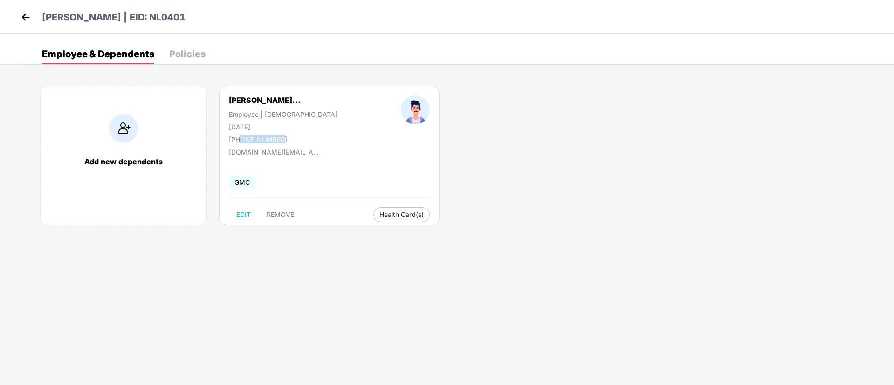
drag, startPoint x: 241, startPoint y: 141, endPoint x: 291, endPoint y: 140, distance: 50.4
click at [291, 140] on div "[PHONE_NUMBER]" at bounding box center [283, 140] width 109 height 8
click at [377, 151] on div "[PERSON_NAME]... Employee | [DEMOGRAPHIC_DATA] [DATE] [PHONE_NUMBER] [DOMAIN_NA…" at bounding box center [329, 156] width 220 height 140
click at [23, 17] on img at bounding box center [26, 17] width 14 height 14
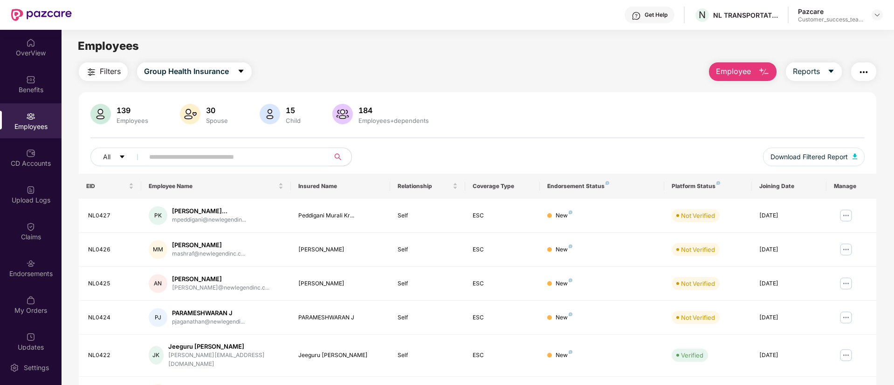
click at [265, 155] on input "text" at bounding box center [232, 157] width 167 height 14
click at [196, 160] on input "text" at bounding box center [232, 157] width 167 height 14
paste input "******"
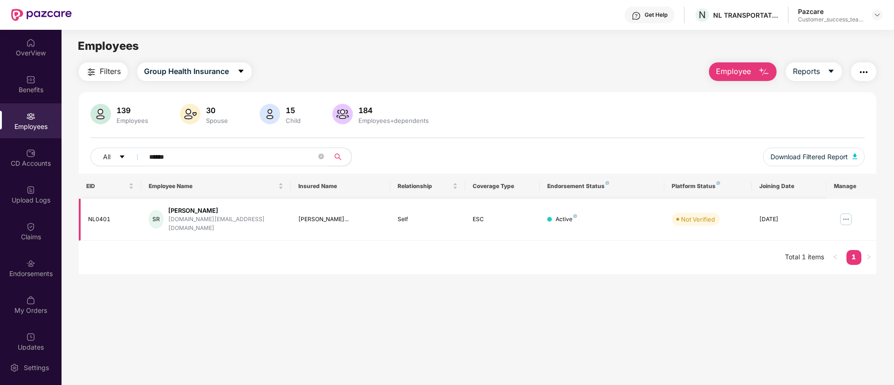
type input "******"
click at [744, 214] on img at bounding box center [845, 219] width 15 height 15
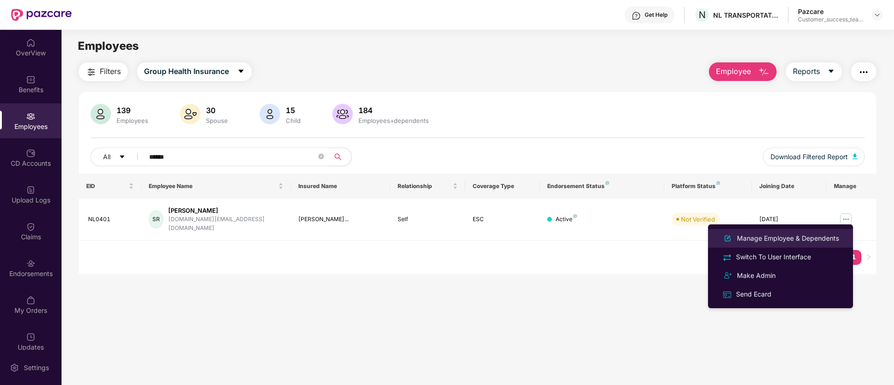
click at [744, 239] on div "Manage Employee & Dependents" at bounding box center [788, 238] width 106 height 10
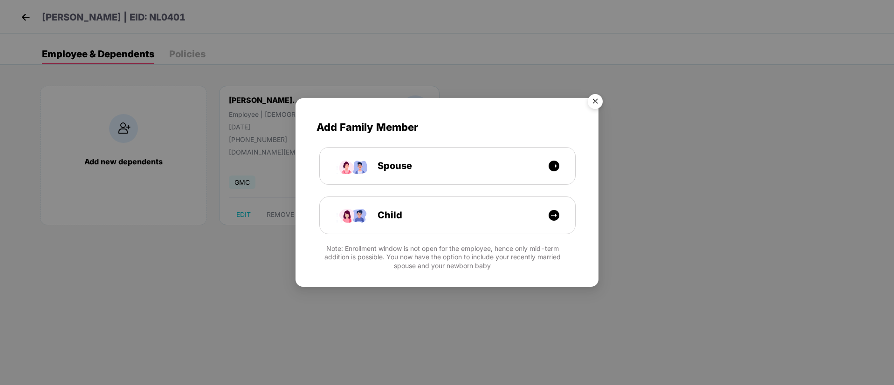
click at [593, 101] on img "Close" at bounding box center [595, 103] width 26 height 26
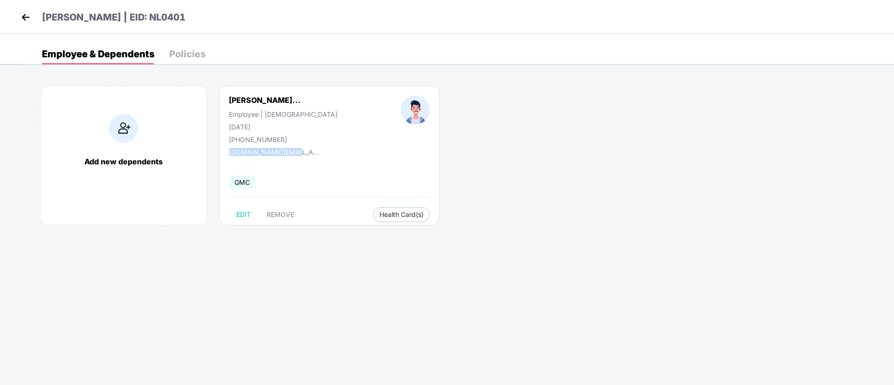
drag, startPoint x: 293, startPoint y: 149, endPoint x: 226, endPoint y: 156, distance: 67.5
click at [226, 156] on div "[PERSON_NAME]... Employee | [DEMOGRAPHIC_DATA] [DATE] [PHONE_NUMBER] [DOMAIN_NA…" at bounding box center [329, 156] width 220 height 140
click at [27, 14] on img at bounding box center [26, 17] width 14 height 14
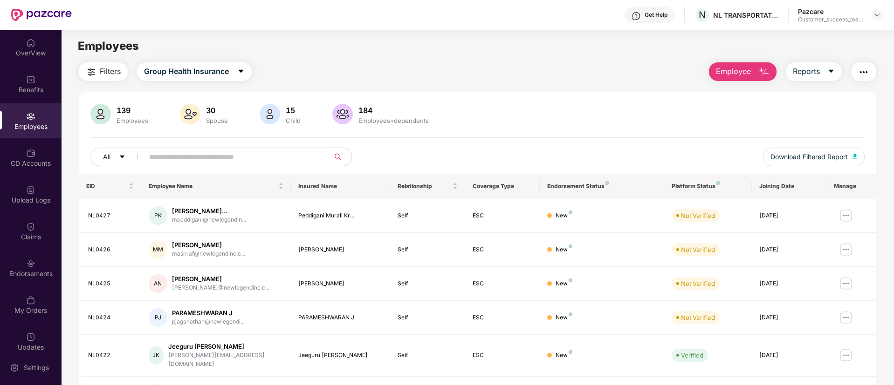
click at [744, 72] on span "Employee" at bounding box center [733, 72] width 35 height 12
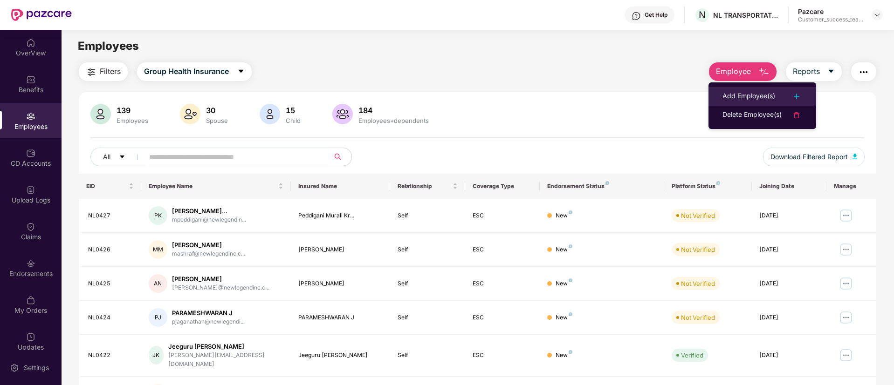
click at [744, 100] on div "Add Employee(s)" at bounding box center [748, 96] width 53 height 11
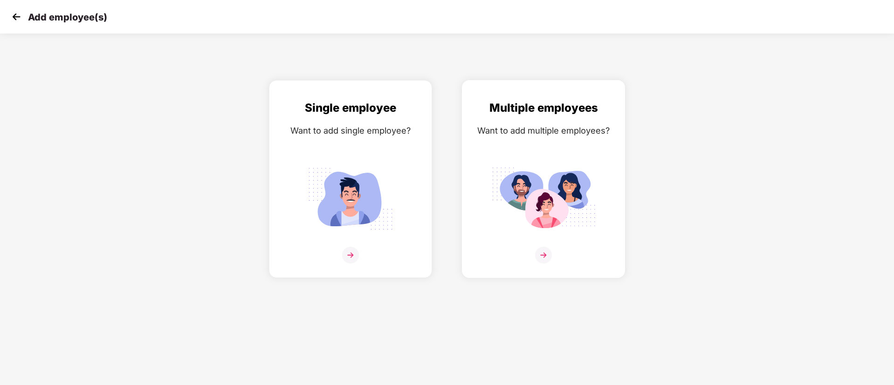
click at [541, 251] on img at bounding box center [543, 255] width 17 height 17
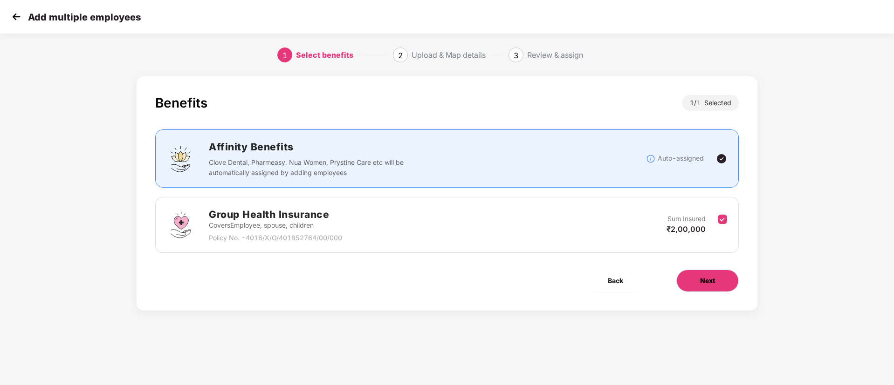
click at [714, 284] on span "Next" at bounding box center [707, 281] width 15 height 10
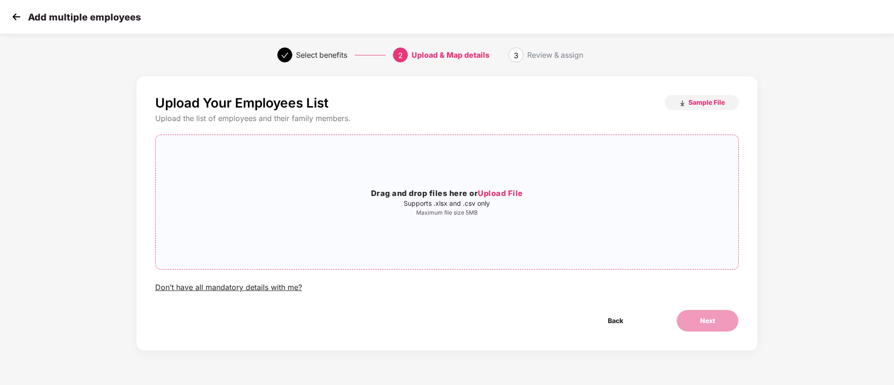
click at [509, 190] on span "Upload File" at bounding box center [500, 193] width 45 height 9
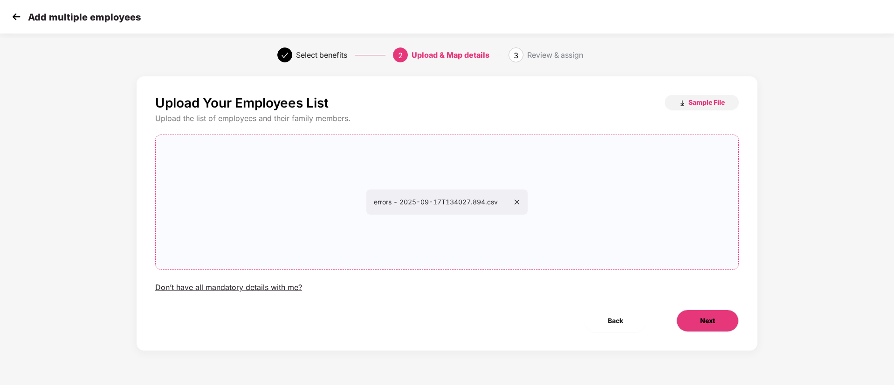
click at [716, 319] on button "Next" at bounding box center [707, 321] width 62 height 22
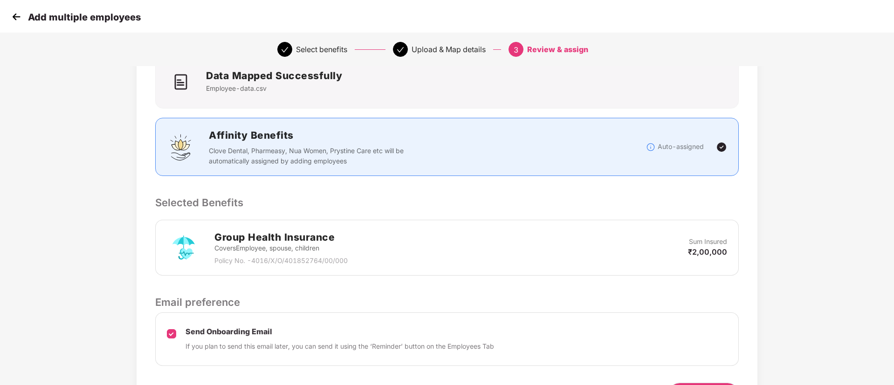
scroll to position [134, 0]
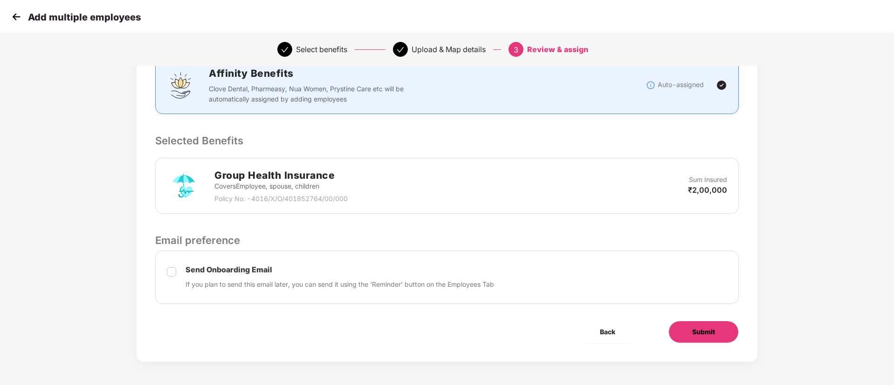
click at [700, 321] on span "Submit" at bounding box center [703, 332] width 23 height 10
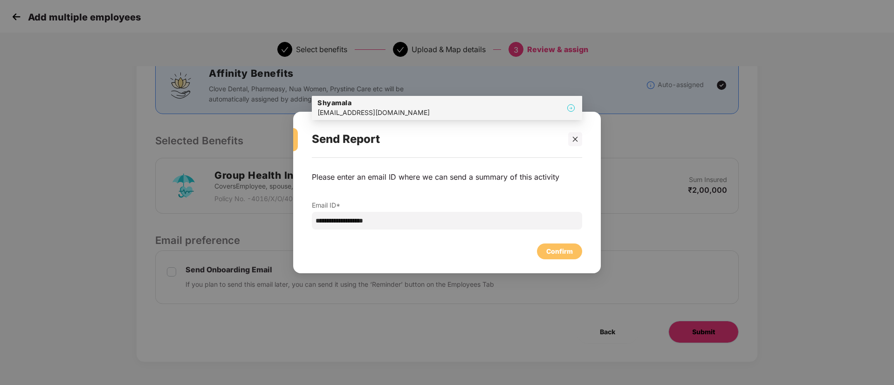
scroll to position [0, 0]
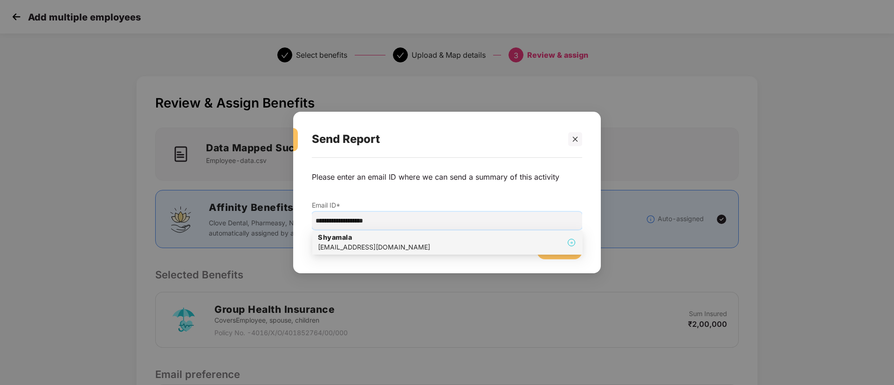
click at [346, 244] on div "[EMAIL_ADDRESS][DOMAIN_NAME]" at bounding box center [374, 247] width 112 height 10
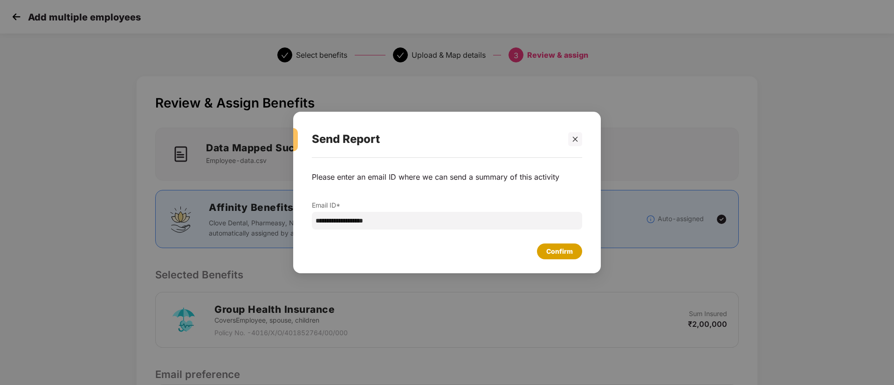
click at [557, 254] on div "Confirm" at bounding box center [559, 252] width 27 height 10
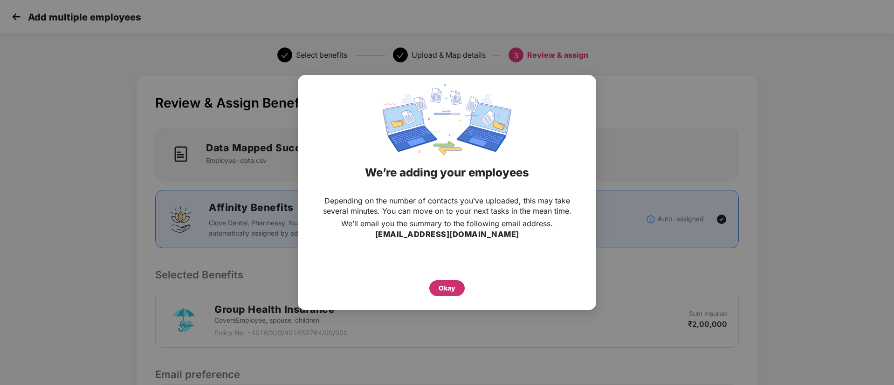
click at [447, 292] on div "Okay" at bounding box center [447, 288] width 17 height 10
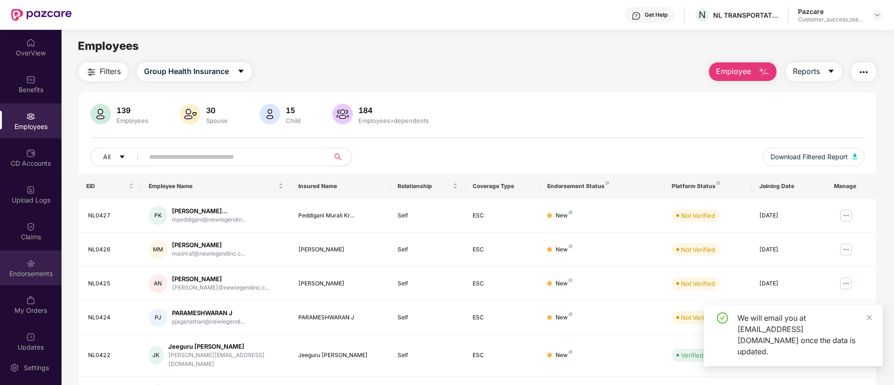
click at [20, 279] on div "Endorsements" at bounding box center [31, 268] width 62 height 35
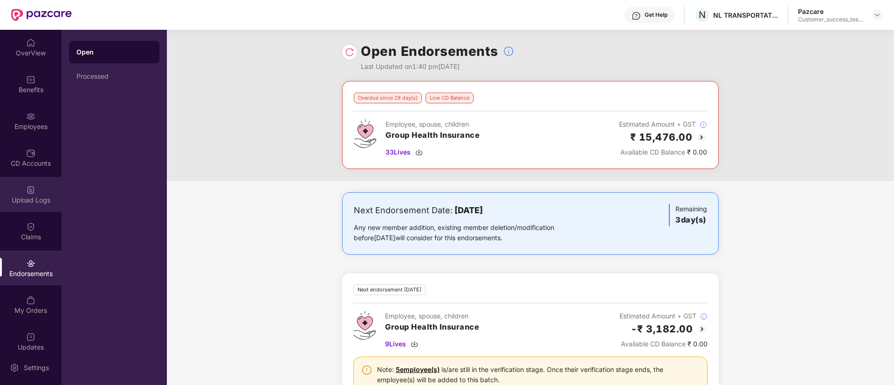
click at [29, 202] on div "Upload Logs" at bounding box center [31, 200] width 62 height 9
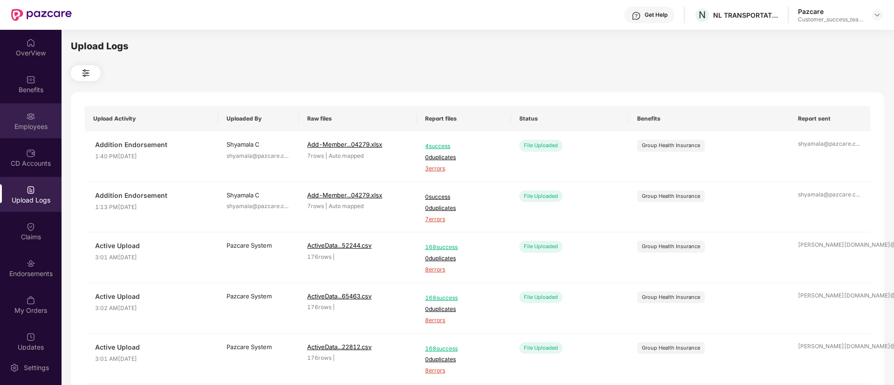
click at [25, 126] on div "Employees" at bounding box center [31, 126] width 62 height 9
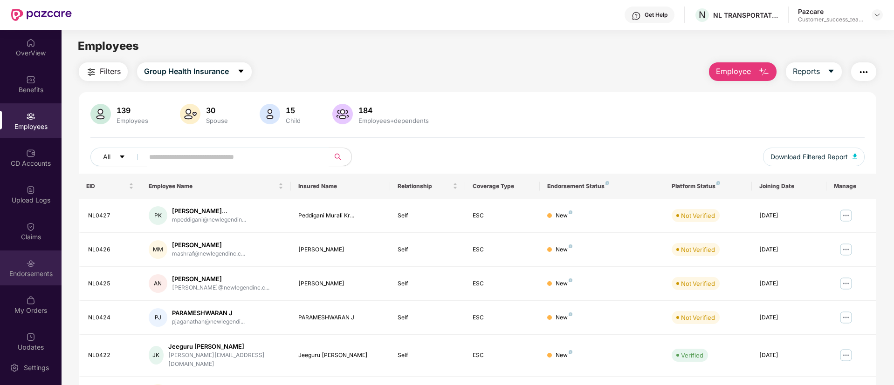
click at [33, 259] on img at bounding box center [30, 263] width 9 height 9
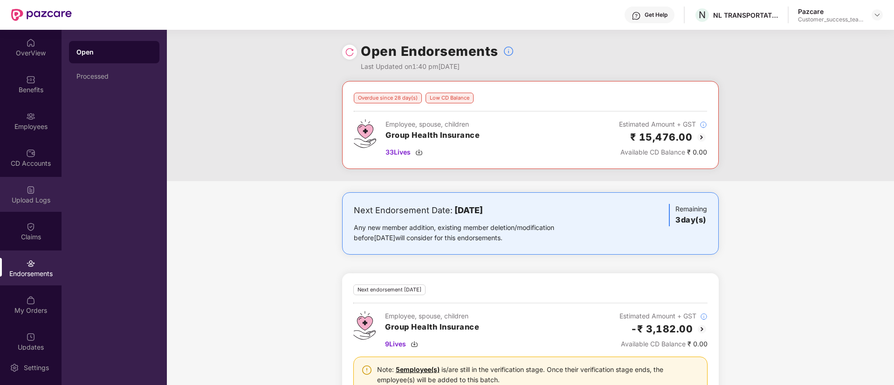
click at [33, 189] on img at bounding box center [30, 189] width 9 height 9
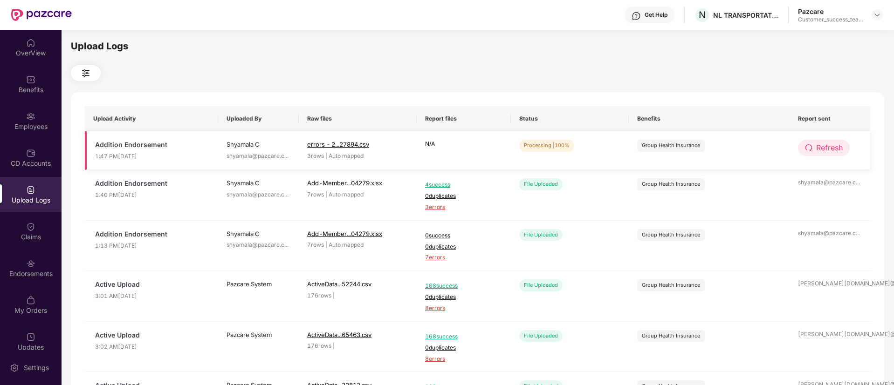
click at [744, 150] on span "Refresh" at bounding box center [829, 148] width 27 height 12
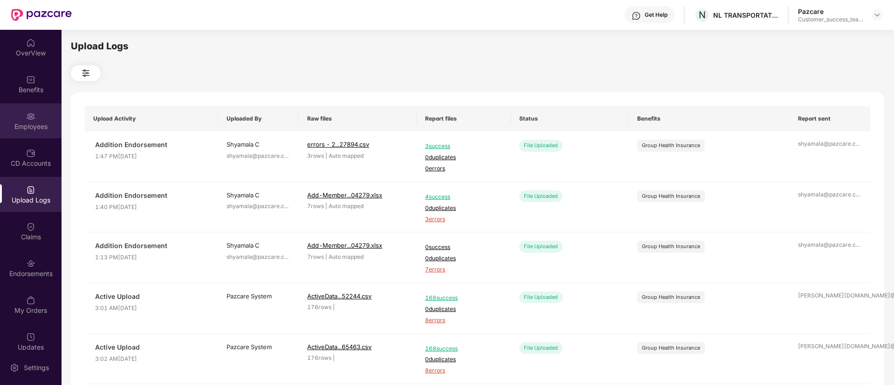
click at [22, 126] on div "Employees" at bounding box center [31, 126] width 62 height 9
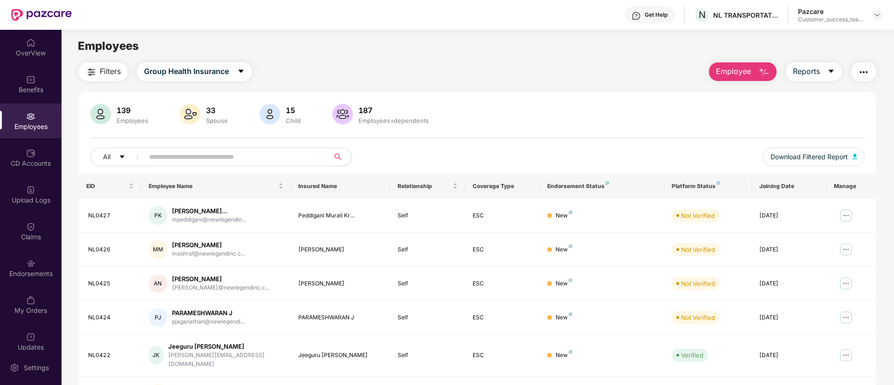
click at [246, 151] on input "text" at bounding box center [232, 157] width 167 height 14
paste input "******"
click at [246, 152] on input "******" at bounding box center [232, 157] width 167 height 14
type input "******"
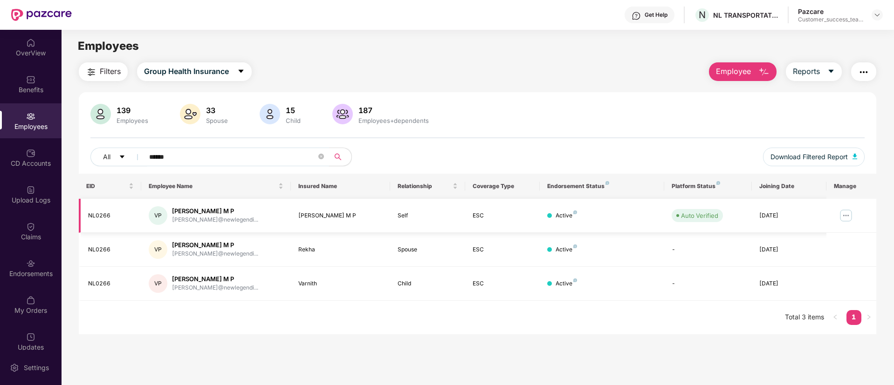
click at [744, 213] on img at bounding box center [845, 215] width 15 height 15
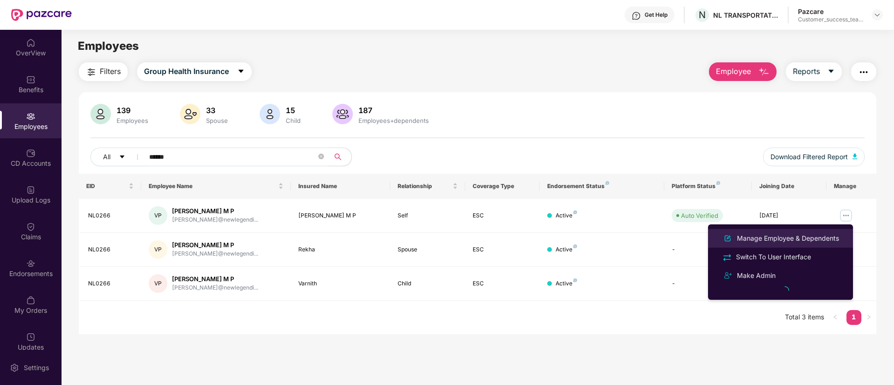
click at [744, 233] on div "Manage Employee & Dependents" at bounding box center [780, 238] width 121 height 11
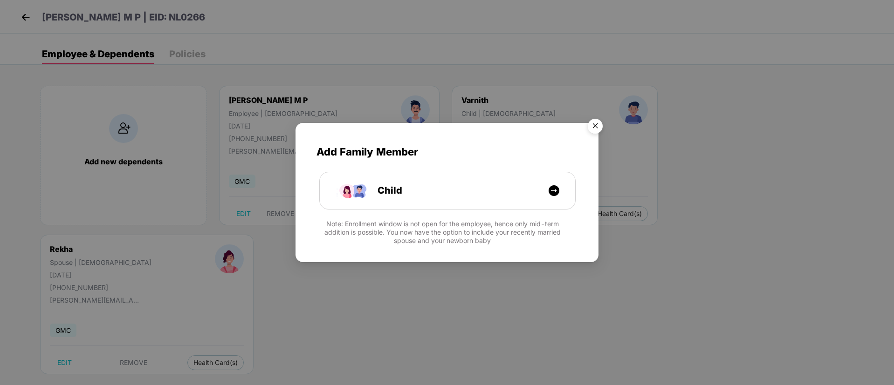
click at [594, 126] on img "Close" at bounding box center [595, 128] width 26 height 26
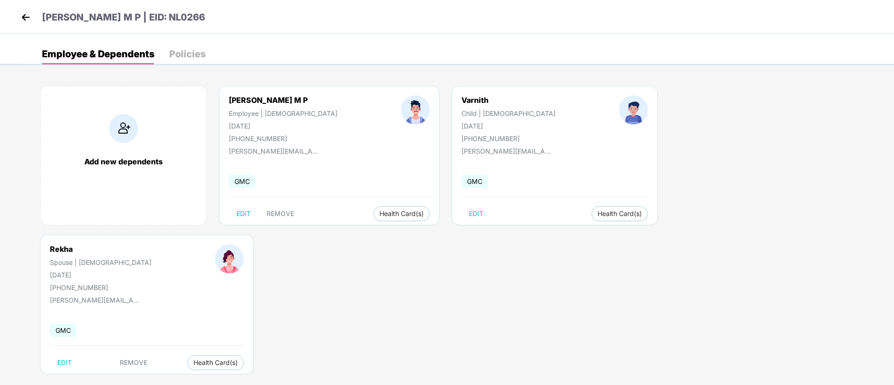
click at [130, 126] on img at bounding box center [123, 128] width 29 height 29
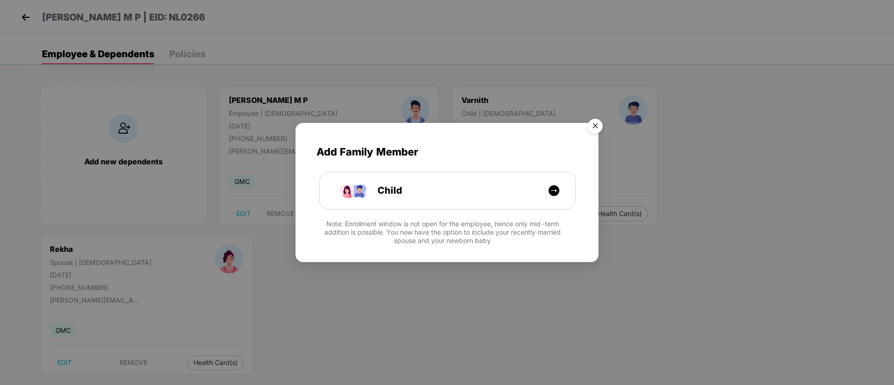
click at [598, 124] on img "Close" at bounding box center [595, 128] width 26 height 26
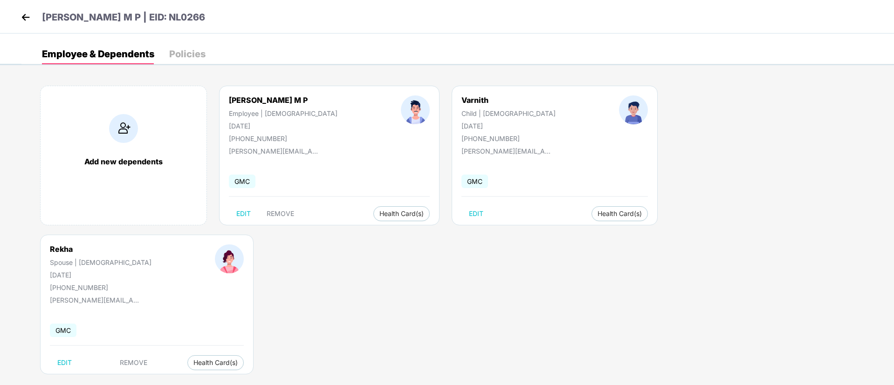
click at [117, 123] on img at bounding box center [123, 128] width 29 height 29
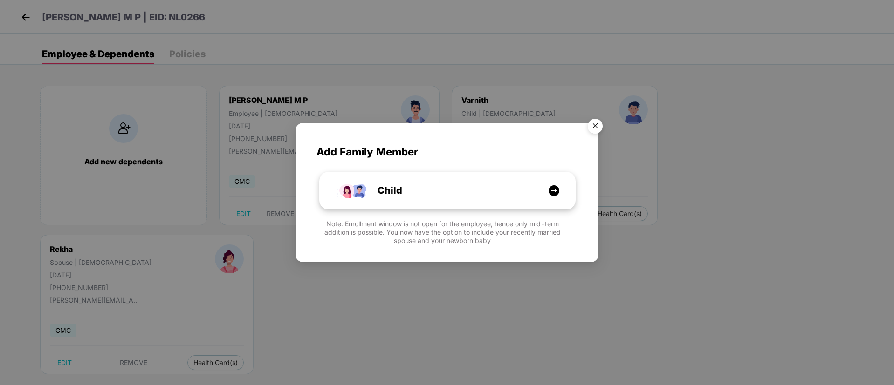
click at [439, 202] on div "Child" at bounding box center [447, 190] width 255 height 37
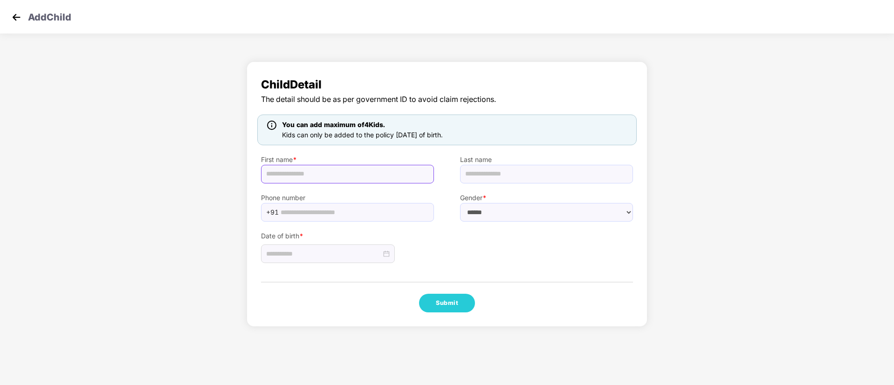
click at [361, 177] on input "text" at bounding box center [347, 174] width 173 height 19
click at [16, 14] on img at bounding box center [16, 17] width 14 height 14
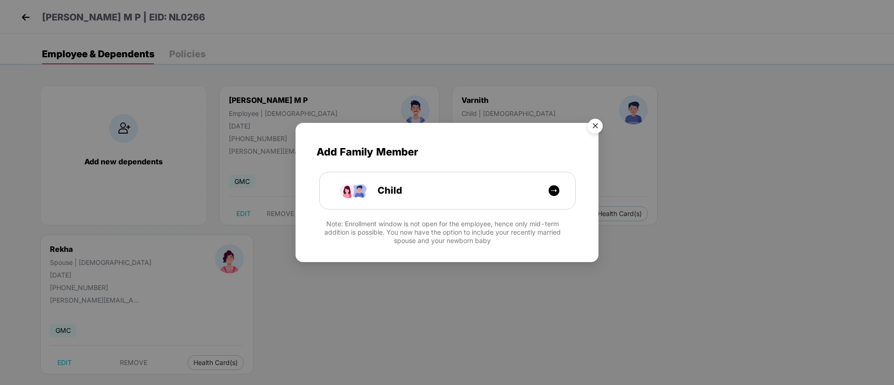
click at [595, 125] on img "Close" at bounding box center [595, 128] width 26 height 26
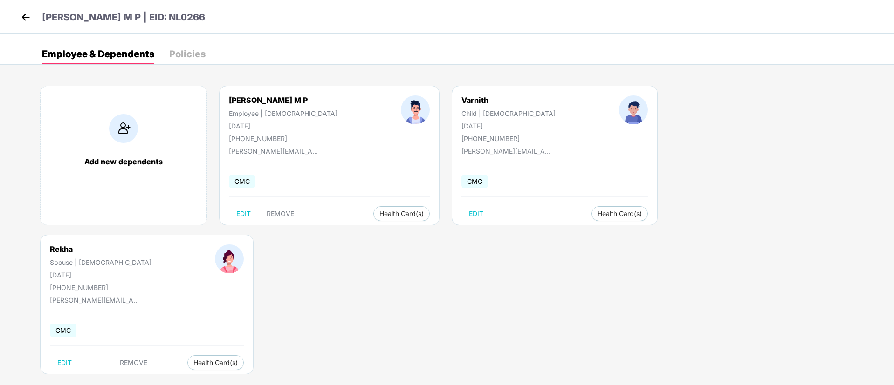
click at [24, 24] on header "[PERSON_NAME] M P | EID: NL0266" at bounding box center [112, 18] width 186 height 17
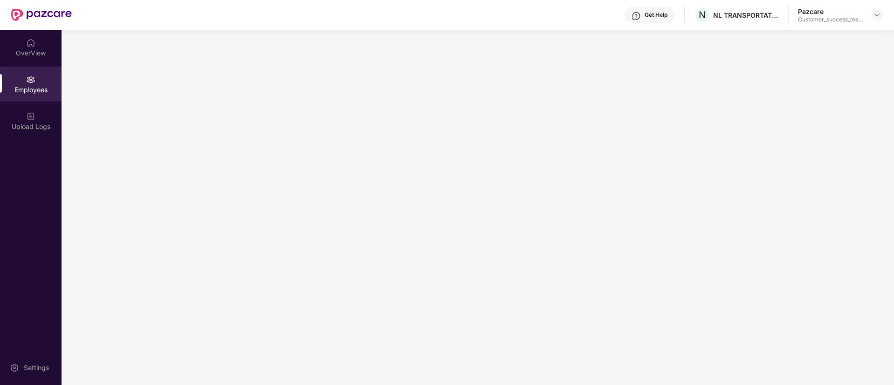
click at [24, 19] on img at bounding box center [41, 15] width 61 height 12
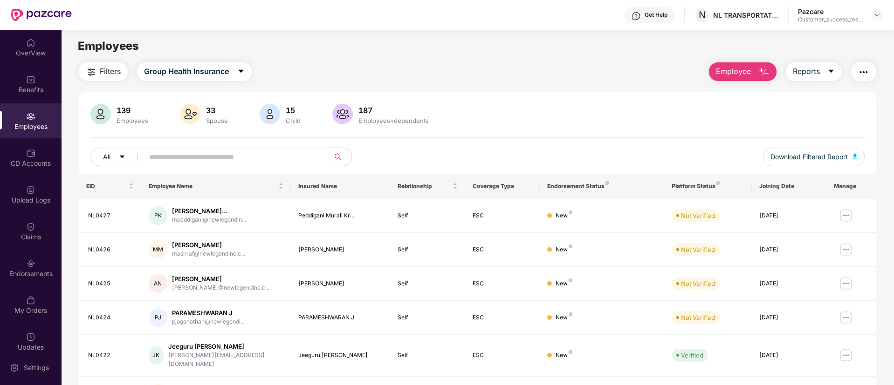
click at [295, 156] on input "text" at bounding box center [232, 157] width 167 height 14
paste input "******"
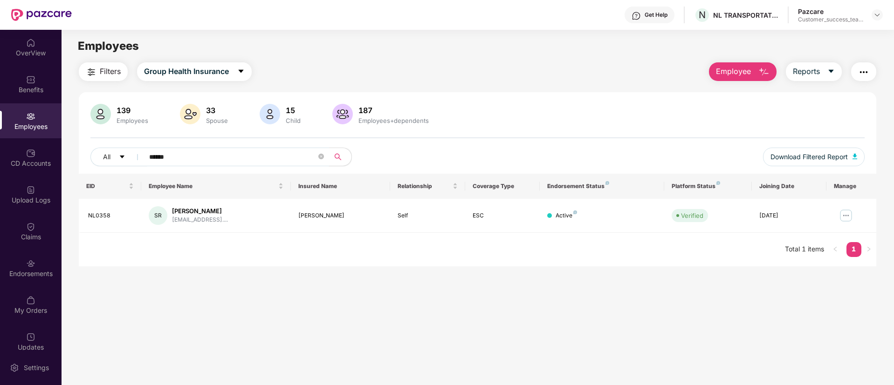
type input "******"
click at [744, 214] on img at bounding box center [845, 215] width 15 height 15
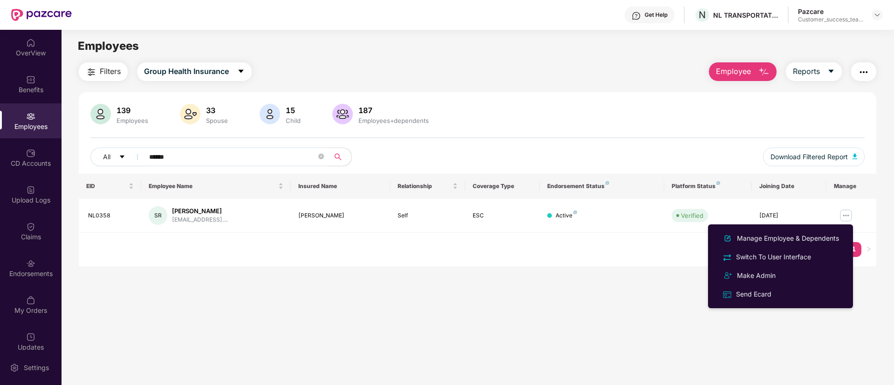
click at [744, 238] on div "Manage Employee & Dependents" at bounding box center [788, 238] width 106 height 10
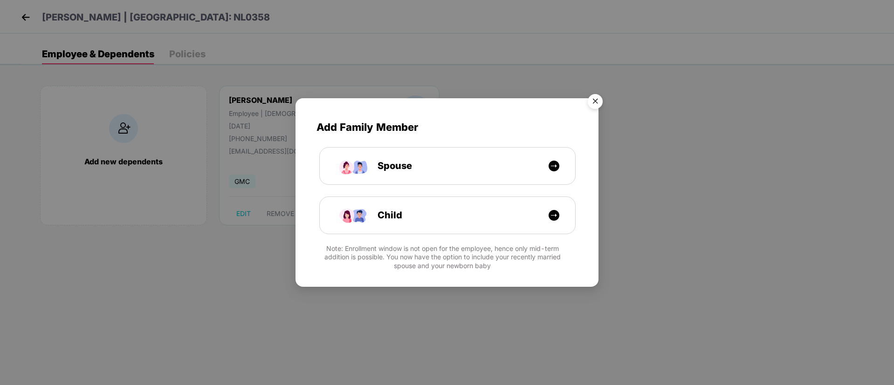
click at [594, 100] on img "Close" at bounding box center [595, 103] width 26 height 26
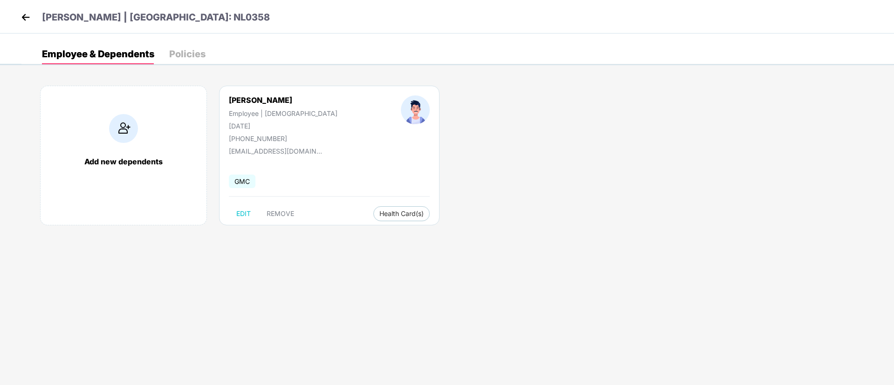
drag, startPoint x: 242, startPoint y: 96, endPoint x: 303, endPoint y: 101, distance: 60.7
click at [303, 101] on div "[PERSON_NAME] Employee | [DEMOGRAPHIC_DATA] [DATE] [PHONE_NUMBER]" at bounding box center [283, 119] width 172 height 47
drag, startPoint x: 272, startPoint y: 126, endPoint x: 227, endPoint y: 129, distance: 45.3
click at [227, 129] on div "[PERSON_NAME] Employee | [DEMOGRAPHIC_DATA] [DATE] [PHONE_NUMBER]" at bounding box center [283, 119] width 172 height 47
click at [26, 19] on img at bounding box center [26, 17] width 14 height 14
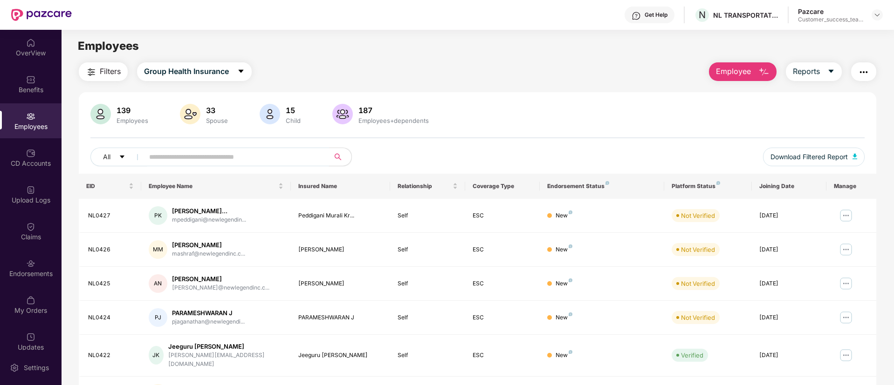
click at [319, 163] on span at bounding box center [321, 157] width 6 height 14
paste input "******"
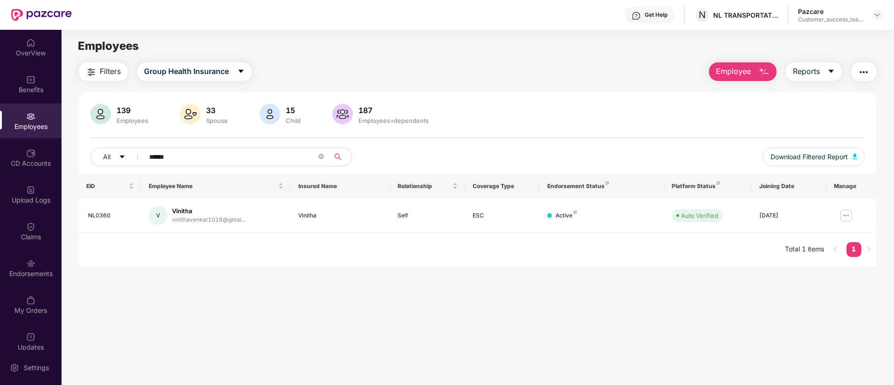
type input "******"
click at [744, 215] on img at bounding box center [845, 215] width 15 height 15
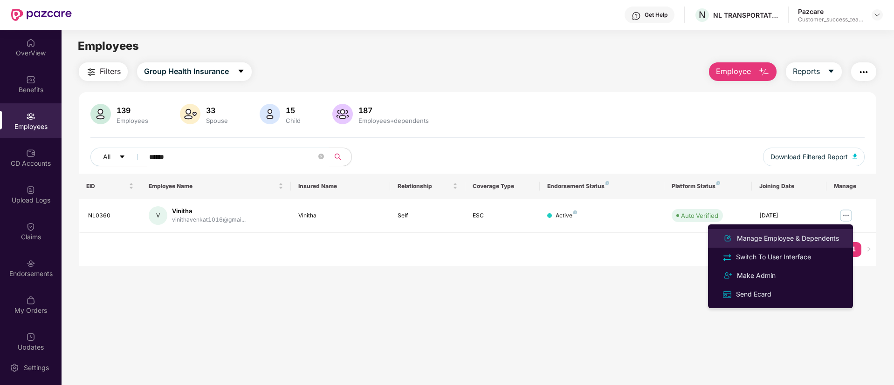
click at [744, 239] on div "Manage Employee & Dependents" at bounding box center [788, 238] width 106 height 10
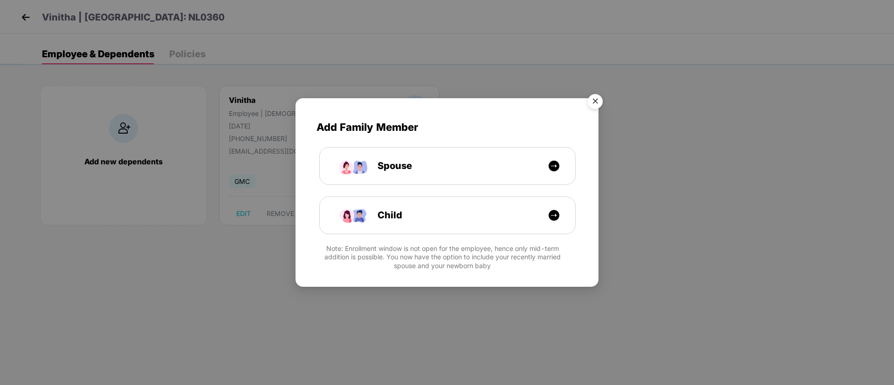
click at [597, 103] on img "Close" at bounding box center [595, 103] width 26 height 26
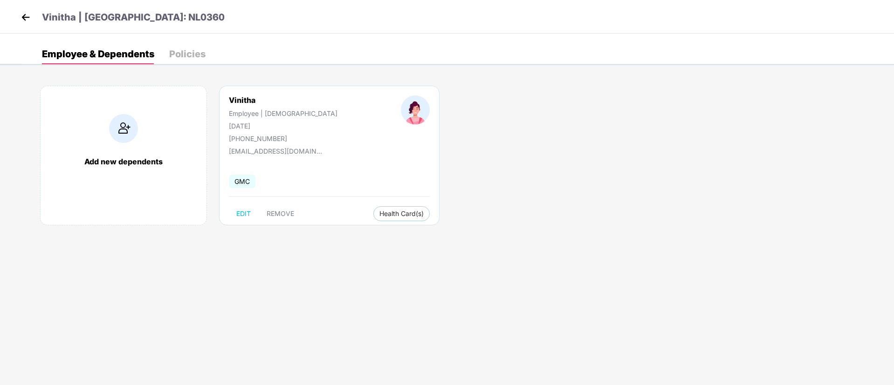
drag, startPoint x: 275, startPoint y: 127, endPoint x: 207, endPoint y: 128, distance: 67.6
click at [207, 128] on div "Vinitha Employee | [DEMOGRAPHIC_DATA] [DATE] [PHONE_NUMBER]" at bounding box center [283, 119] width 172 height 47
drag, startPoint x: 228, startPoint y: 102, endPoint x: 259, endPoint y: 102, distance: 31.2
click at [259, 102] on div "Vinitha Employee | [DEMOGRAPHIC_DATA] [DATE] [PHONE_NUMBER]" at bounding box center [283, 119] width 172 height 47
click at [24, 18] on img at bounding box center [26, 17] width 14 height 14
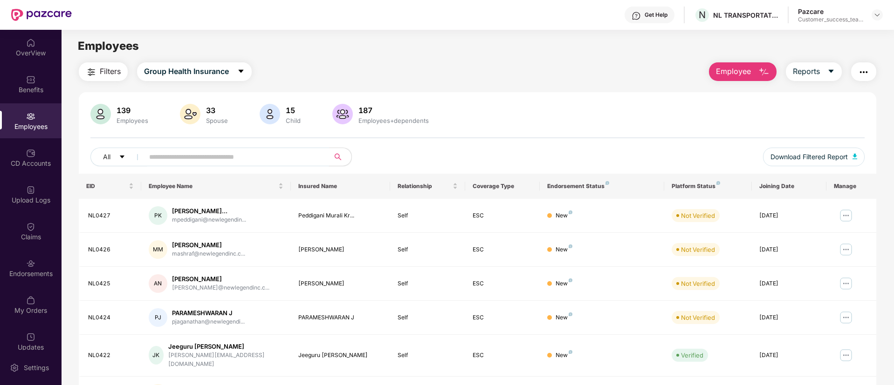
click at [262, 159] on input "text" at bounding box center [232, 157] width 167 height 14
paste input "******"
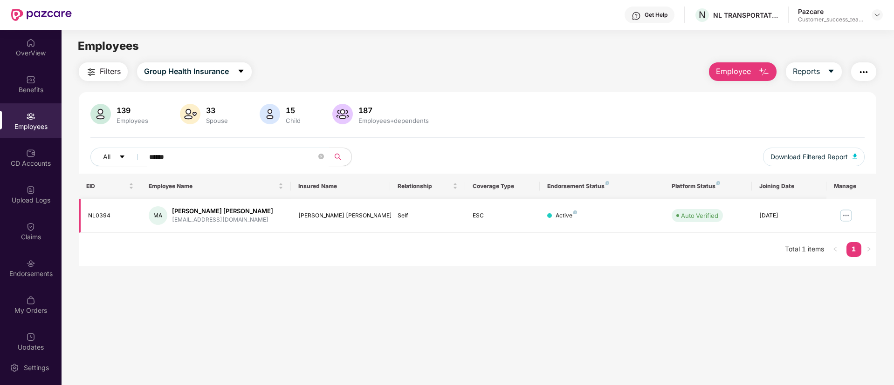
type input "******"
click at [744, 216] on img at bounding box center [845, 215] width 15 height 15
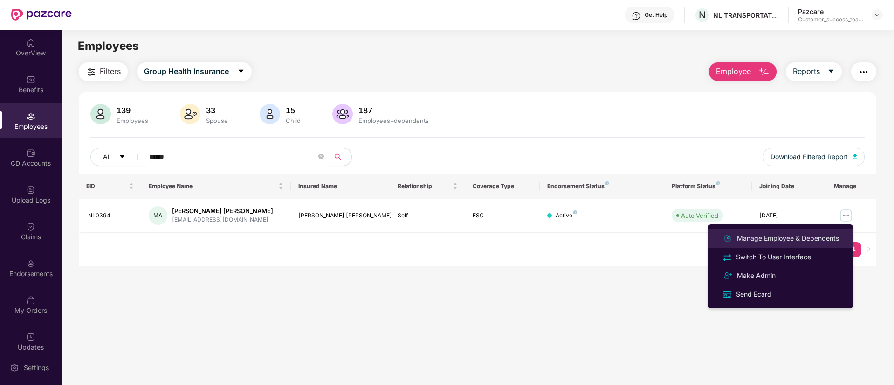
click at [744, 240] on div "Manage Employee & Dependents" at bounding box center [788, 238] width 106 height 10
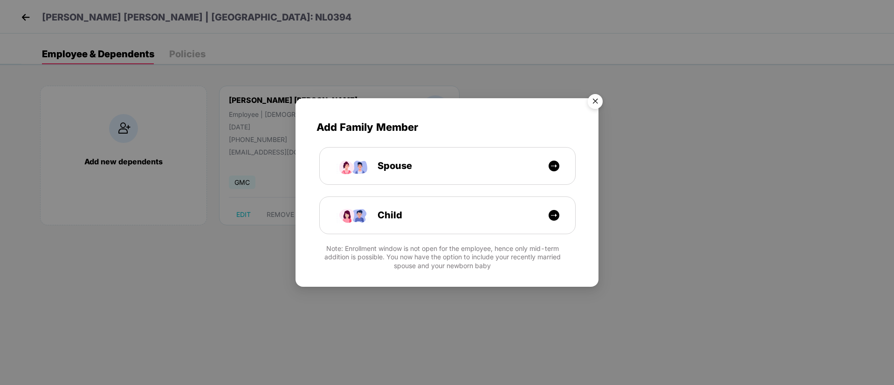
click at [589, 101] on img "Close" at bounding box center [595, 103] width 26 height 26
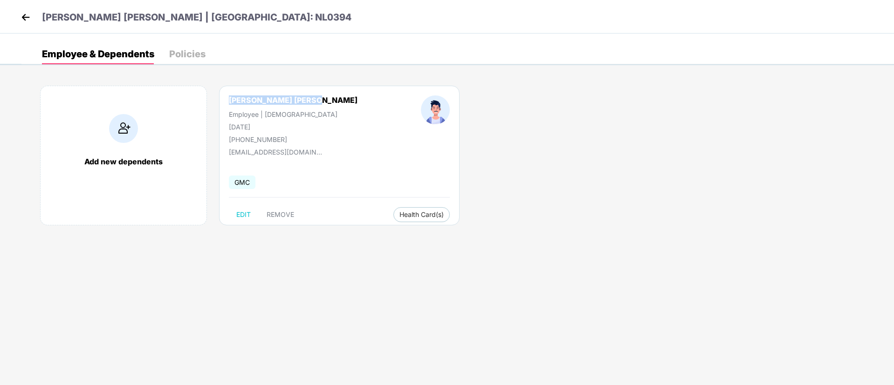
drag, startPoint x: 229, startPoint y: 103, endPoint x: 330, endPoint y: 103, distance: 101.1
click at [330, 103] on div "[PERSON_NAME] [PERSON_NAME] Employee | [DEMOGRAPHIC_DATA] [DATE] [PHONE_NUMBER]" at bounding box center [293, 120] width 192 height 48
drag, startPoint x: 183, startPoint y: 14, endPoint x: 226, endPoint y: 14, distance: 43.8
click at [226, 14] on div "[PERSON_NAME] [PERSON_NAME] | [GEOGRAPHIC_DATA]: NL0394" at bounding box center [447, 17] width 894 height 34
drag, startPoint x: 277, startPoint y: 128, endPoint x: 225, endPoint y: 128, distance: 52.7
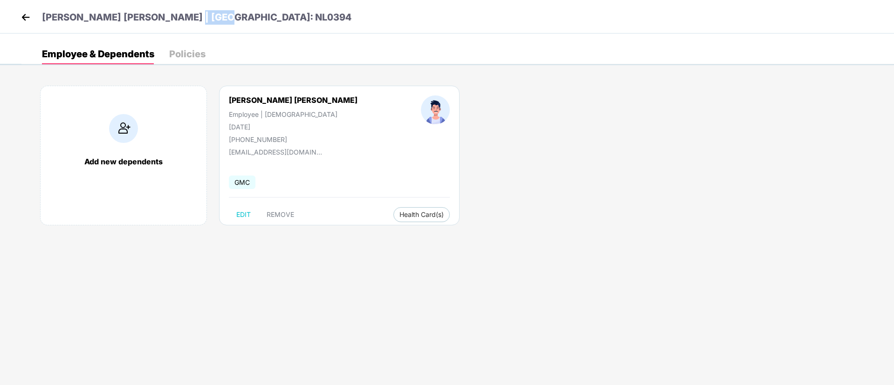
click at [225, 128] on div "[PERSON_NAME] [PERSON_NAME] Employee | [DEMOGRAPHIC_DATA] [DATE] [PHONE_NUMBER]" at bounding box center [293, 120] width 192 height 48
click at [26, 14] on img at bounding box center [26, 17] width 14 height 14
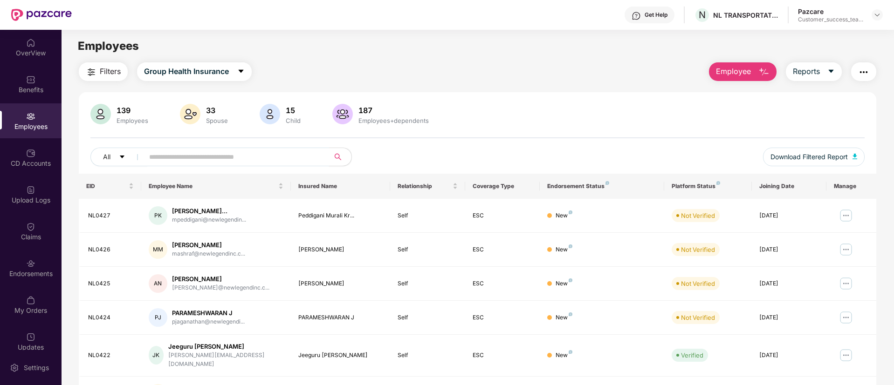
click at [286, 157] on input "text" at bounding box center [232, 157] width 167 height 14
paste input "******"
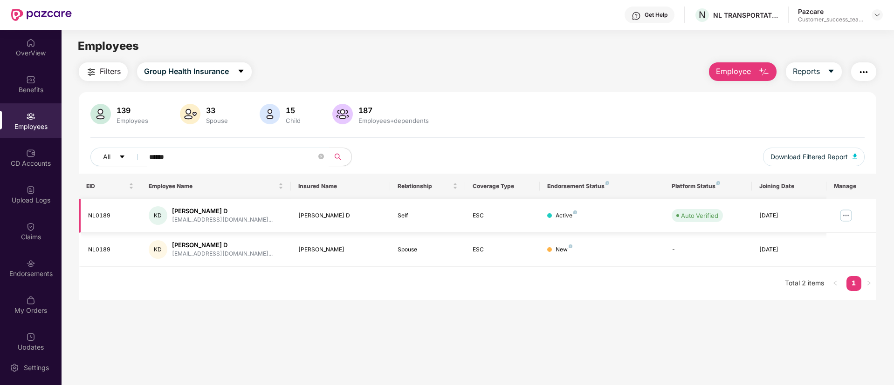
type input "******"
click at [744, 207] on td at bounding box center [851, 216] width 50 height 34
click at [744, 218] on img at bounding box center [845, 215] width 15 height 15
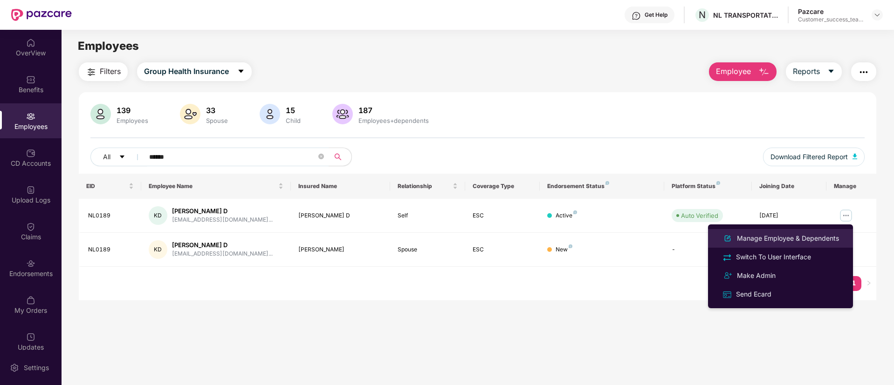
click at [744, 239] on div "Manage Employee & Dependents" at bounding box center [788, 238] width 106 height 10
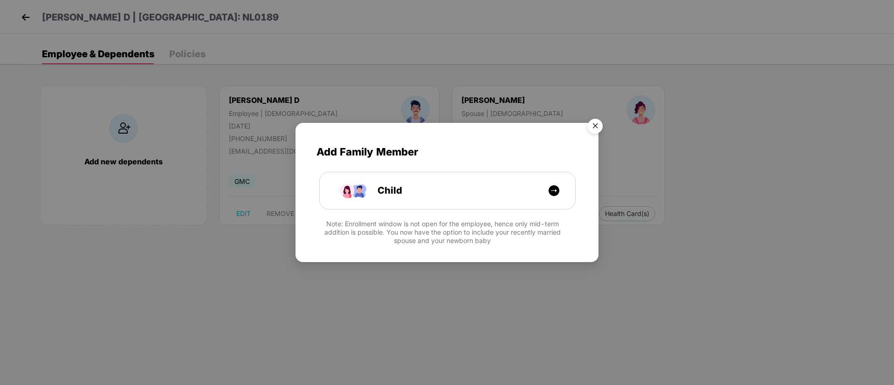
click at [597, 124] on img "Close" at bounding box center [595, 128] width 26 height 26
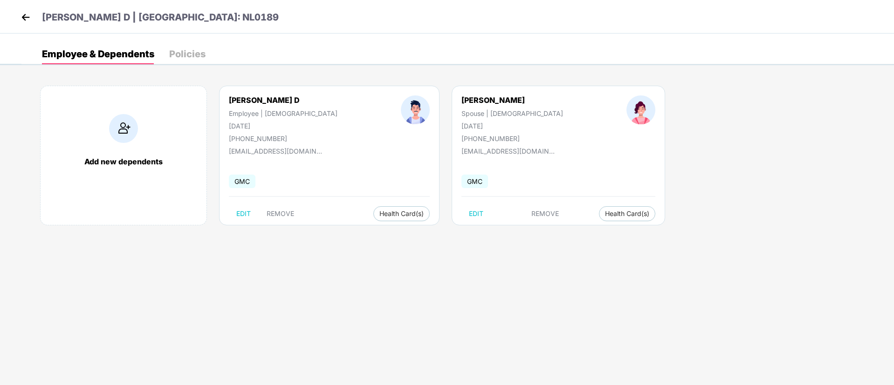
click at [129, 140] on img at bounding box center [123, 128] width 29 height 29
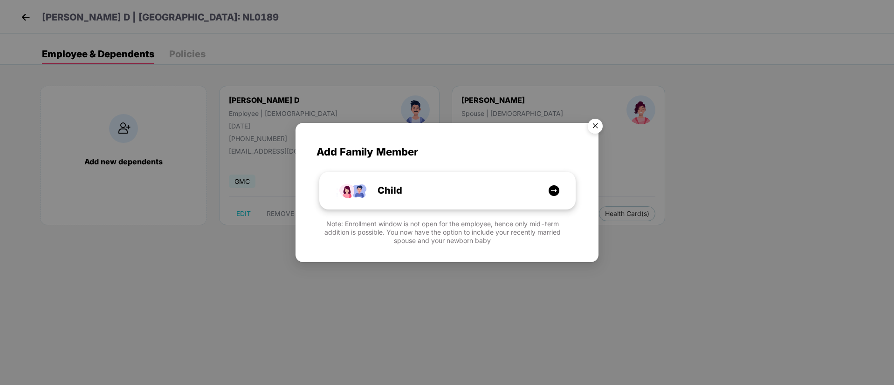
click at [527, 189] on div "Child" at bounding box center [453, 191] width 192 height 14
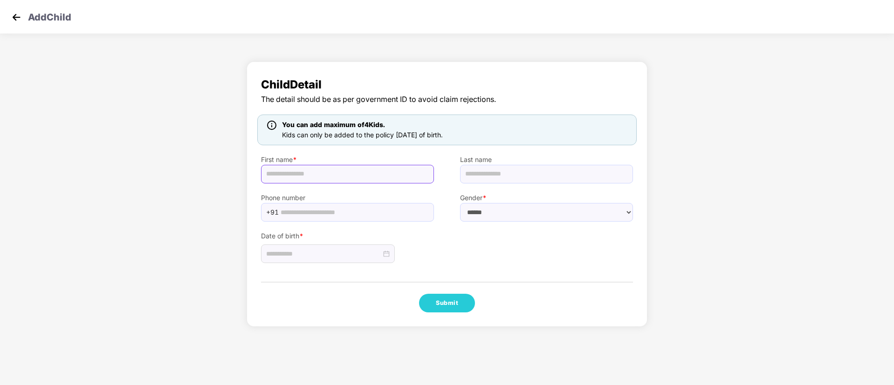
click at [355, 175] on input "text" at bounding box center [347, 174] width 173 height 19
paste input "**********"
type input "**********"
click at [14, 16] on img at bounding box center [16, 17] width 14 height 14
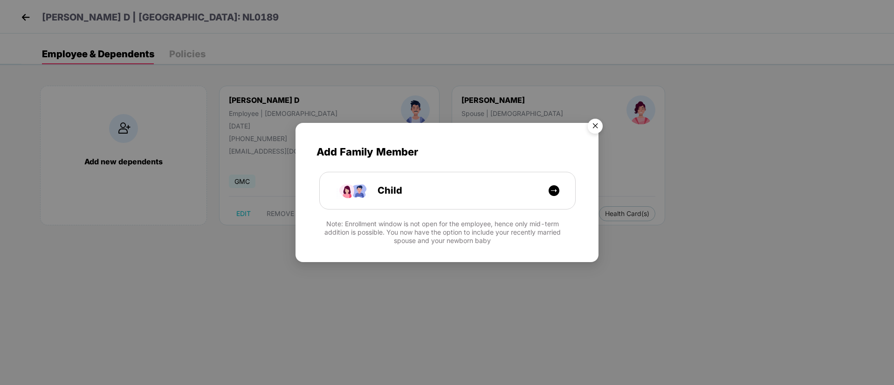
click at [593, 120] on img "Close" at bounding box center [595, 128] width 26 height 26
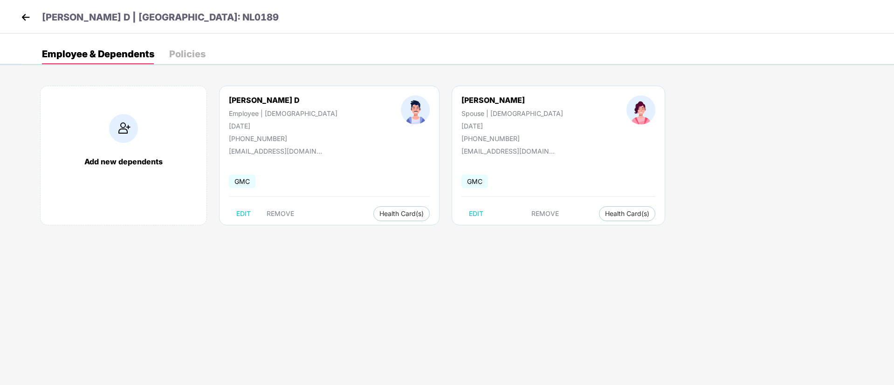
click at [121, 129] on img at bounding box center [123, 128] width 29 height 29
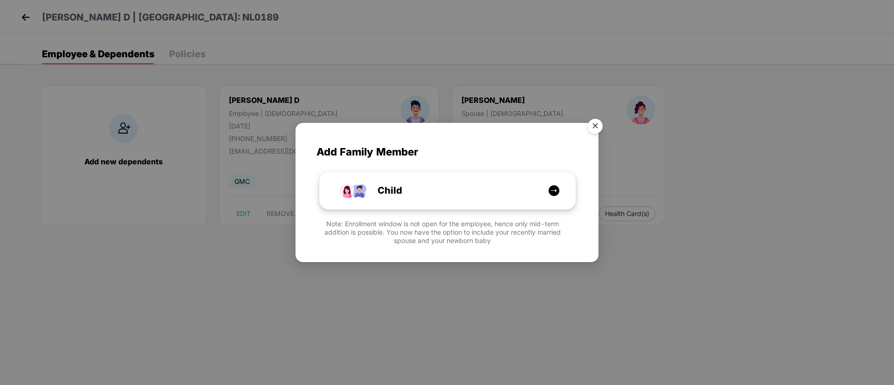
click at [438, 196] on div "Child" at bounding box center [453, 191] width 192 height 14
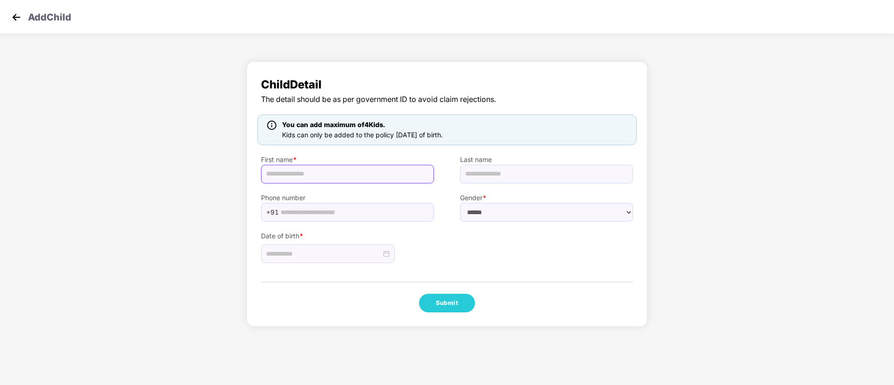
click at [358, 173] on input "text" at bounding box center [347, 174] width 173 height 19
paste input "**********"
type input "*********"
click at [508, 175] on input "text" at bounding box center [546, 174] width 173 height 19
paste input "*****"
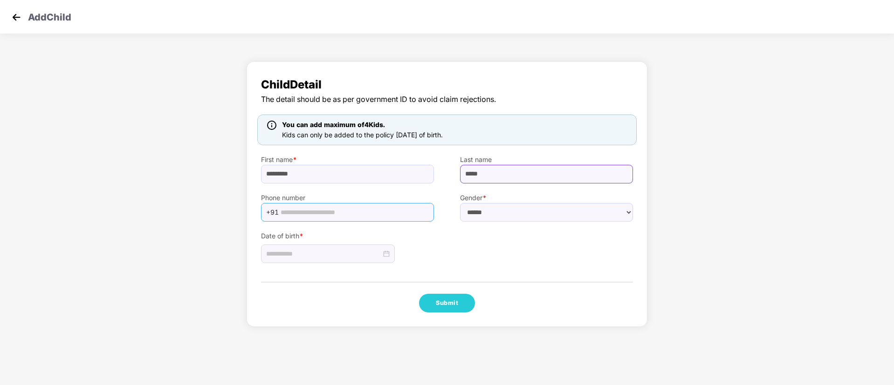
type input "*****"
click at [363, 212] on input "text" at bounding box center [355, 213] width 148 height 14
paste input "**********"
type input "**********"
click at [546, 214] on select "****** **** ******" at bounding box center [546, 212] width 173 height 19
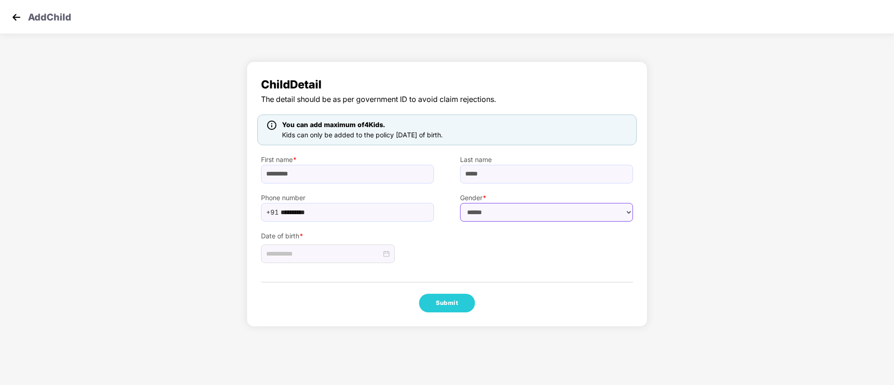
select select "****"
click at [460, 203] on select "****** **** ******" at bounding box center [546, 212] width 173 height 19
click at [331, 258] on input at bounding box center [323, 254] width 115 height 10
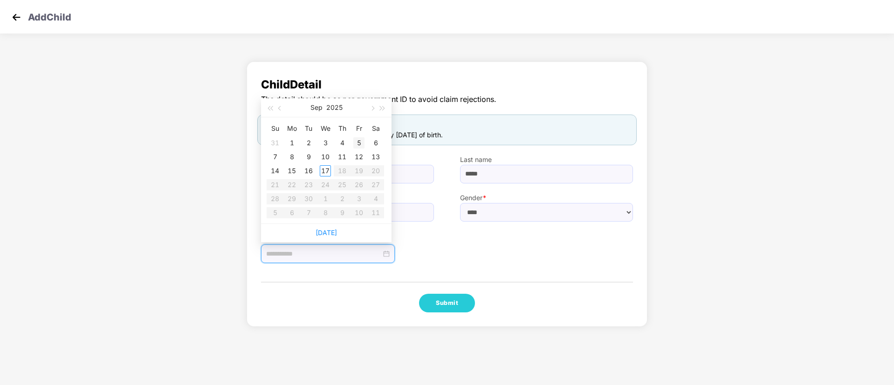
type input "**********"
click at [281, 108] on span "button" at bounding box center [280, 108] width 5 height 5
type input "**********"
click at [307, 186] on div "19" at bounding box center [308, 184] width 11 height 11
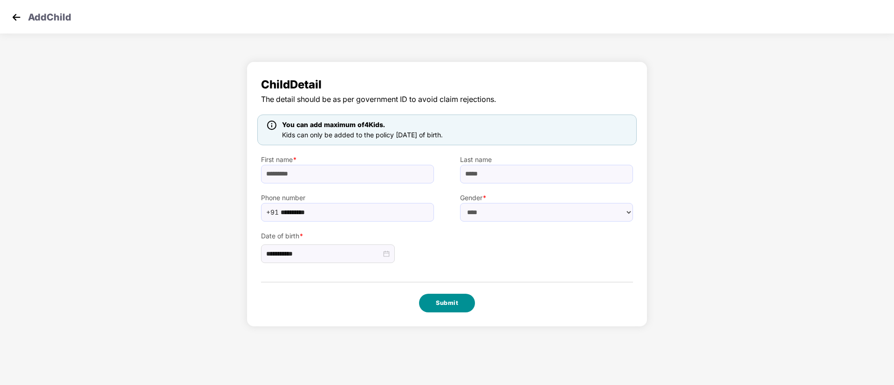
click at [442, 300] on button "Submit" at bounding box center [447, 303] width 56 height 19
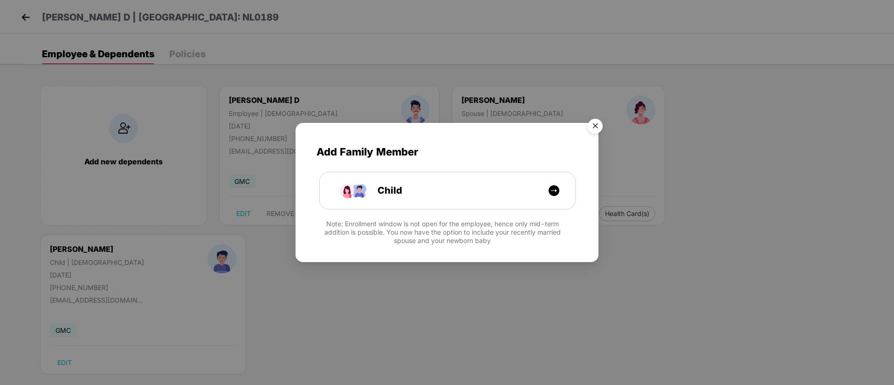
click at [603, 123] on img "Close" at bounding box center [595, 128] width 26 height 26
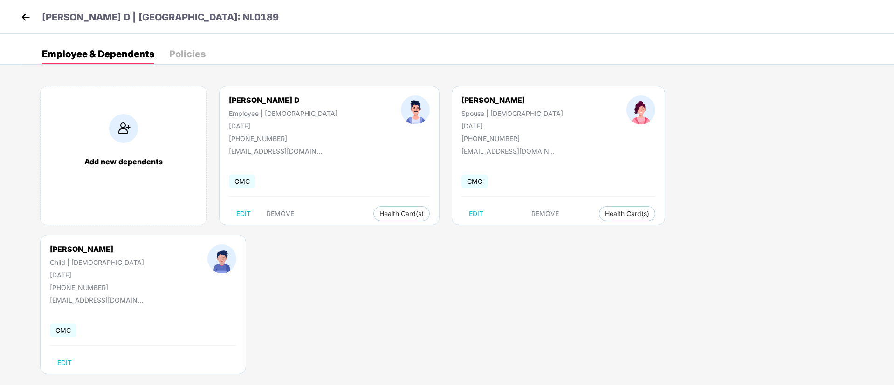
click at [23, 14] on img at bounding box center [26, 17] width 14 height 14
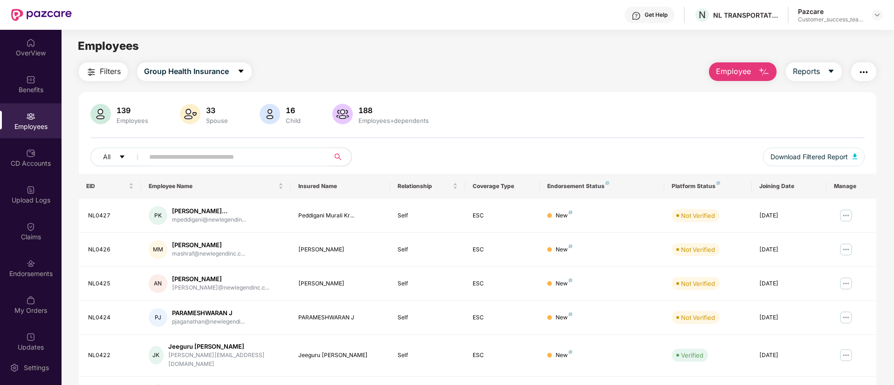
click at [741, 74] on span "Employee" at bounding box center [733, 72] width 35 height 12
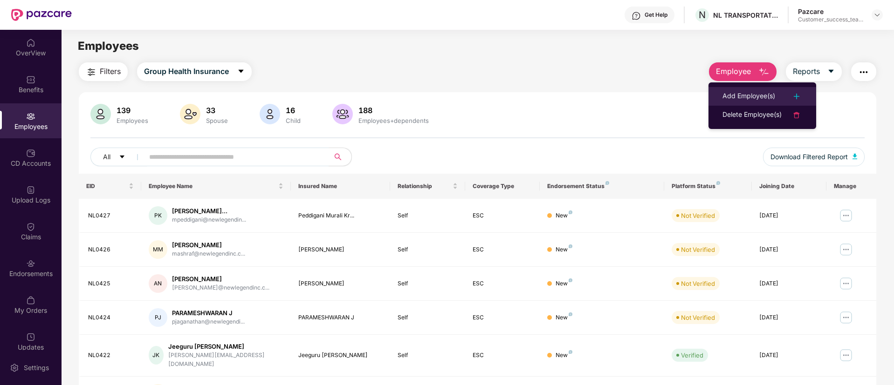
click at [744, 96] on div "Add Employee(s)" at bounding box center [748, 96] width 53 height 11
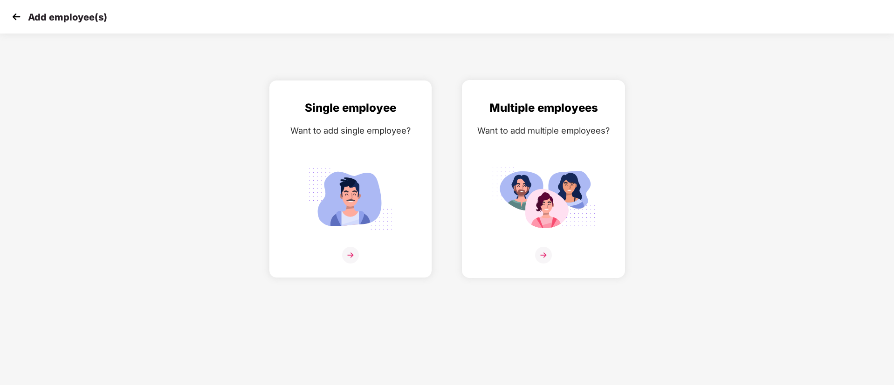
click at [544, 249] on img at bounding box center [543, 255] width 17 height 17
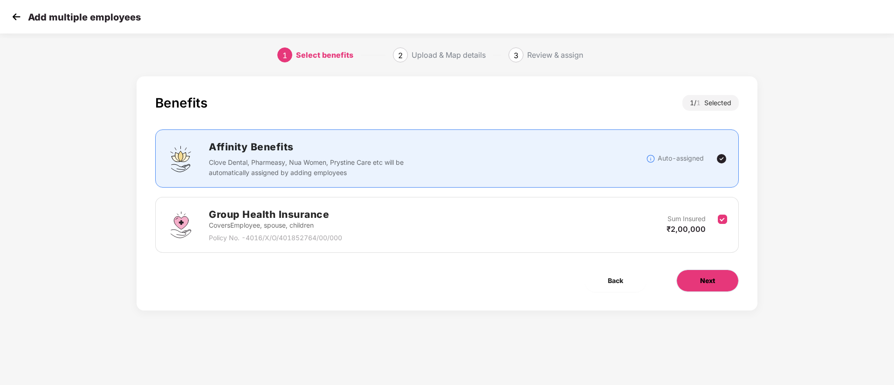
click at [732, 283] on button "Next" at bounding box center [707, 281] width 62 height 22
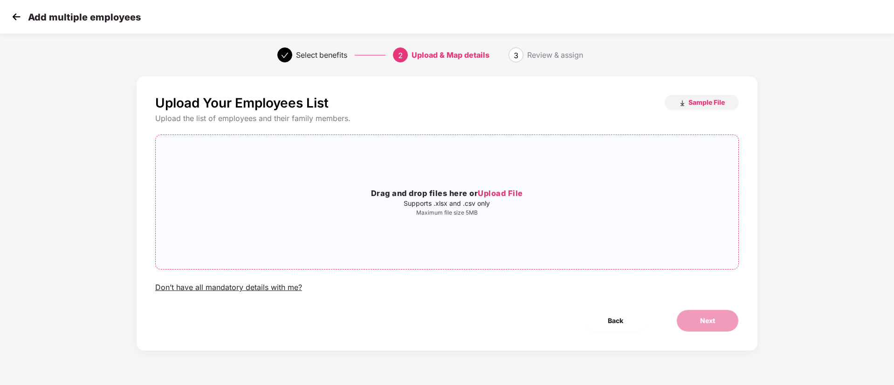
click at [497, 193] on span "Upload File" at bounding box center [500, 193] width 45 height 9
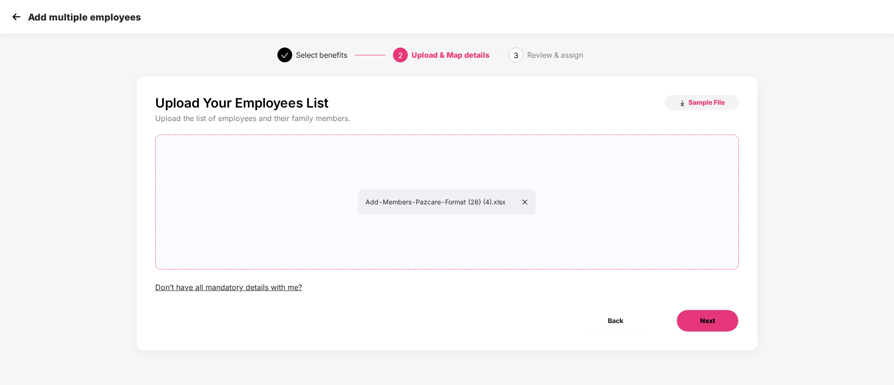
click at [713, 318] on span "Next" at bounding box center [707, 321] width 15 height 10
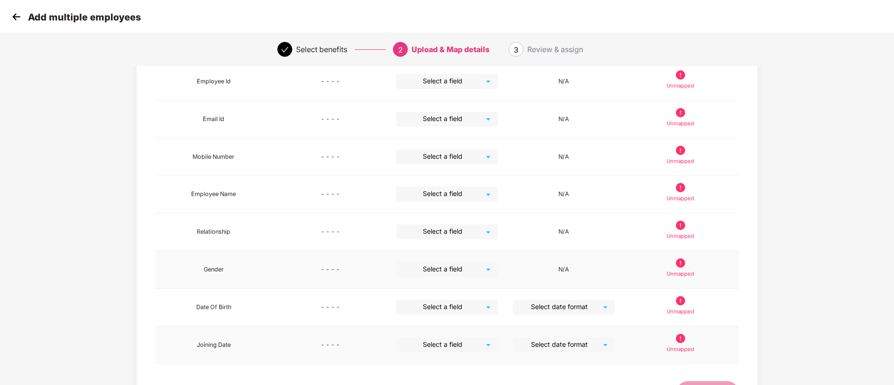
scroll to position [70, 0]
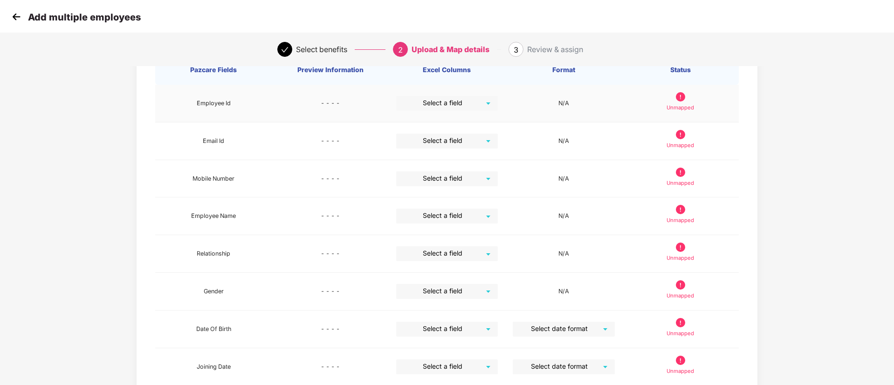
click at [464, 105] on input "search" at bounding box center [443, 103] width 85 height 14
click at [13, 15] on img at bounding box center [16, 17] width 14 height 14
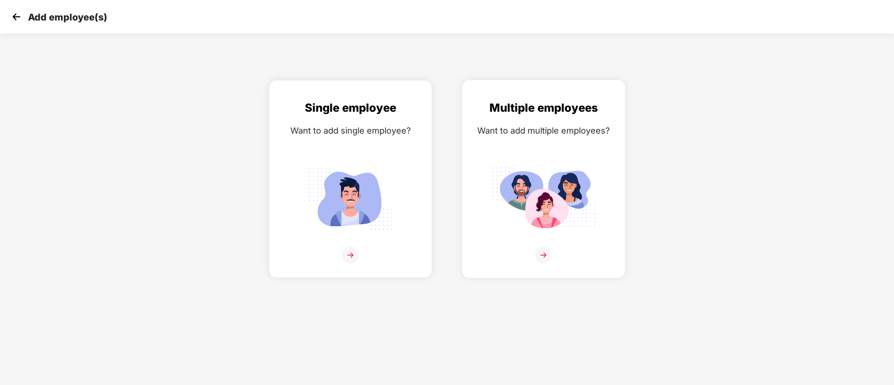
click at [542, 248] on img at bounding box center [543, 255] width 17 height 17
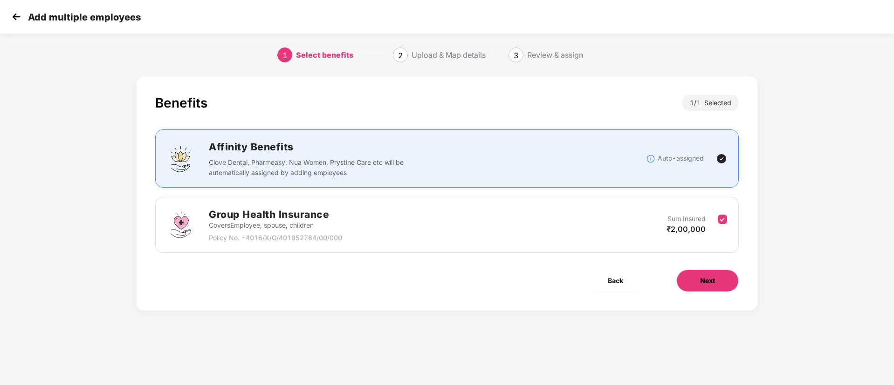
click at [721, 292] on button "Next" at bounding box center [707, 281] width 62 height 22
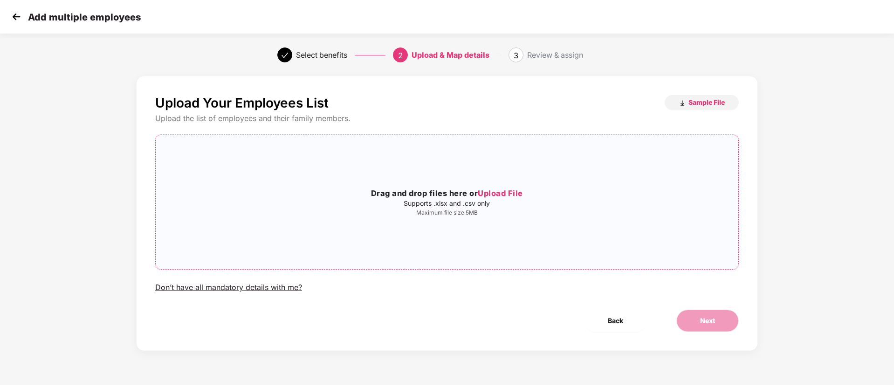
click at [513, 192] on span "Upload File" at bounding box center [500, 193] width 45 height 9
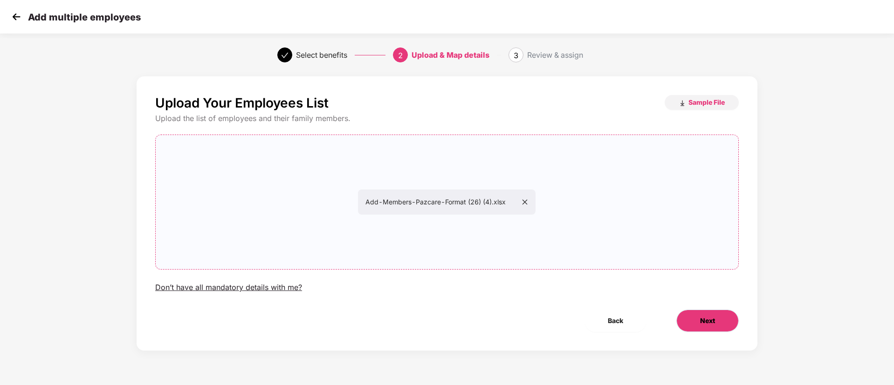
click at [708, 321] on span "Next" at bounding box center [707, 321] width 15 height 10
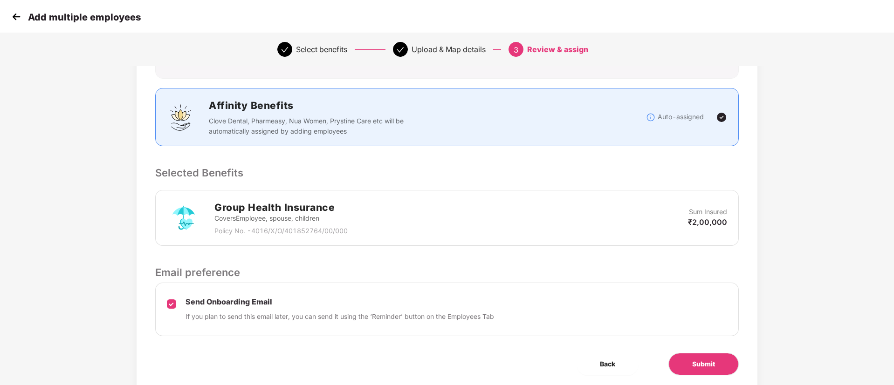
scroll to position [134, 0]
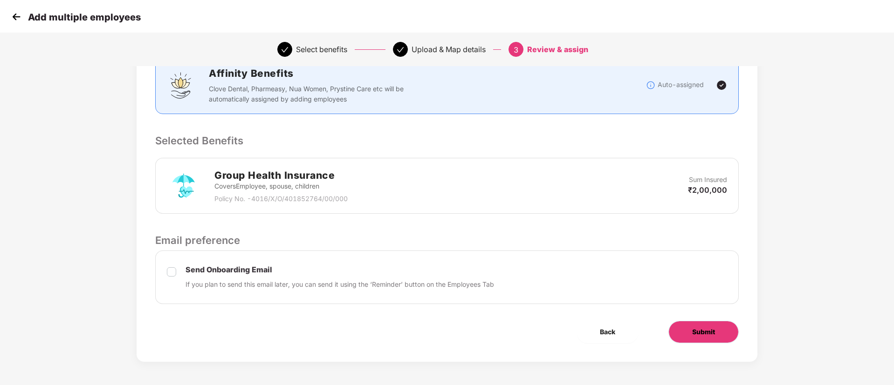
click at [705, 321] on span "Submit" at bounding box center [703, 332] width 23 height 10
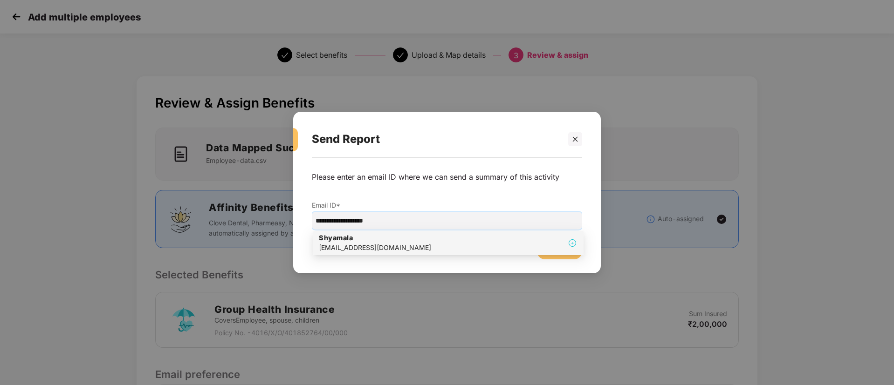
click at [374, 243] on div "[EMAIL_ADDRESS][DOMAIN_NAME]" at bounding box center [375, 248] width 112 height 10
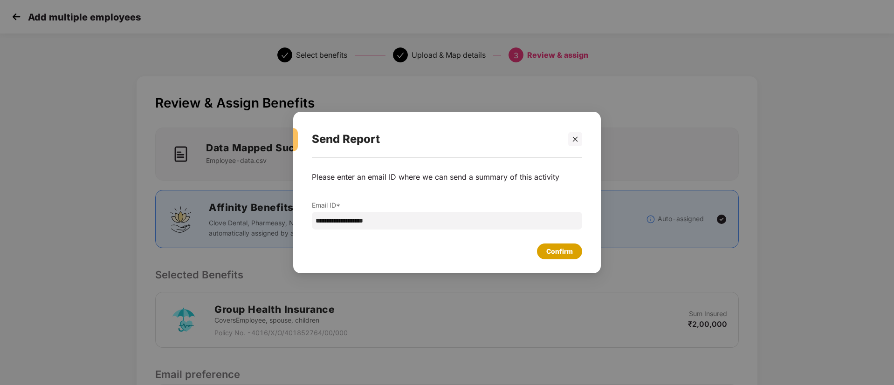
click at [554, 253] on div "Confirm" at bounding box center [559, 252] width 27 height 10
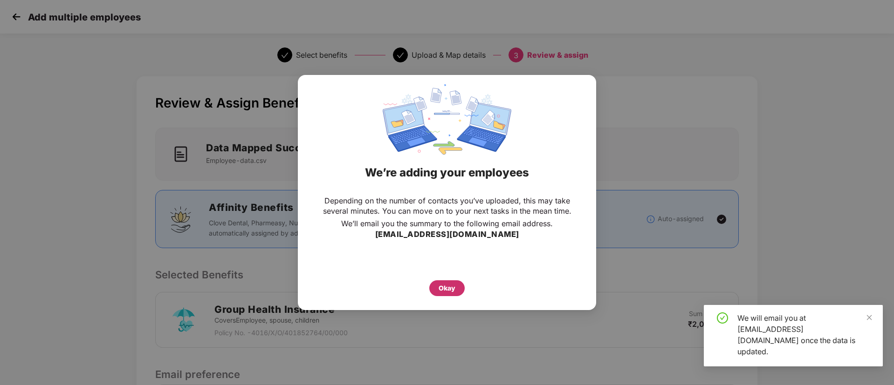
click at [449, 286] on div "Okay" at bounding box center [447, 288] width 17 height 10
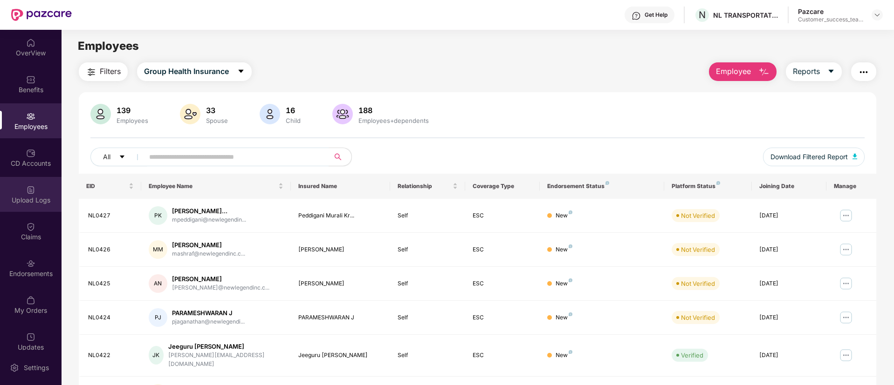
click at [42, 206] on div "Upload Logs" at bounding box center [31, 194] width 62 height 35
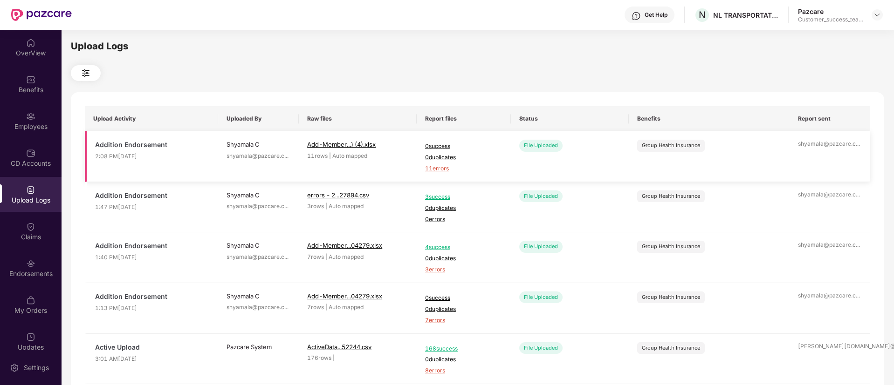
click at [438, 169] on span "11 errors" at bounding box center [463, 169] width 77 height 9
click at [31, 119] on img at bounding box center [30, 116] width 9 height 9
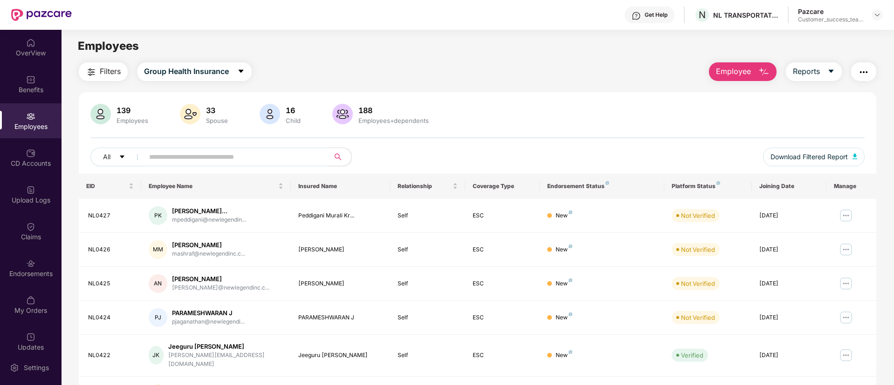
click at [288, 155] on input "text" at bounding box center [232, 157] width 167 height 14
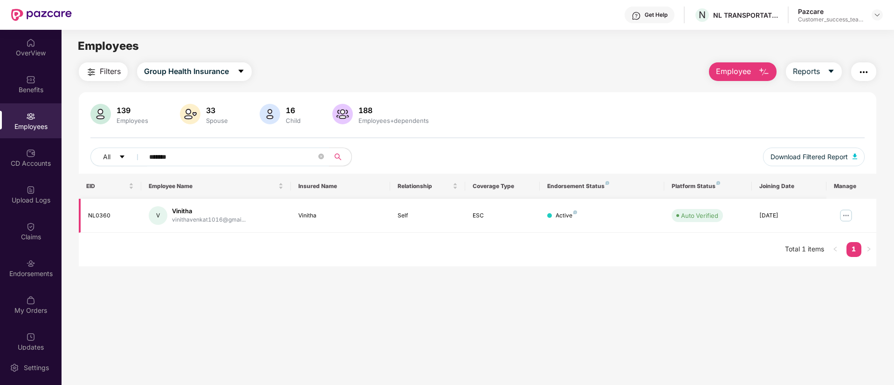
type input "*******"
click at [744, 215] on img at bounding box center [845, 215] width 15 height 15
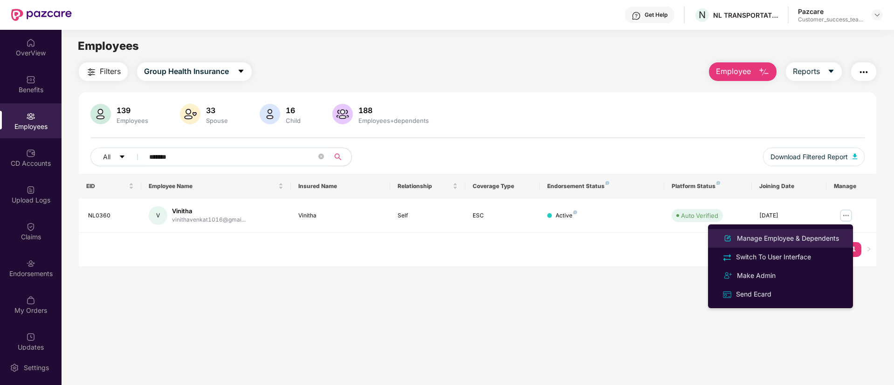
click at [744, 237] on li "Manage Employee & Dependents" at bounding box center [780, 238] width 145 height 19
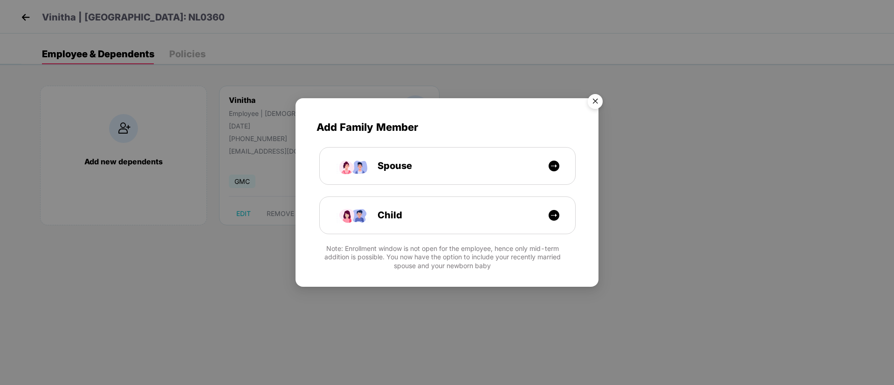
click at [600, 97] on img "Close" at bounding box center [595, 103] width 26 height 26
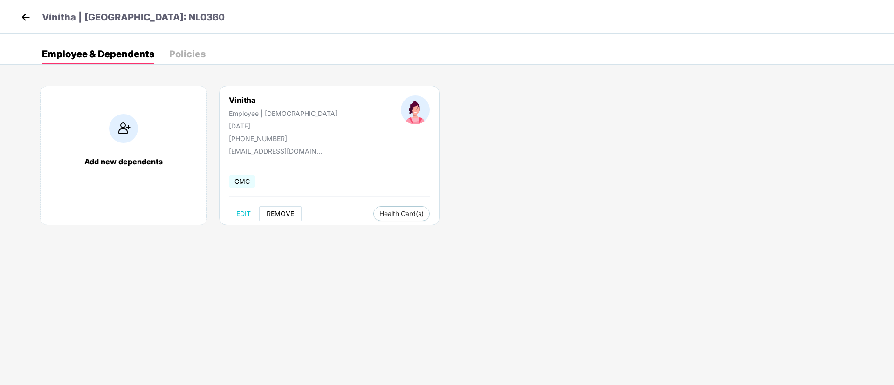
click at [283, 213] on span "REMOVE" at bounding box center [280, 213] width 27 height 7
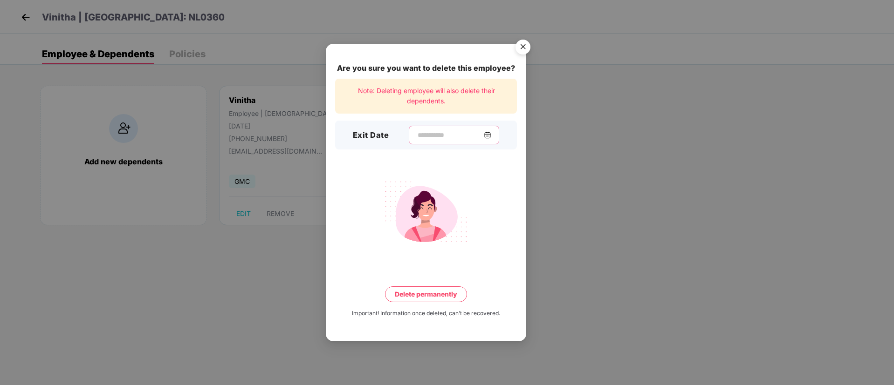
click at [465, 136] on input at bounding box center [450, 135] width 67 height 10
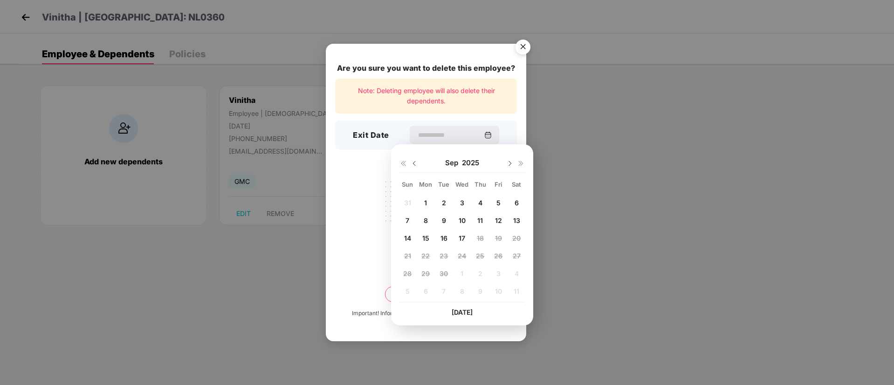
click at [417, 162] on img at bounding box center [414, 163] width 7 height 7
click at [442, 256] on span "19" at bounding box center [443, 256] width 7 height 8
type input "**********"
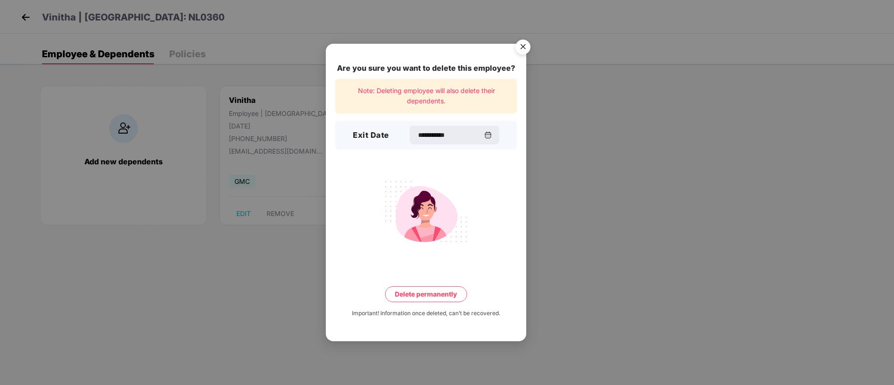
click at [453, 295] on button "Delete permanently" at bounding box center [426, 295] width 82 height 16
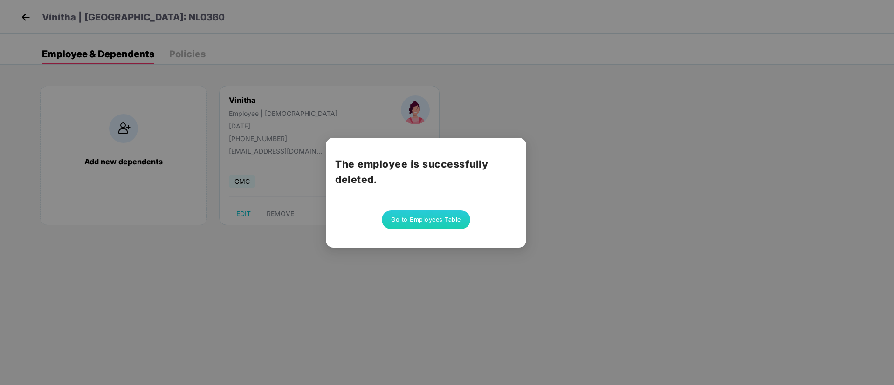
click at [459, 221] on button "Go to Employees Table" at bounding box center [426, 220] width 89 height 19
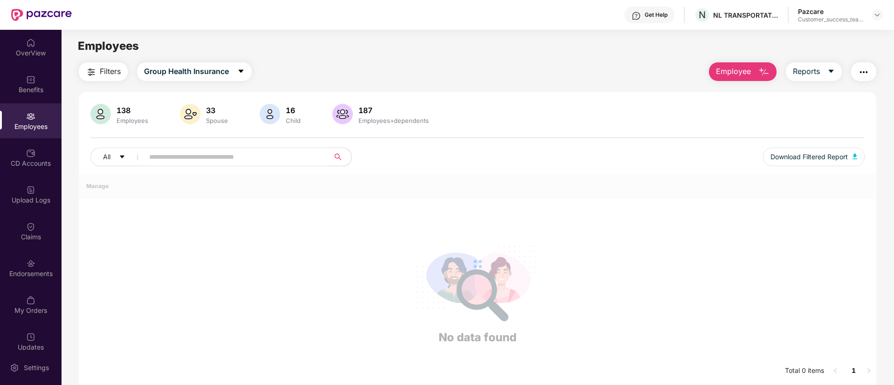
click at [194, 148] on span at bounding box center [233, 157] width 191 height 19
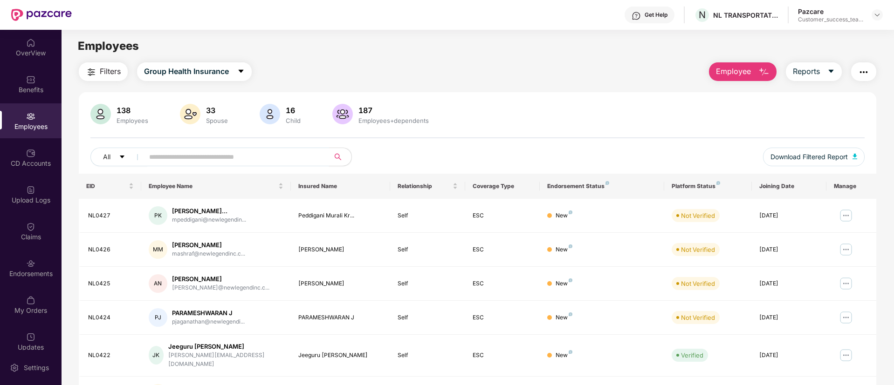
paste input "**********"
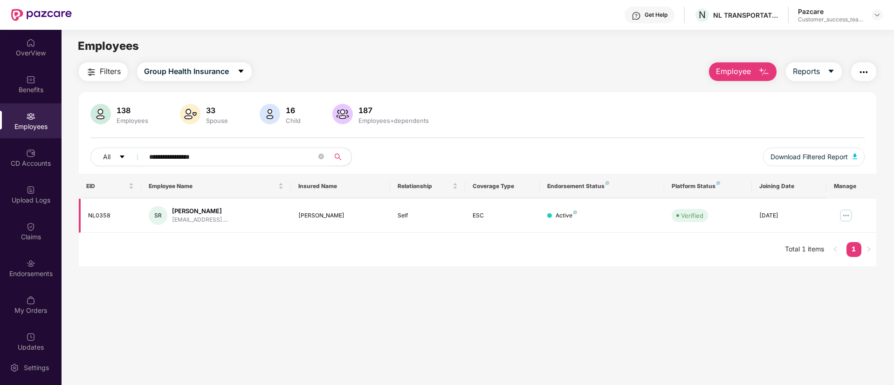
type input "**********"
click at [744, 210] on img at bounding box center [845, 215] width 15 height 15
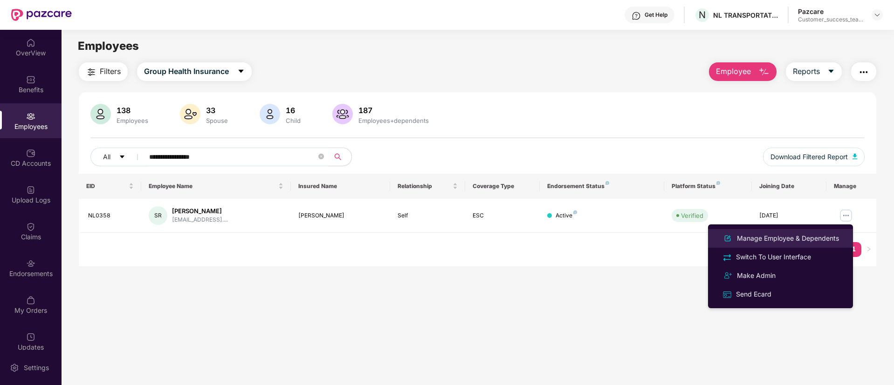
click at [744, 232] on li "Manage Employee & Dependents" at bounding box center [780, 238] width 145 height 19
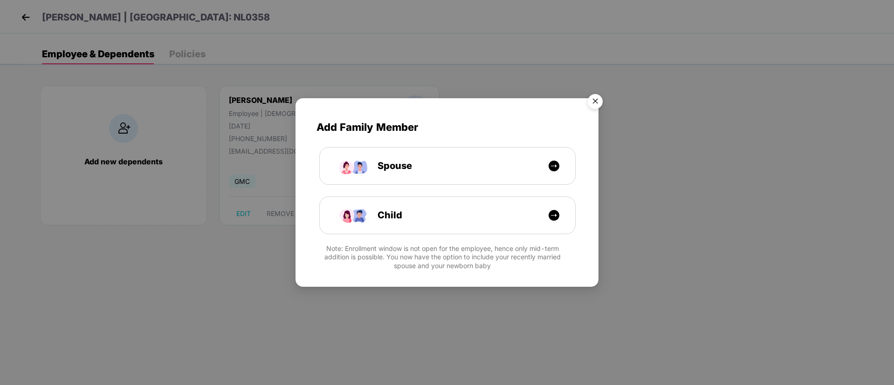
click at [593, 105] on img "Close" at bounding box center [595, 103] width 26 height 26
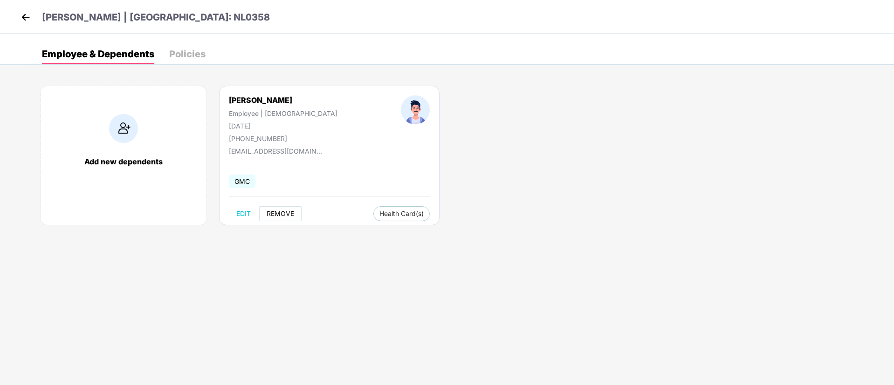
click at [283, 211] on span "REMOVE" at bounding box center [280, 213] width 27 height 7
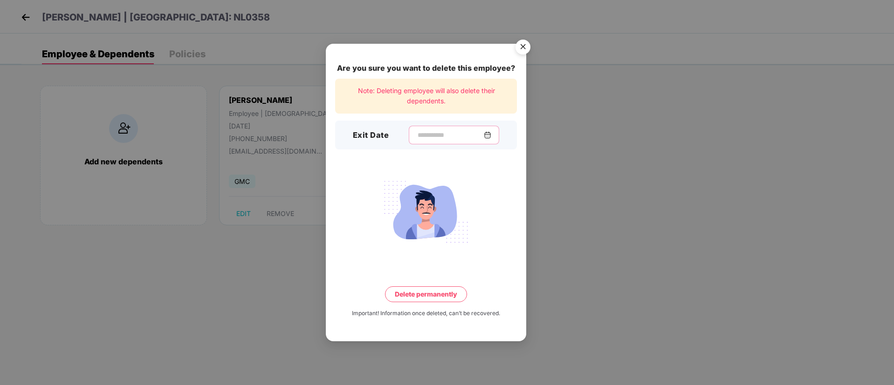
click at [461, 134] on input at bounding box center [450, 135] width 67 height 10
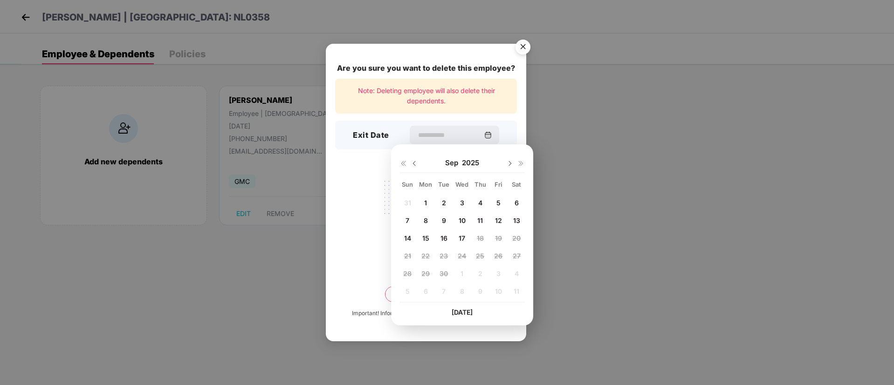
click at [413, 166] on img at bounding box center [414, 163] width 7 height 7
click at [442, 257] on span "19" at bounding box center [443, 256] width 7 height 8
type input "**********"
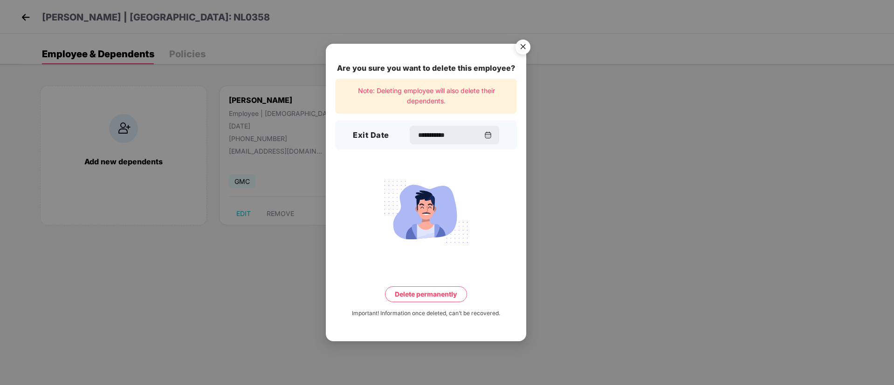
click at [425, 296] on button "Delete permanently" at bounding box center [426, 295] width 82 height 16
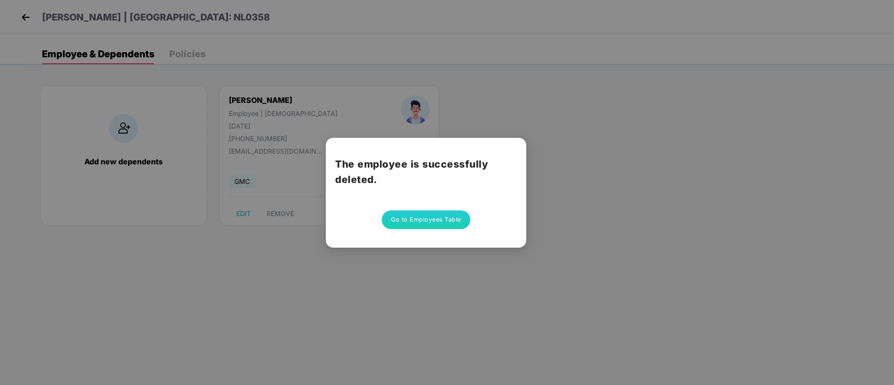
click at [420, 216] on button "Go to Employees Table" at bounding box center [426, 220] width 89 height 19
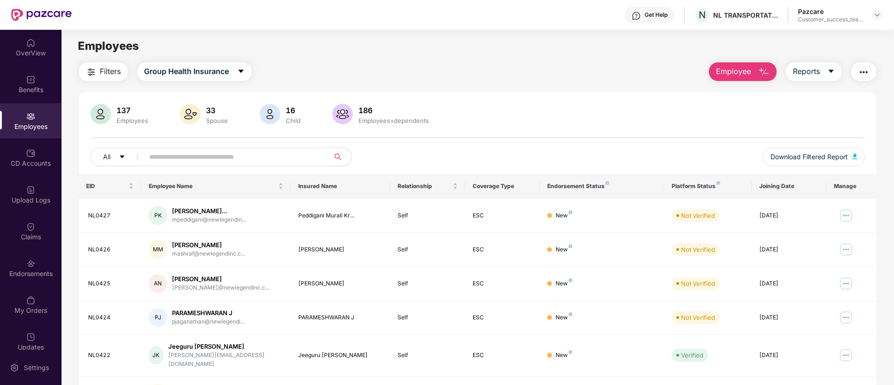
click at [287, 150] on input "text" at bounding box center [232, 157] width 167 height 14
paste input "*******"
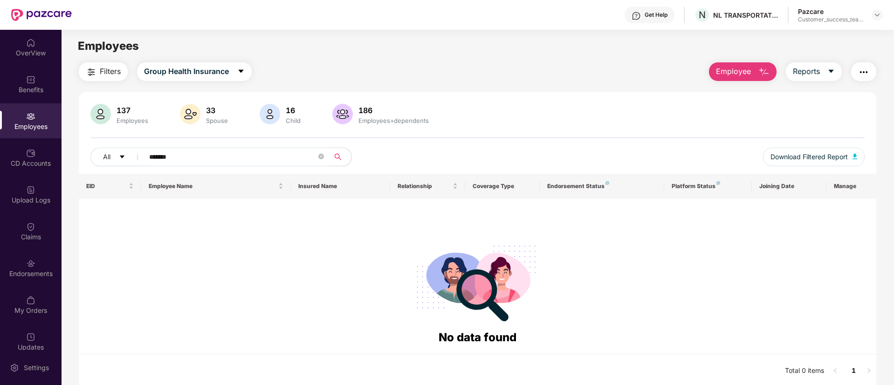
click at [161, 160] on input "*******" at bounding box center [232, 157] width 167 height 14
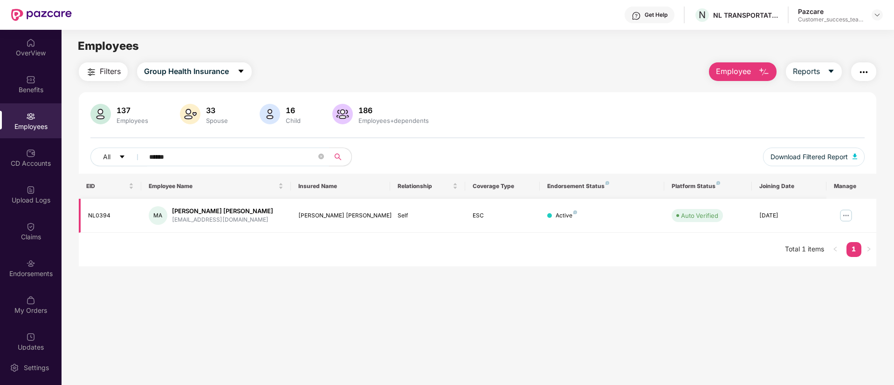
type input "******"
click at [744, 211] on img at bounding box center [845, 215] width 15 height 15
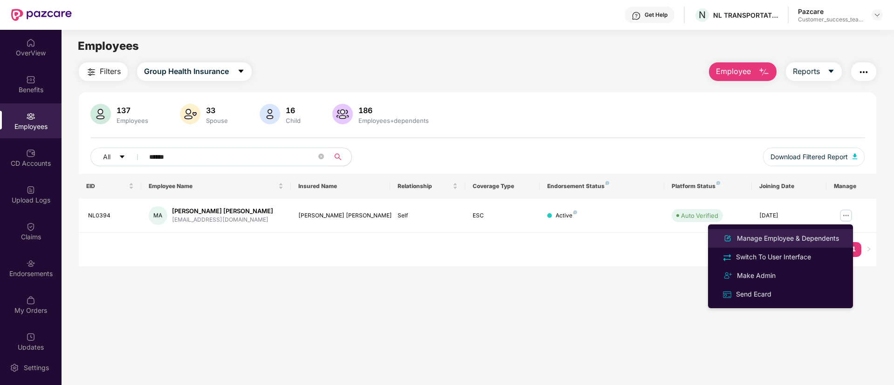
click at [744, 238] on div "Manage Employee & Dependents" at bounding box center [788, 238] width 106 height 10
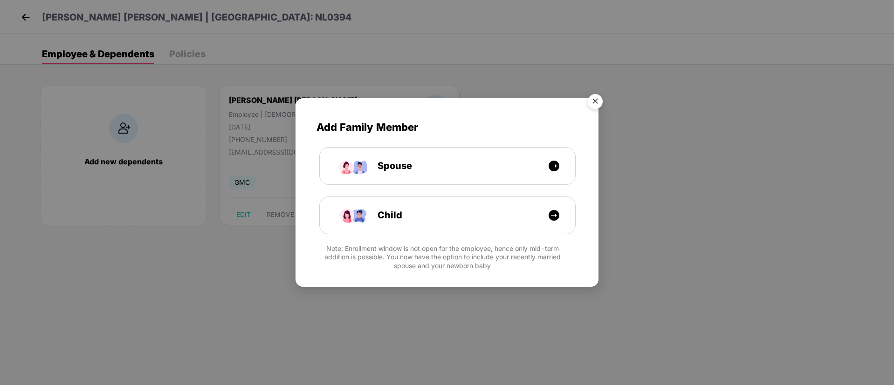
click at [597, 100] on img "Close" at bounding box center [595, 103] width 26 height 26
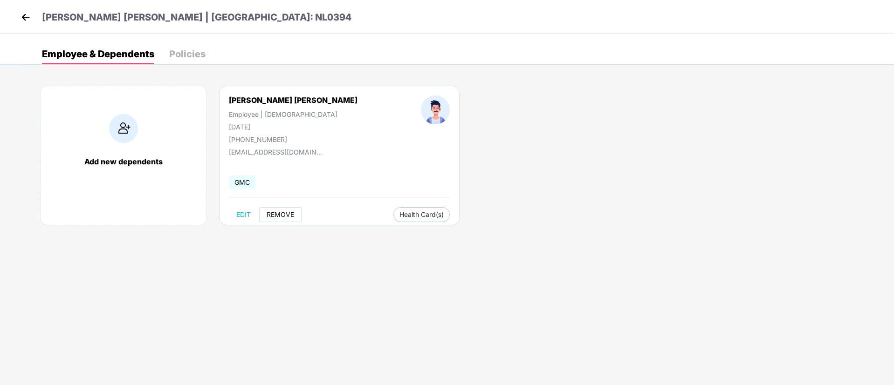
click at [278, 214] on span "REMOVE" at bounding box center [280, 214] width 27 height 7
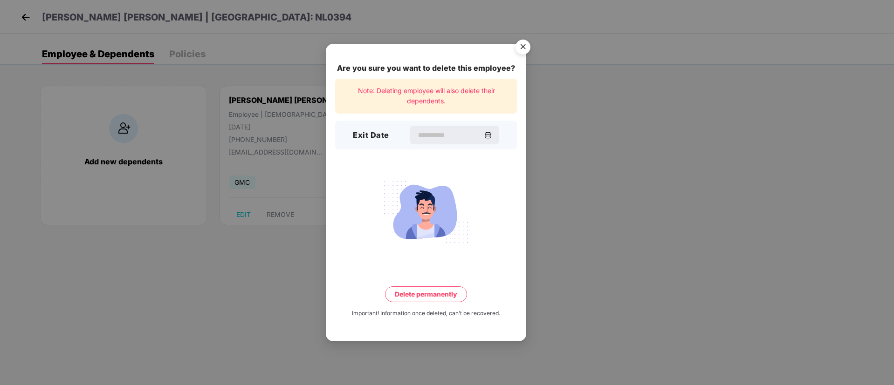
click at [424, 125] on div "Exit Date" at bounding box center [426, 135] width 182 height 29
click at [425, 134] on input at bounding box center [450, 135] width 67 height 10
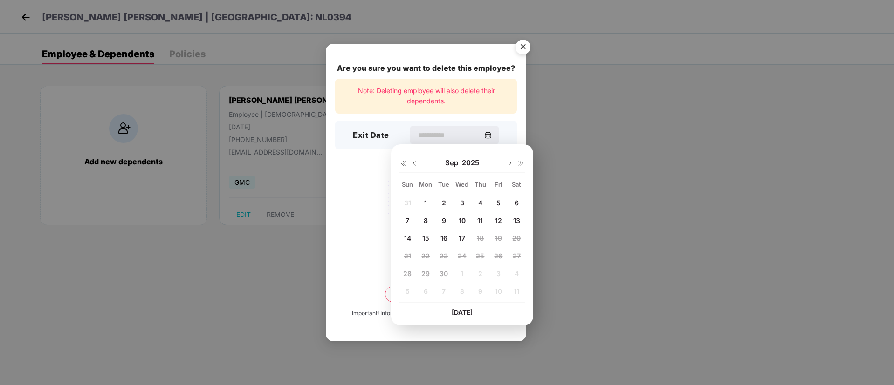
click at [413, 164] on img at bounding box center [414, 163] width 7 height 7
click at [442, 258] on span "19" at bounding box center [443, 256] width 7 height 8
type input "**********"
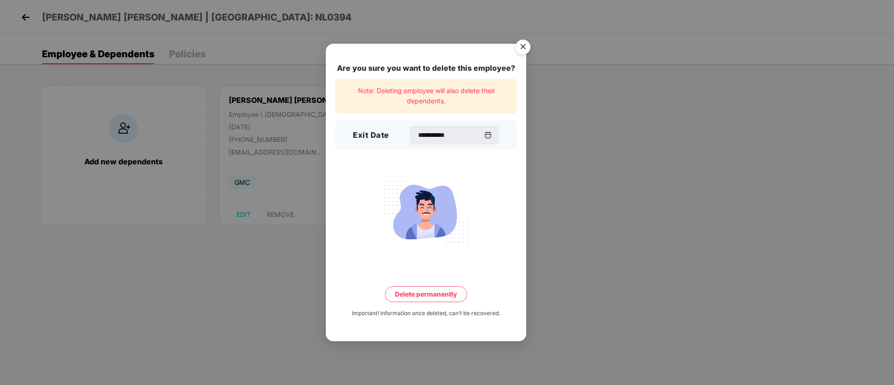
click at [434, 303] on div "**********" at bounding box center [426, 192] width 200 height 297
click at [434, 291] on button "Delete permanently" at bounding box center [426, 295] width 82 height 16
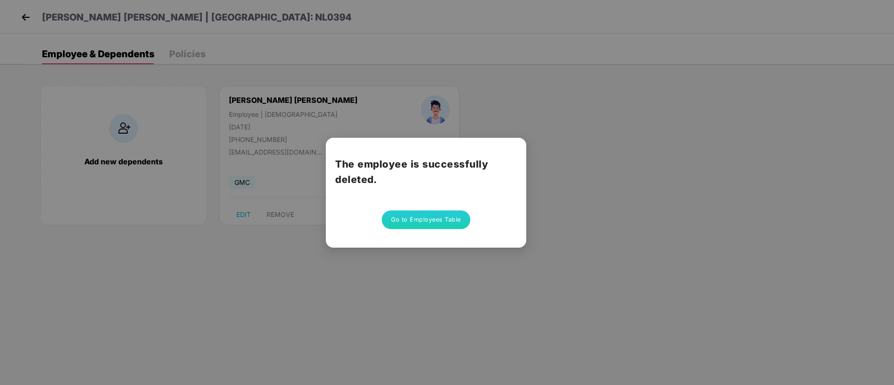
click at [394, 222] on button "Go to Employees Table" at bounding box center [426, 220] width 89 height 19
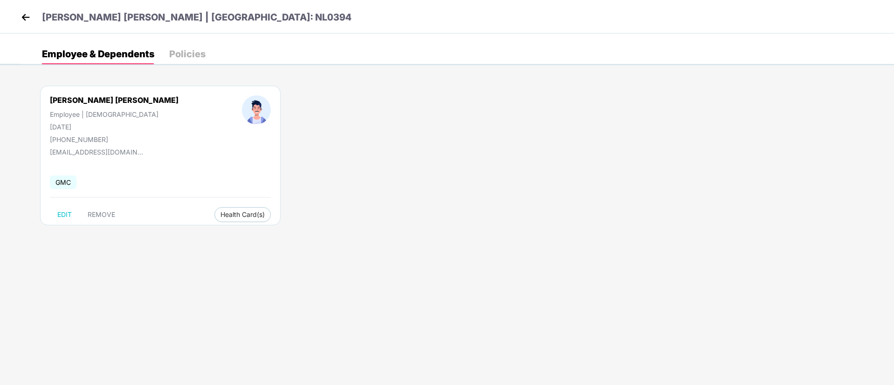
click at [26, 24] on header "[PERSON_NAME] [PERSON_NAME] | [GEOGRAPHIC_DATA]: NL0394" at bounding box center [185, 18] width 333 height 17
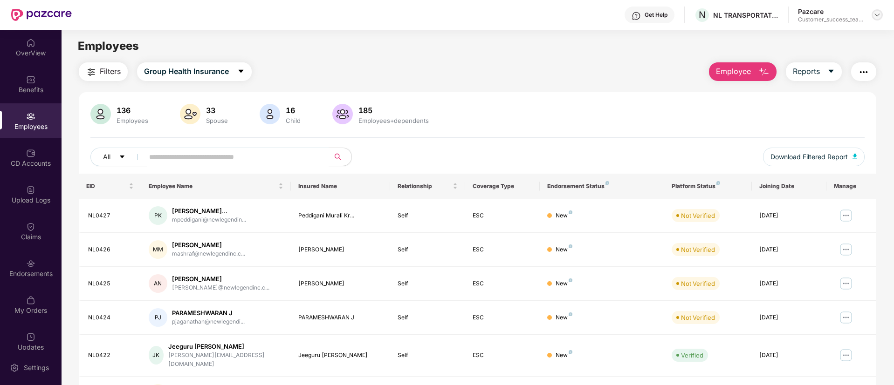
click at [744, 16] on img at bounding box center [876, 14] width 7 height 7
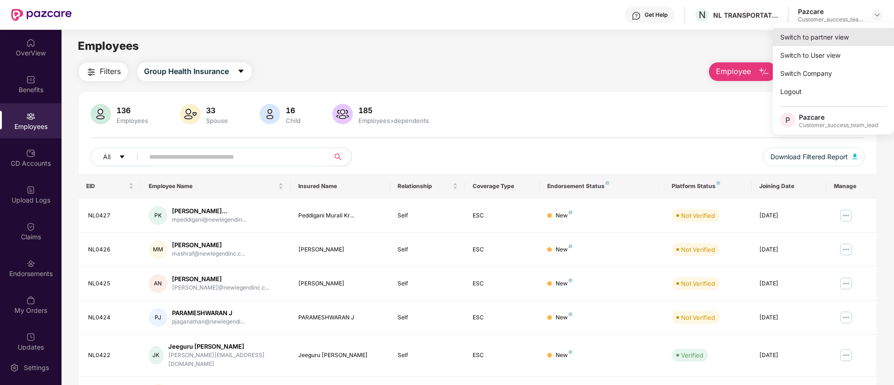
click at [744, 39] on div "Switch to partner view" at bounding box center [833, 37] width 121 height 18
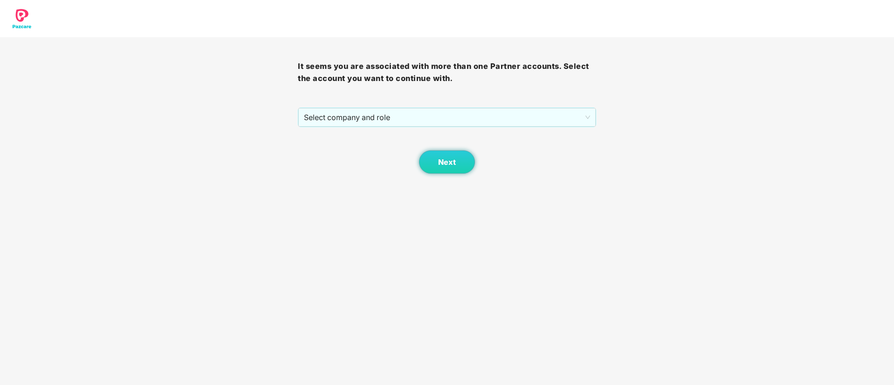
click at [494, 106] on div "It seems you are associated with more than one Partner accounts. Select the acc…" at bounding box center [447, 105] width 298 height 137
click at [441, 118] on span "Select company and role" at bounding box center [447, 118] width 286 height 18
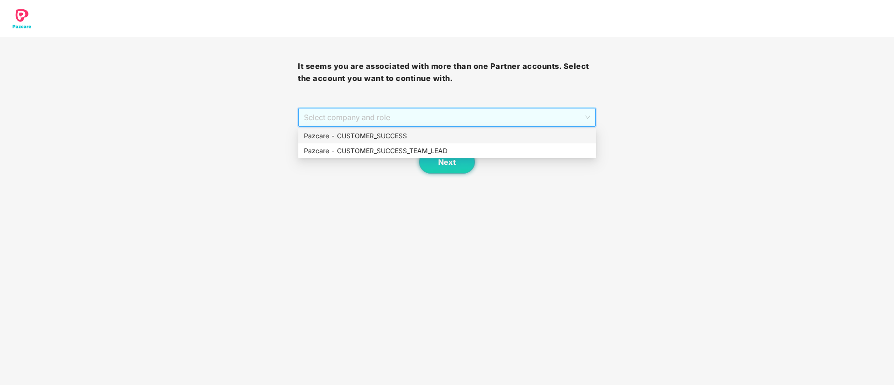
click at [427, 143] on div "Pazcare - CUSTOMER_SUCCESS" at bounding box center [447, 136] width 298 height 15
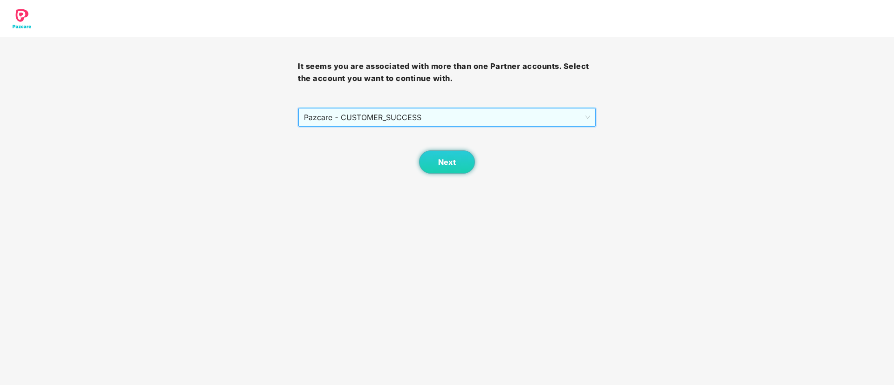
click at [438, 118] on span "Pazcare - CUSTOMER_SUCCESS" at bounding box center [447, 118] width 286 height 18
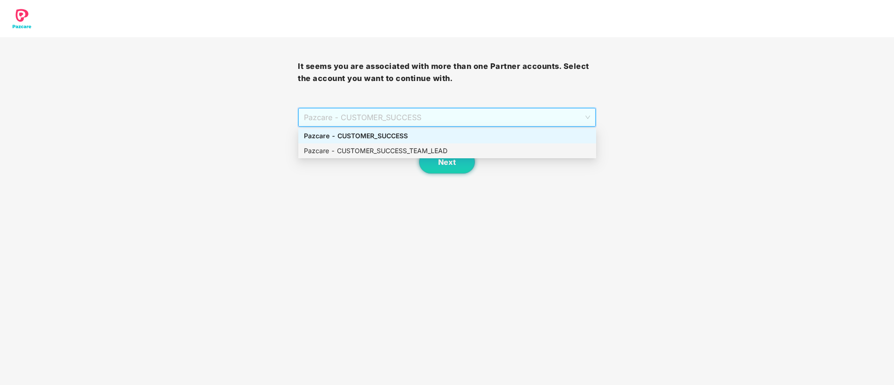
click at [438, 148] on div "Pazcare - CUSTOMER_SUCCESS_TEAM_LEAD" at bounding box center [447, 151] width 287 height 10
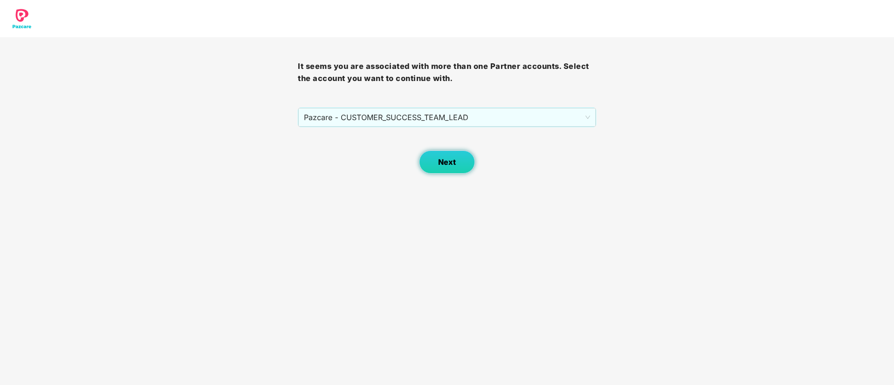
click at [442, 165] on span "Next" at bounding box center [447, 162] width 18 height 9
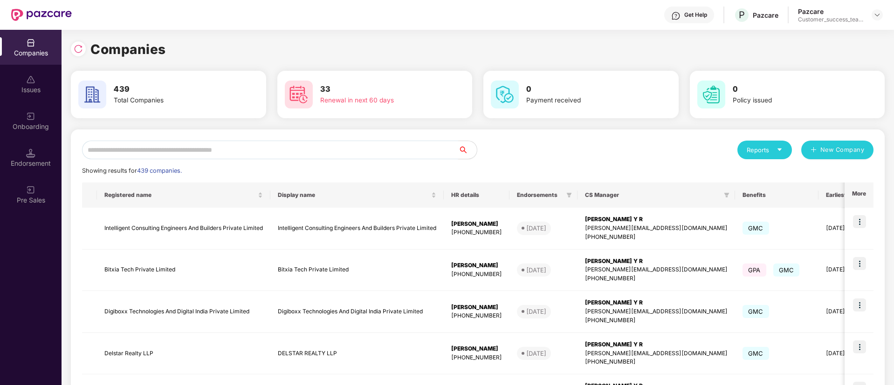
click at [446, 151] on input "text" at bounding box center [270, 150] width 376 height 19
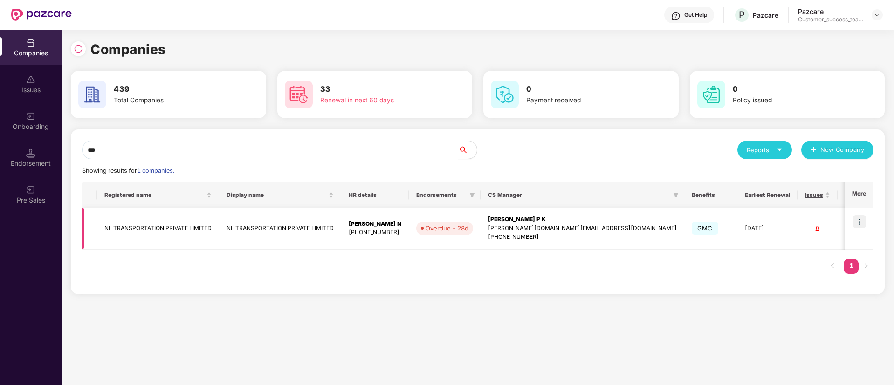
type input "**"
click at [744, 226] on img at bounding box center [859, 221] width 13 height 13
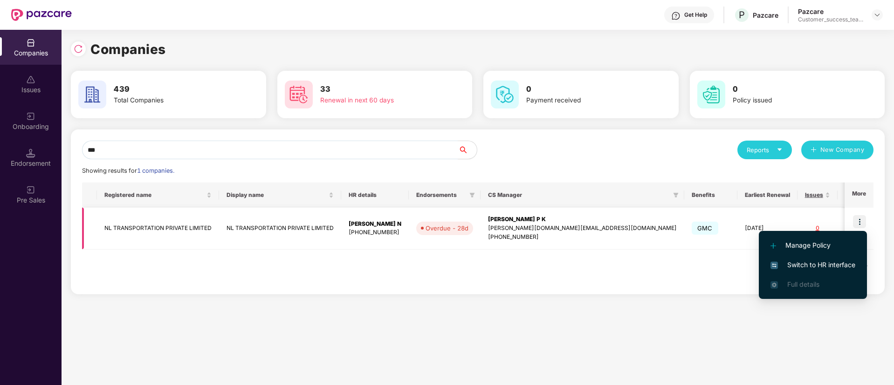
click at [351, 232] on div "[PHONE_NUMBER]" at bounding box center [375, 232] width 53 height 9
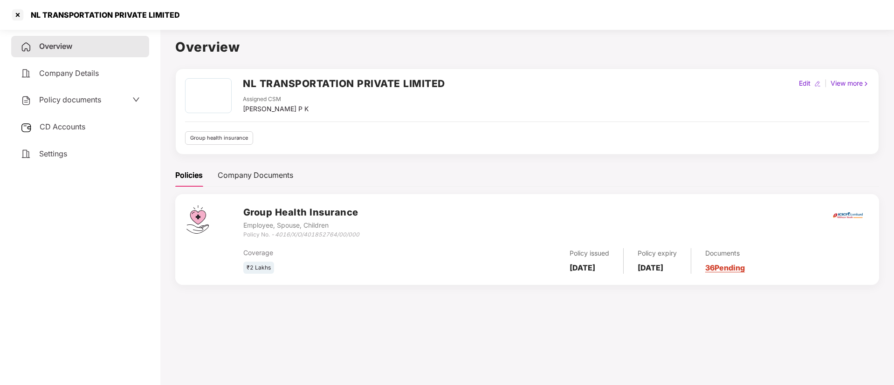
click at [744, 84] on div "View more" at bounding box center [850, 83] width 42 height 10
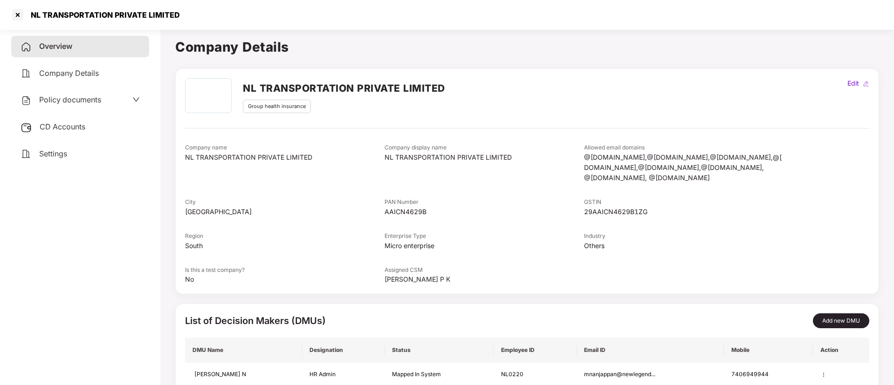
click at [744, 82] on div "Edit" at bounding box center [852, 83] width 15 height 10
select select "*****"
select select "******"
select select "**********"
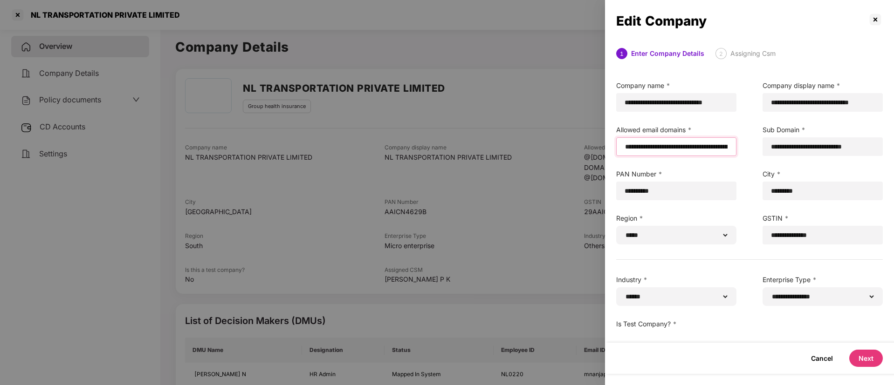
click at [632, 148] on input "**********" at bounding box center [676, 147] width 104 height 10
paste input "**********"
type input "**********"
click at [744, 321] on button "Next" at bounding box center [866, 358] width 34 height 17
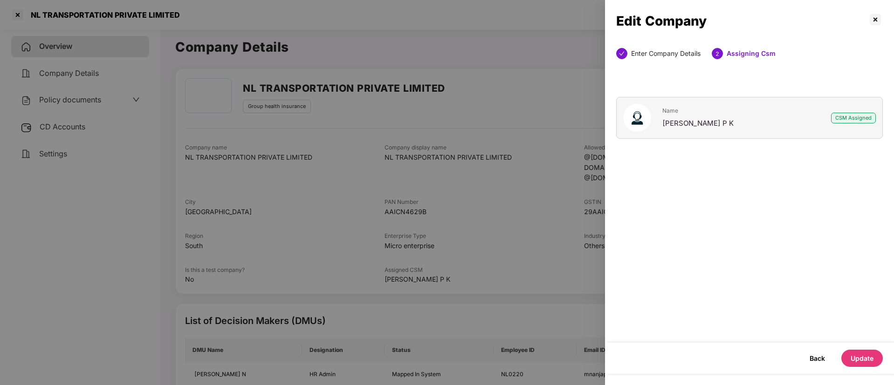
click at [744, 321] on button "Update" at bounding box center [861, 358] width 41 height 17
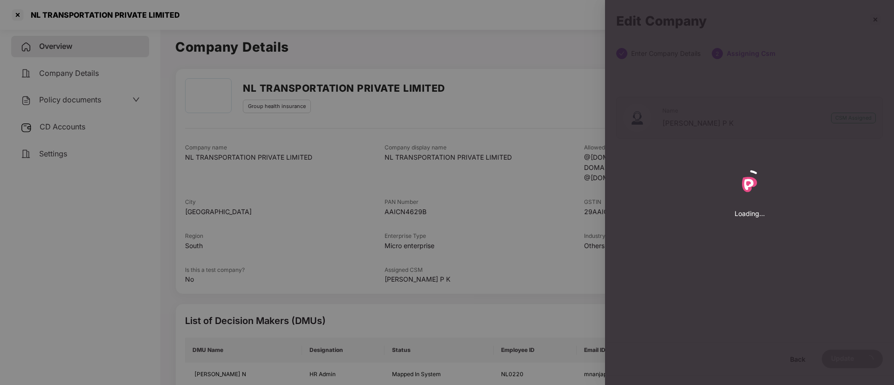
select select "*****"
select select "******"
select select "**********"
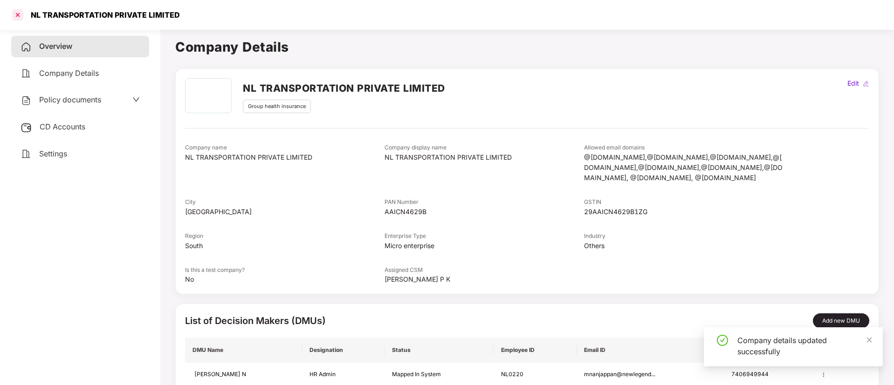
click at [16, 18] on div at bounding box center [17, 14] width 15 height 15
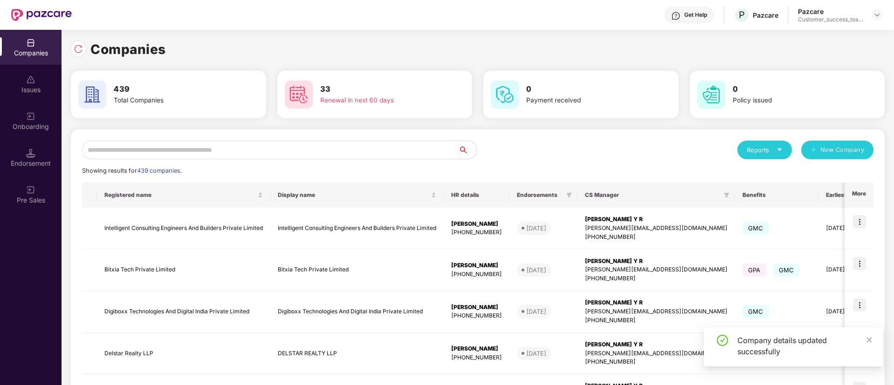
click at [206, 148] on input "text" at bounding box center [270, 150] width 376 height 19
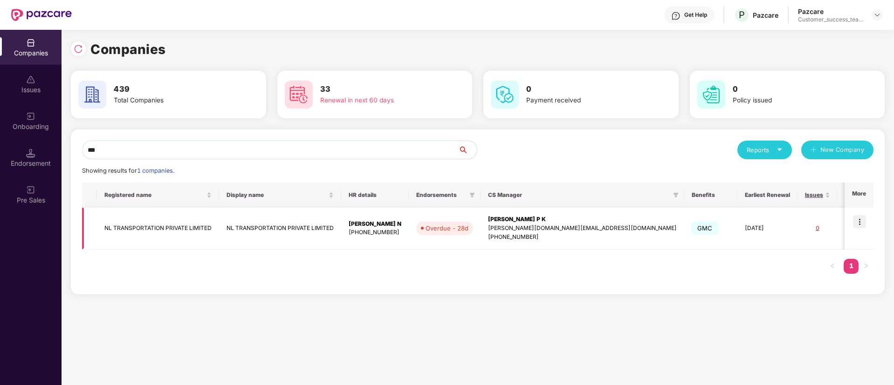
type input "**"
click at [744, 223] on img at bounding box center [859, 221] width 13 height 13
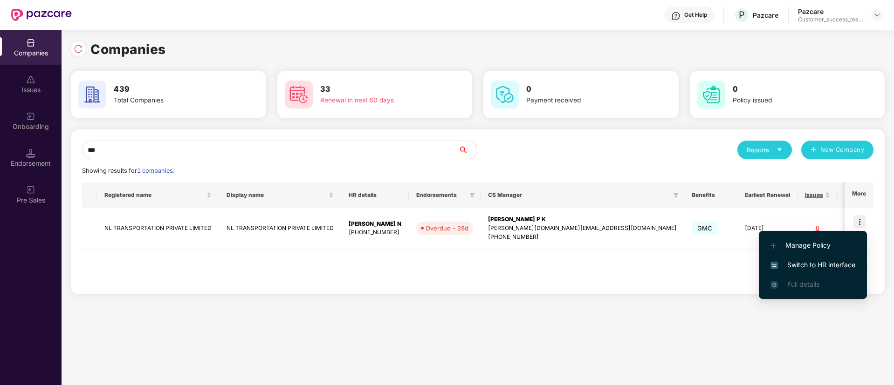
click at [744, 272] on li "Switch to HR interface" at bounding box center [813, 265] width 108 height 20
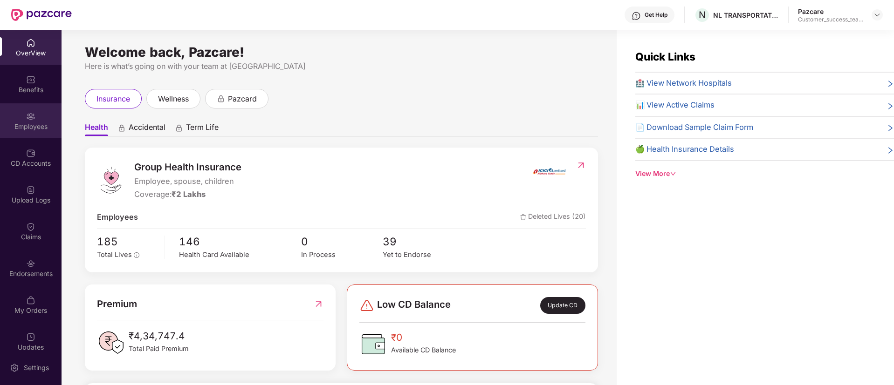
click at [27, 106] on div "Employees" at bounding box center [31, 120] width 62 height 35
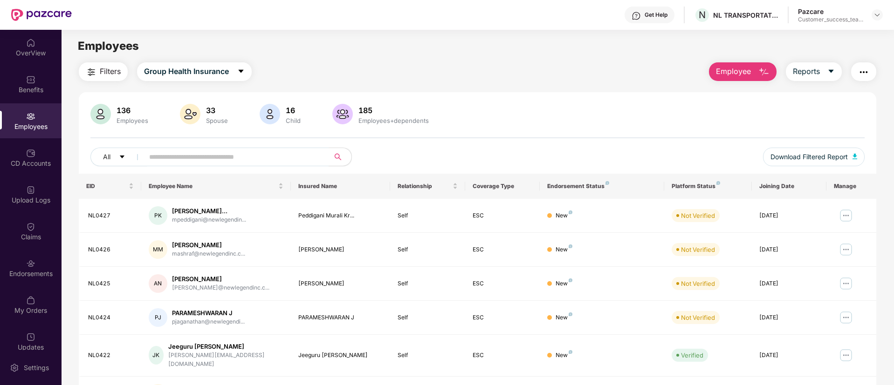
click at [744, 76] on img "button" at bounding box center [763, 72] width 11 height 11
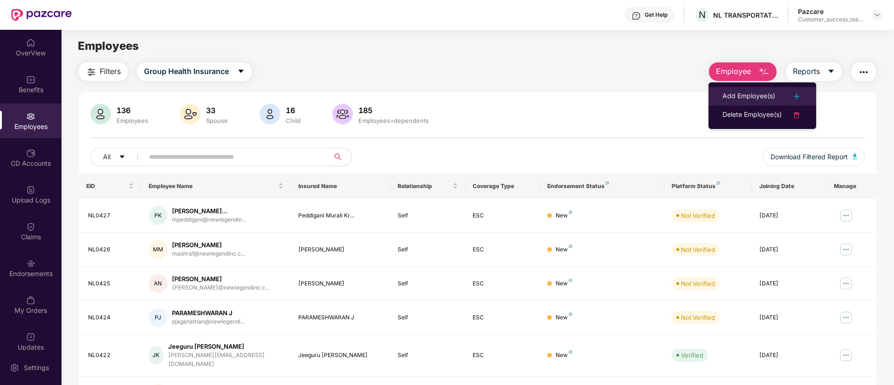
click at [744, 100] on div "Add Employee(s)" at bounding box center [748, 96] width 53 height 11
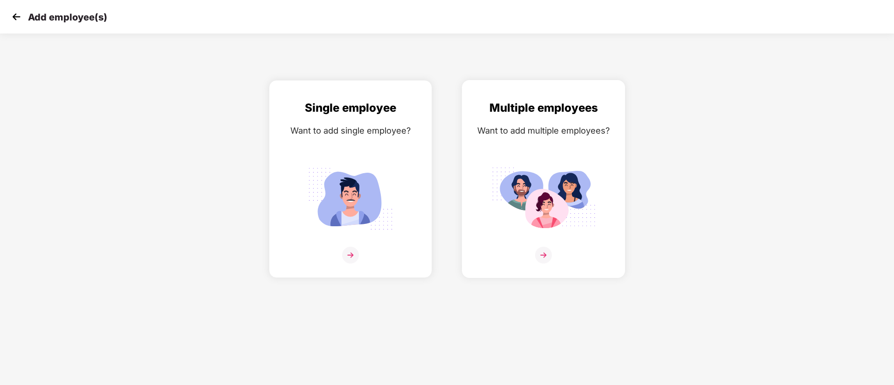
click at [541, 255] on img at bounding box center [543, 255] width 17 height 17
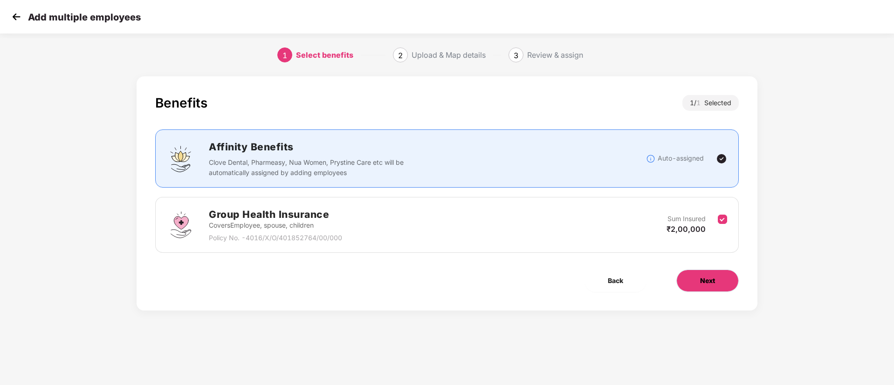
click at [725, 282] on button "Next" at bounding box center [707, 281] width 62 height 22
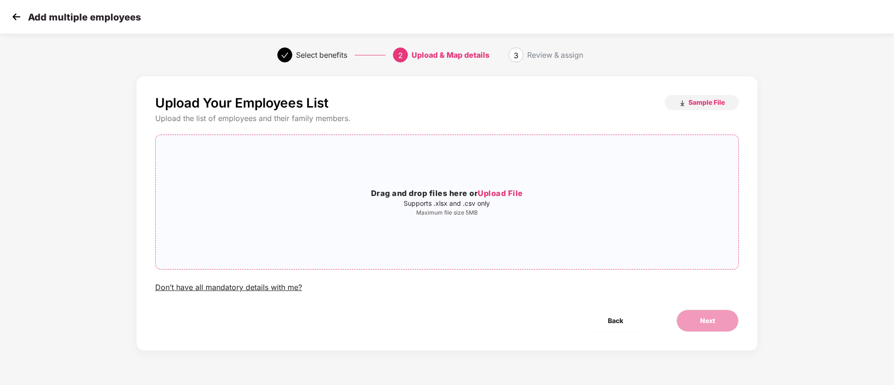
click at [516, 192] on span "Upload File" at bounding box center [500, 193] width 45 height 9
click at [519, 190] on span "Upload File" at bounding box center [500, 193] width 45 height 9
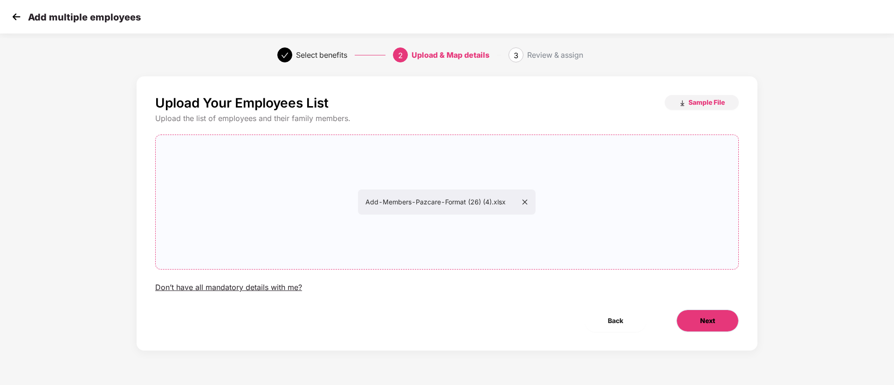
click at [718, 321] on button "Next" at bounding box center [707, 321] width 62 height 22
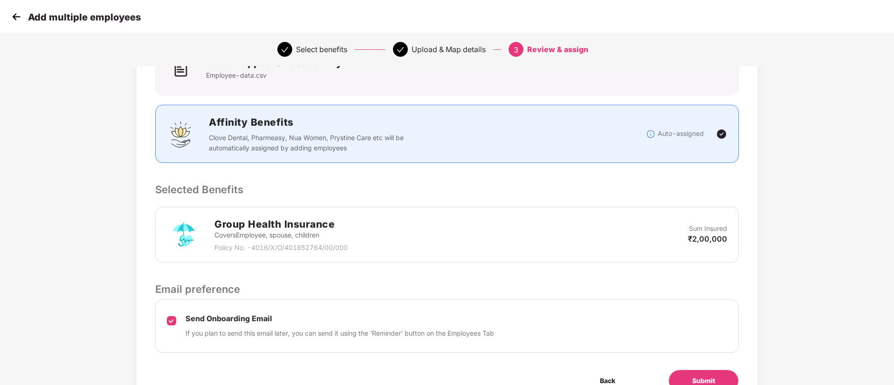
scroll to position [134, 0]
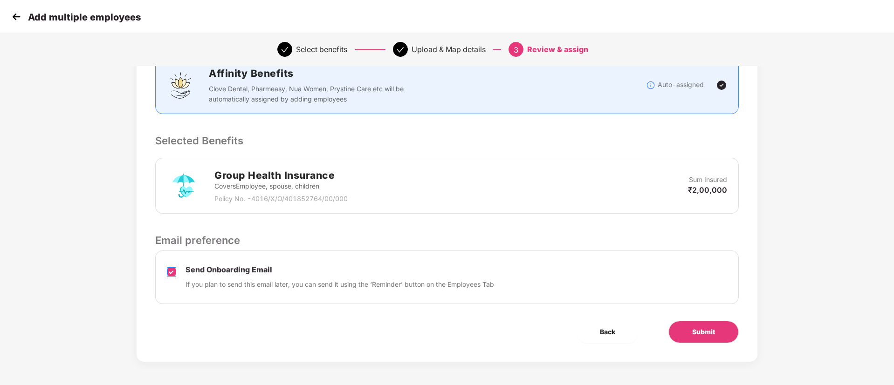
click at [167, 280] on label at bounding box center [171, 278] width 9 height 24
click at [700, 321] on span "Submit" at bounding box center [703, 332] width 23 height 10
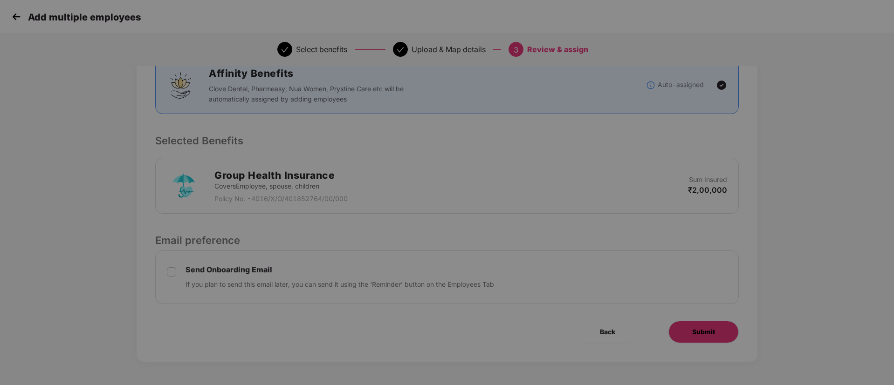
scroll to position [0, 0]
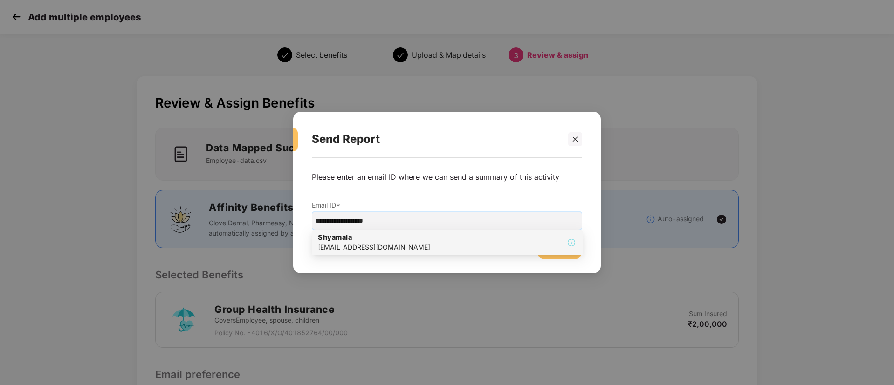
click at [390, 243] on div "[EMAIL_ADDRESS][DOMAIN_NAME]" at bounding box center [374, 247] width 112 height 10
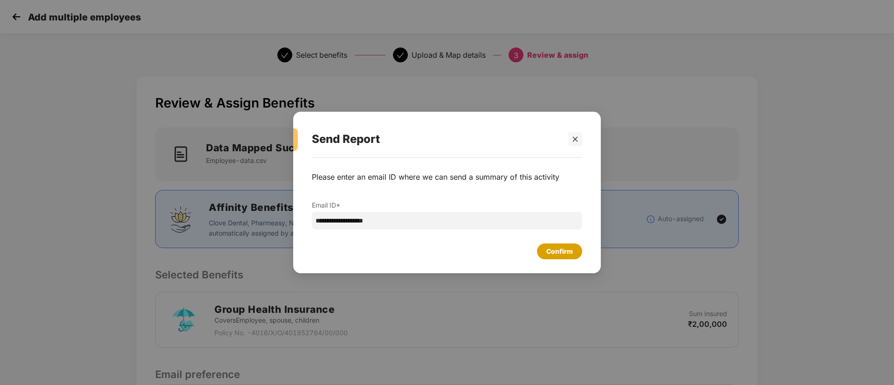
click at [553, 250] on div "Confirm" at bounding box center [559, 252] width 27 height 10
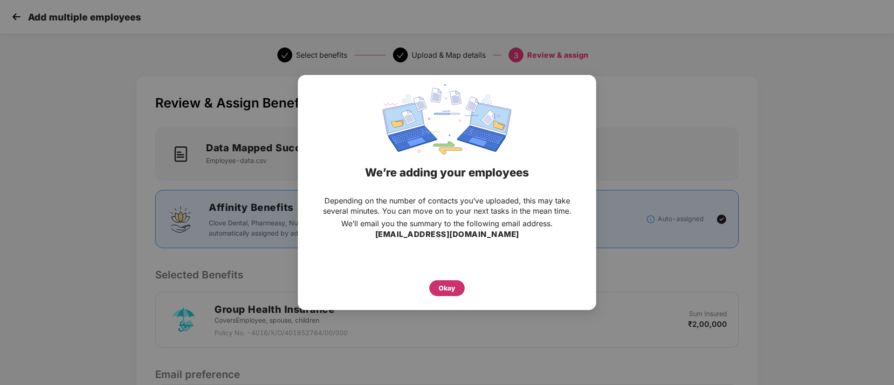
click at [450, 288] on div "Okay" at bounding box center [447, 288] width 17 height 10
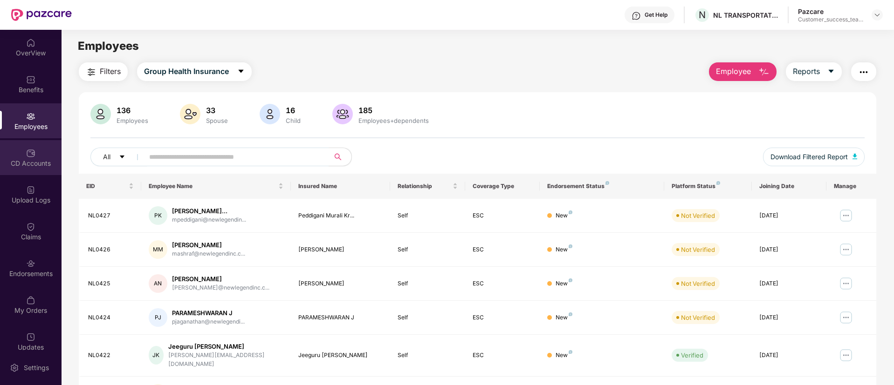
click at [47, 158] on div "CD Accounts" at bounding box center [31, 157] width 62 height 35
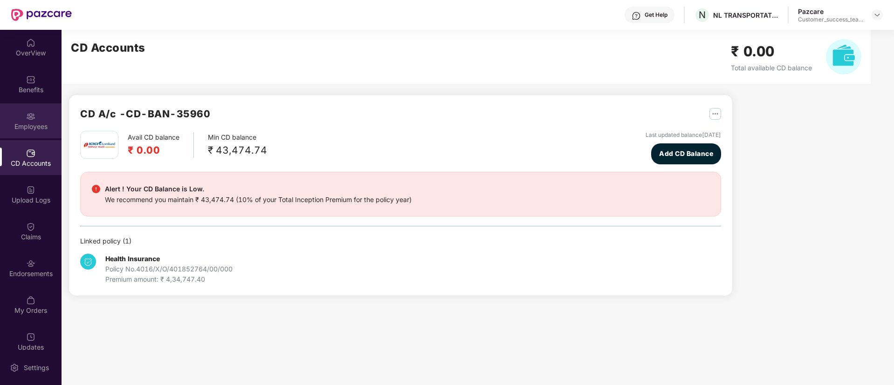
click at [44, 125] on div "Employees" at bounding box center [31, 126] width 62 height 9
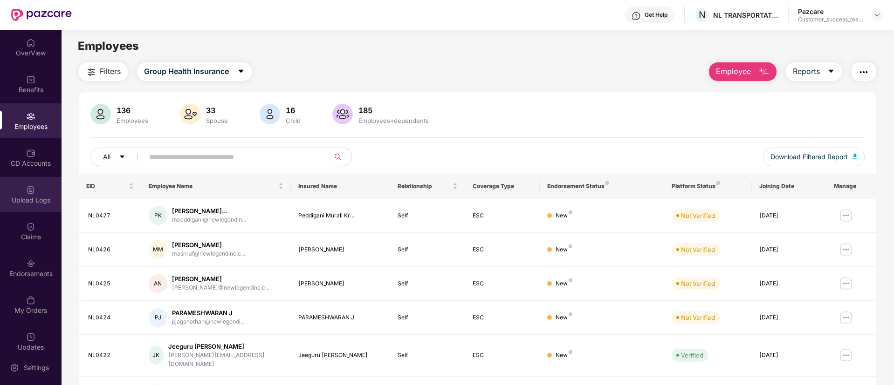
click at [16, 197] on div "Upload Logs" at bounding box center [31, 200] width 62 height 9
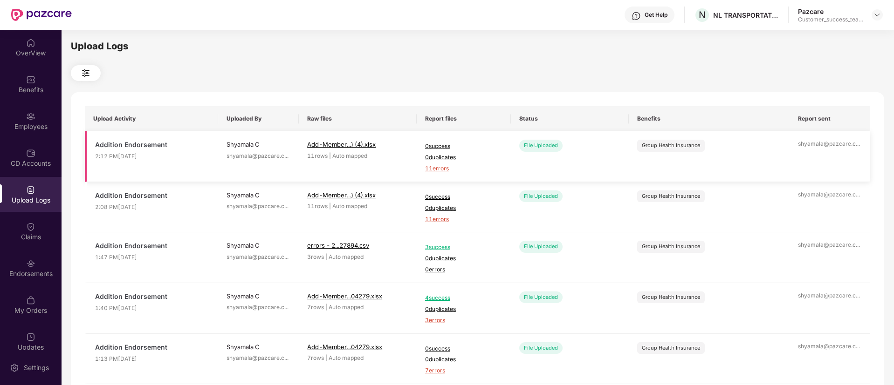
click at [437, 170] on span "11 errors" at bounding box center [463, 169] width 77 height 9
